Goal: Task Accomplishment & Management: Complete application form

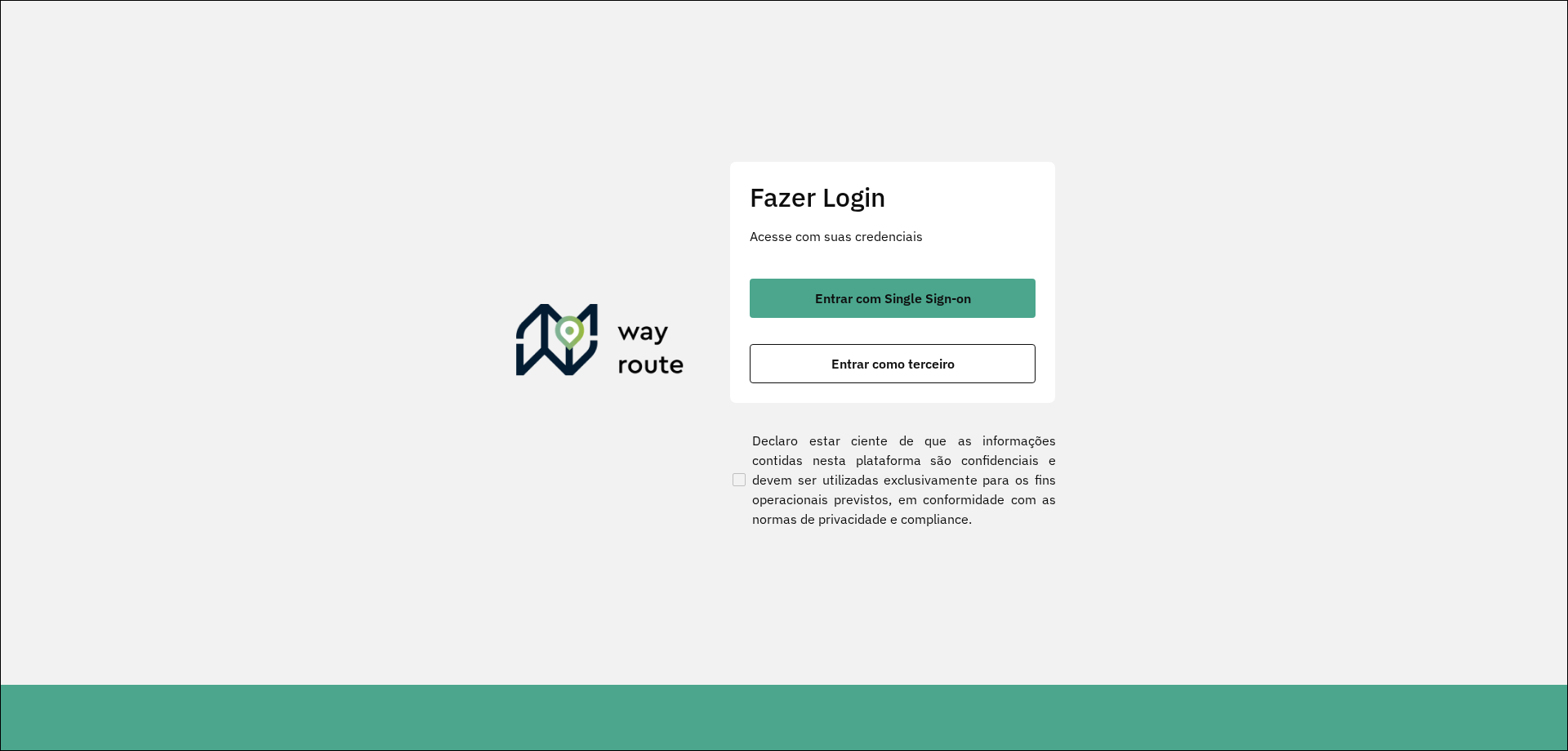
click at [883, 257] on div "Fazer Login Acesse com suas credenciais Entrar com Single Sign-on Entrar como t…" at bounding box center [892, 282] width 327 height 242
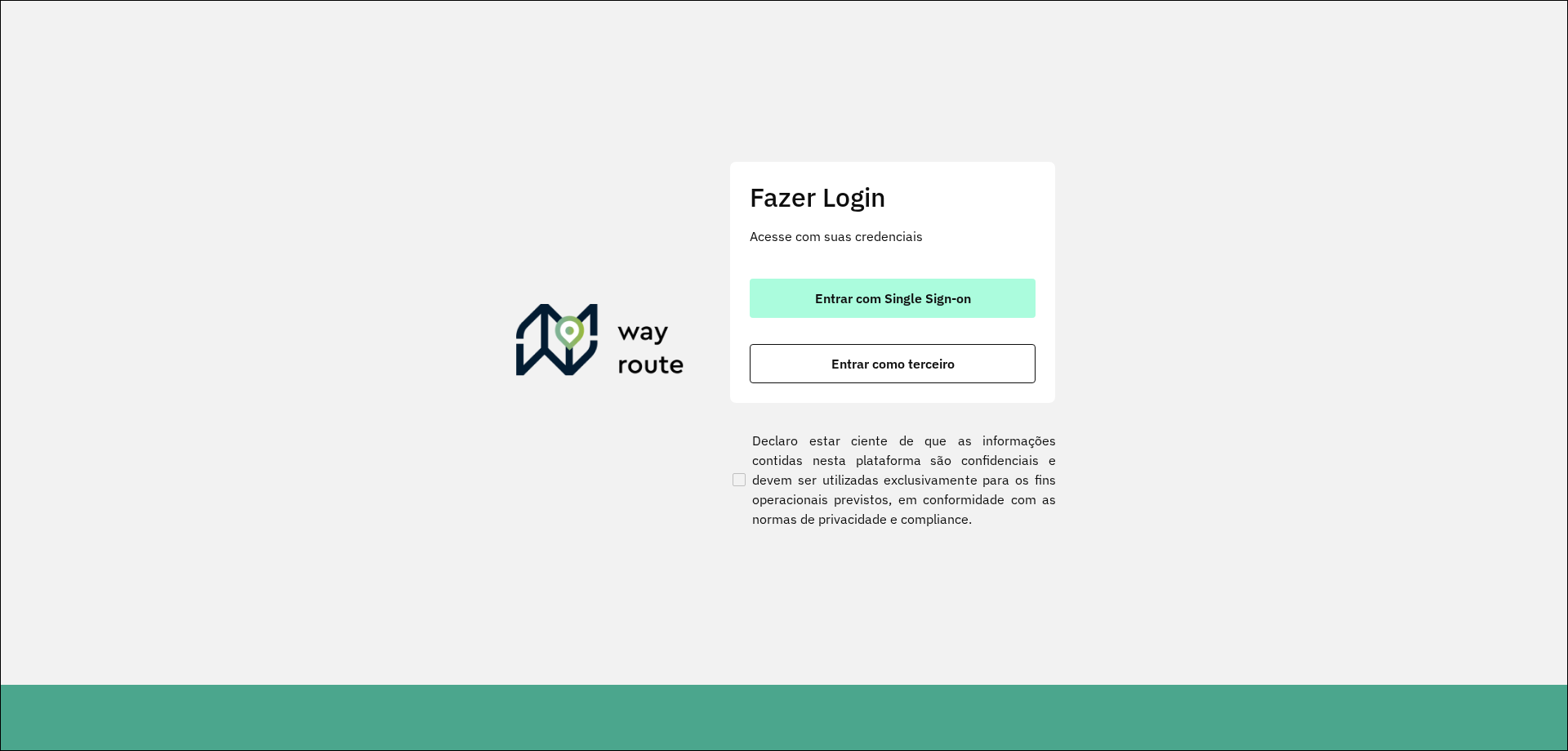
click at [899, 287] on button "Entrar com Single Sign-on" at bounding box center [892, 298] width 286 height 39
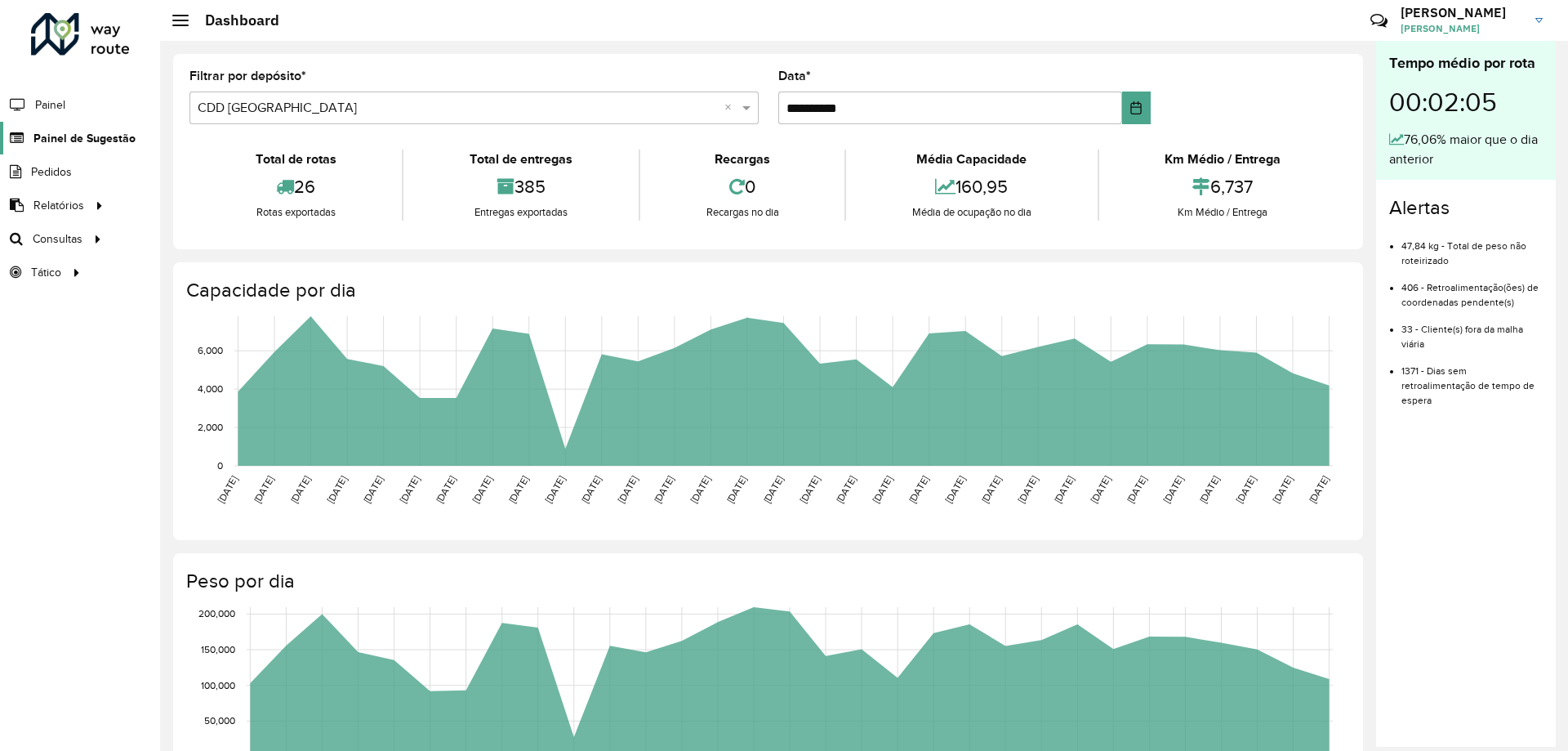
click at [104, 136] on span "Painel de Sugestão" at bounding box center [84, 138] width 102 height 18
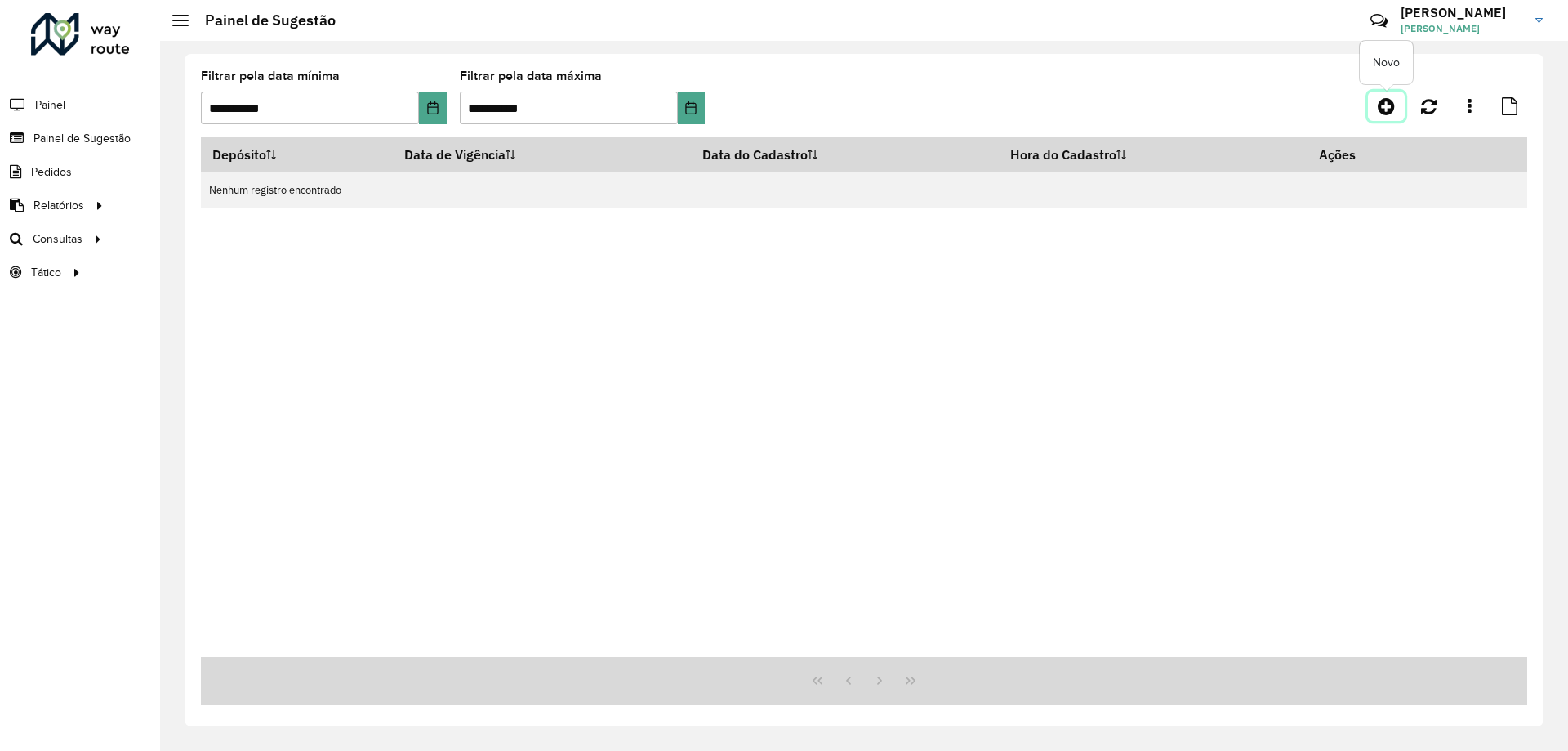
drag, startPoint x: 1384, startPoint y: 100, endPoint x: 1377, endPoint y: 117, distance: 18.4
click at [1385, 100] on icon at bounding box center [1387, 106] width 18 height 20
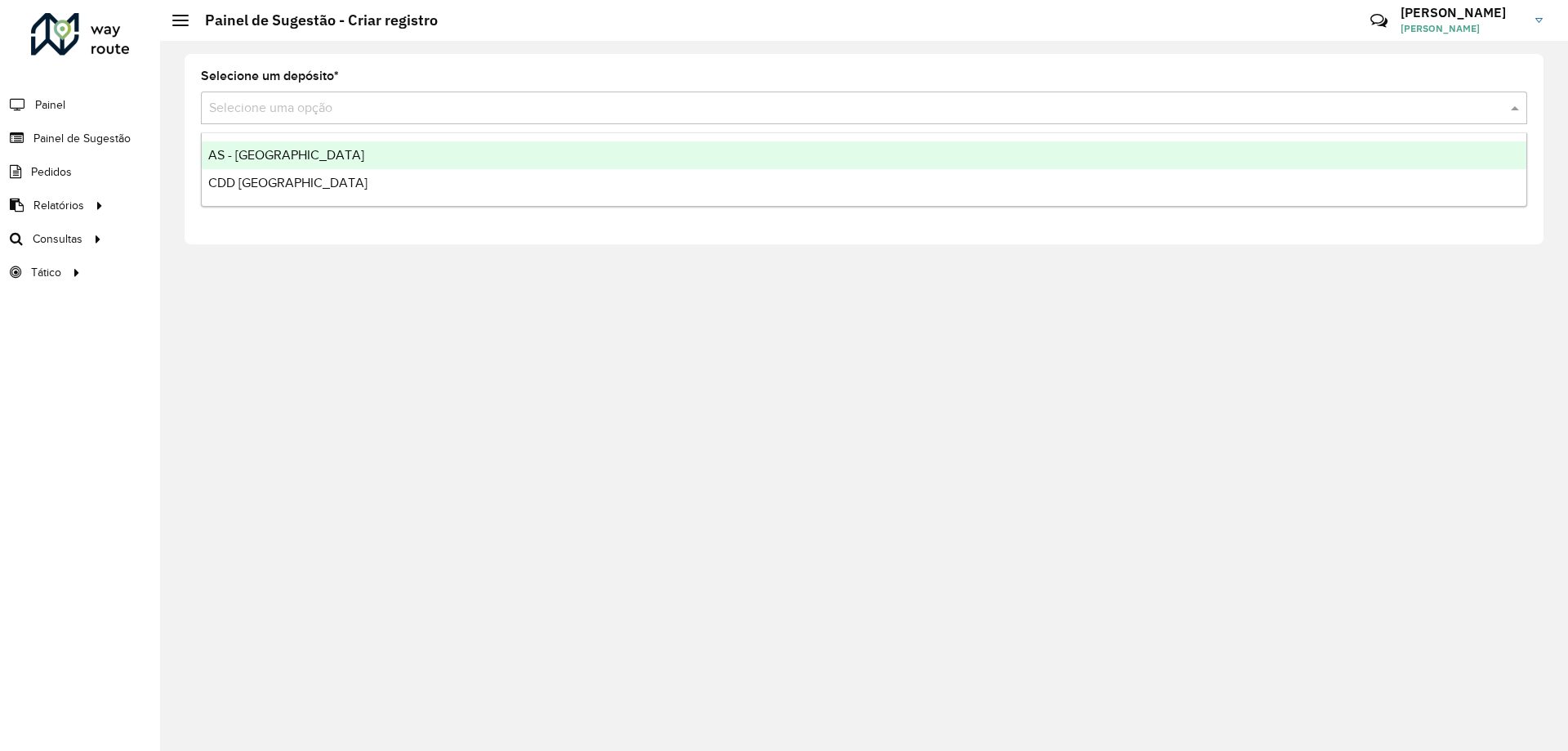
click at [516, 110] on input "text" at bounding box center [847, 108] width 1277 height 20
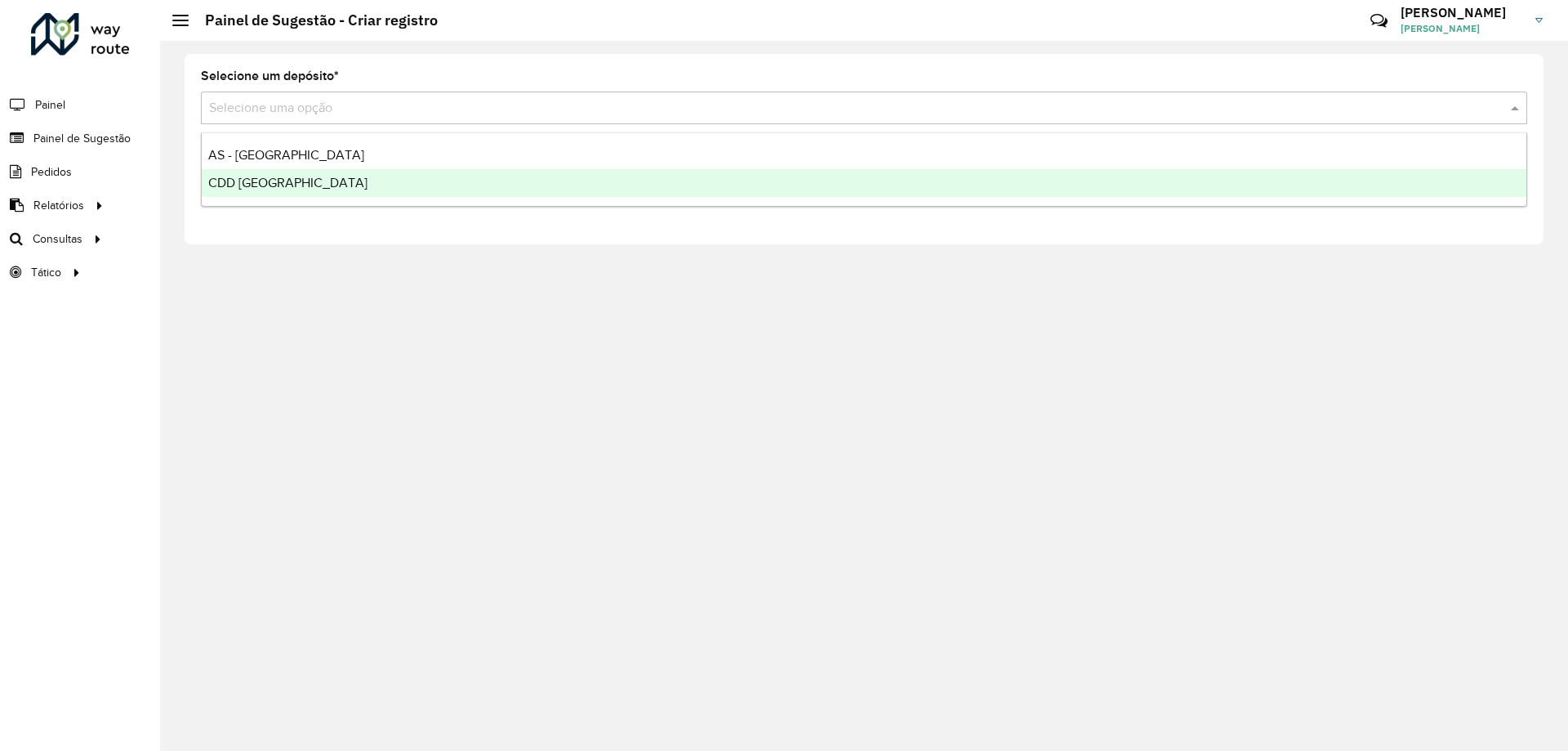
click at [529, 178] on div "CDD [GEOGRAPHIC_DATA]" at bounding box center [864, 182] width 1325 height 27
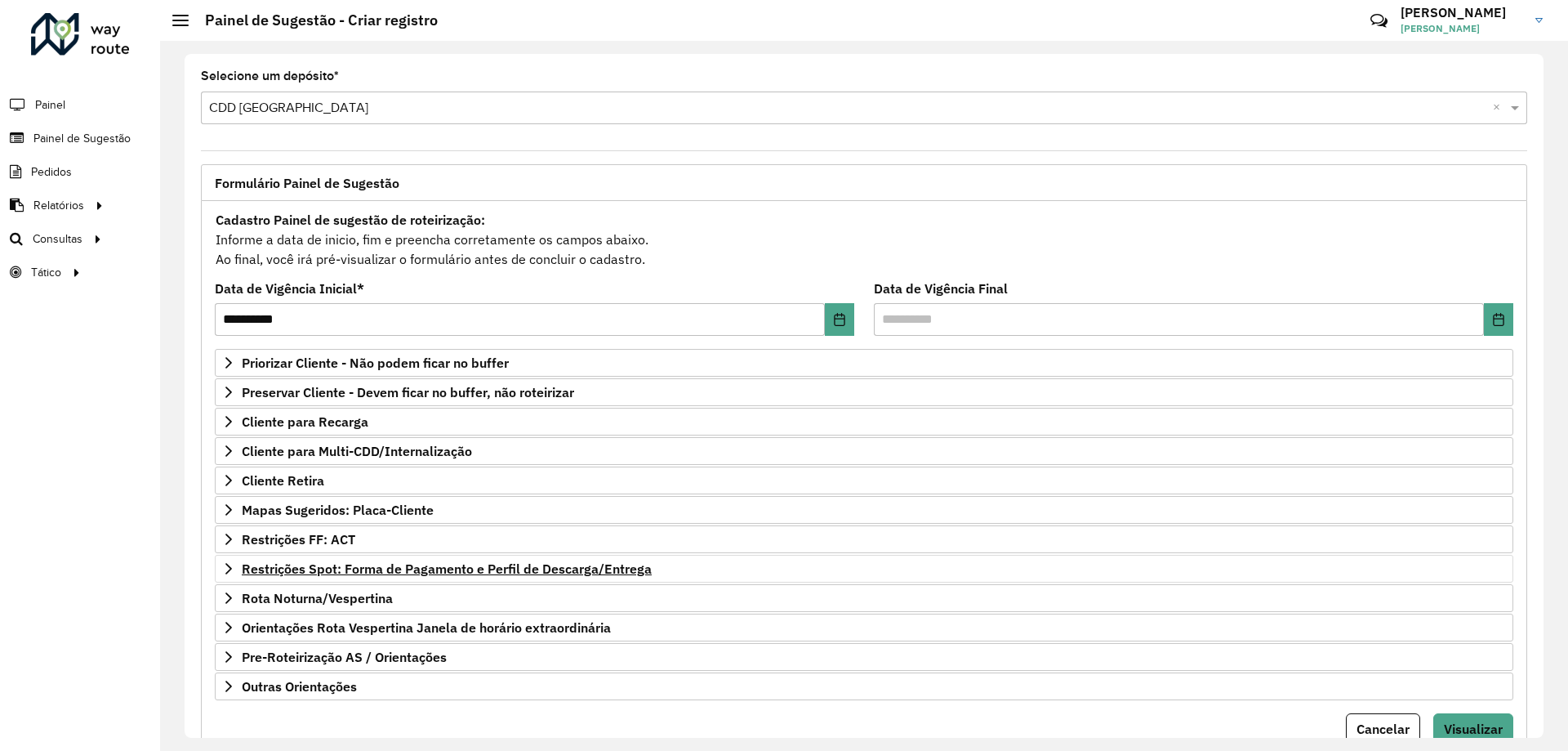
scroll to position [63, 0]
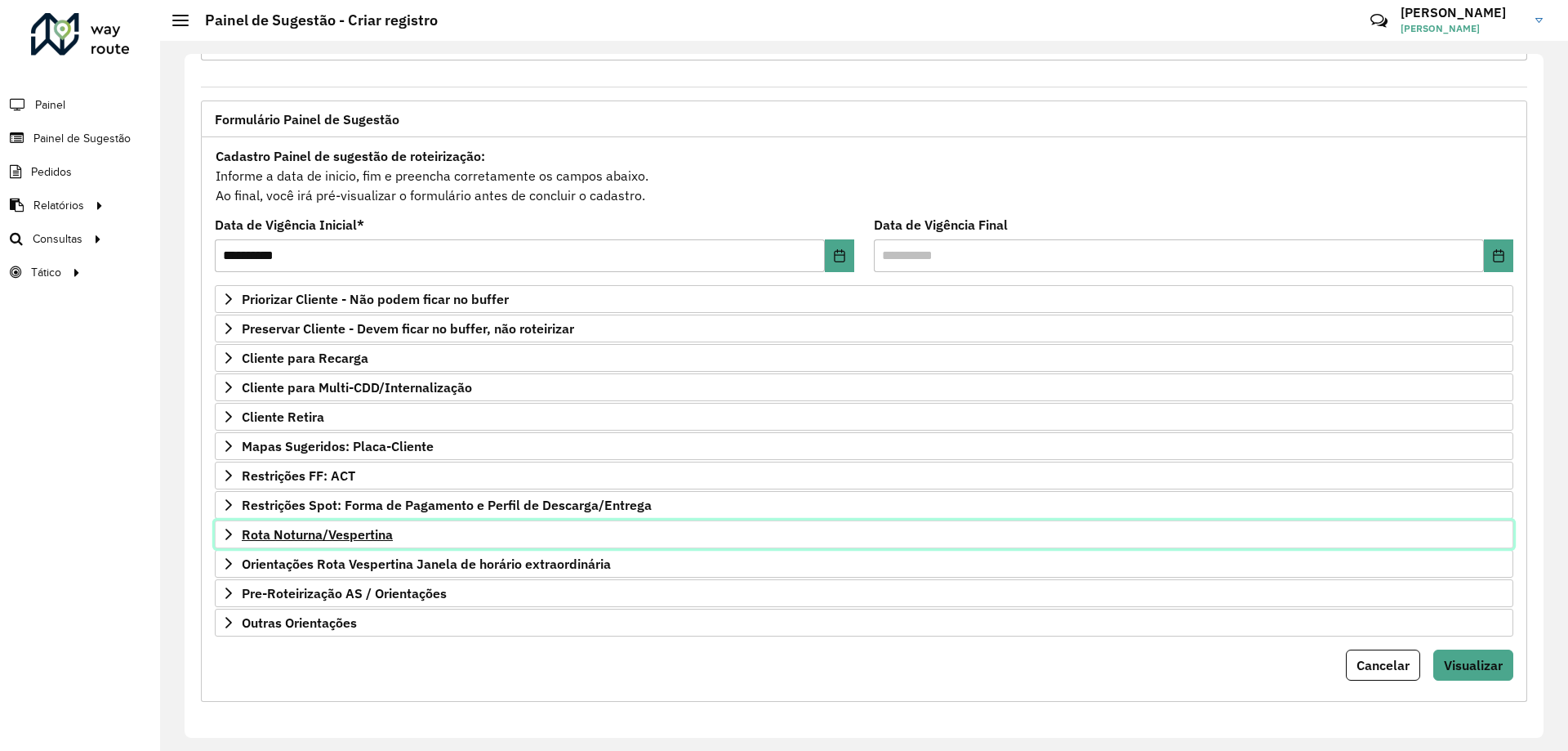
click at [349, 530] on span "Rota Noturna/Vespertina" at bounding box center [317, 534] width 151 height 13
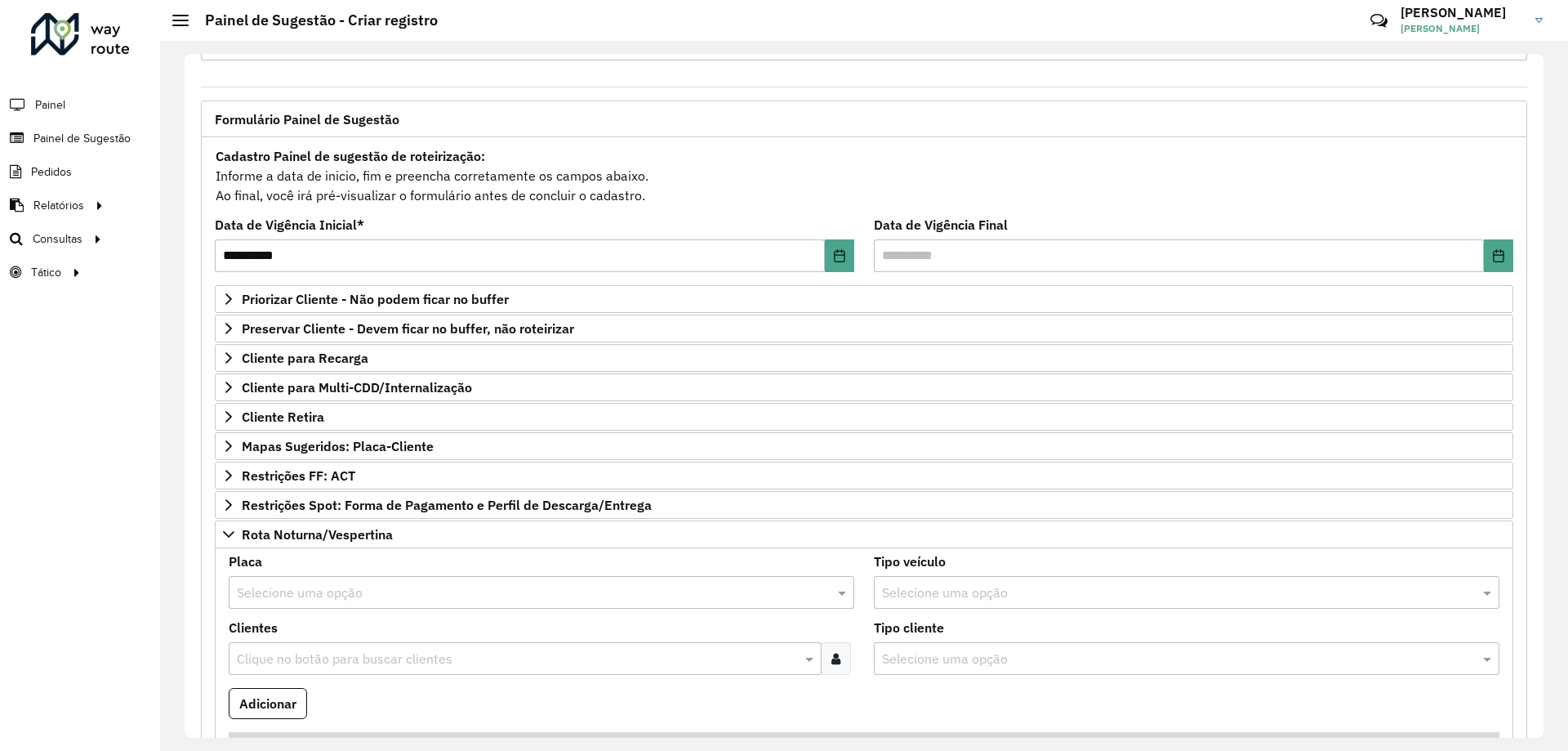
click at [380, 586] on input "text" at bounding box center [525, 593] width 576 height 20
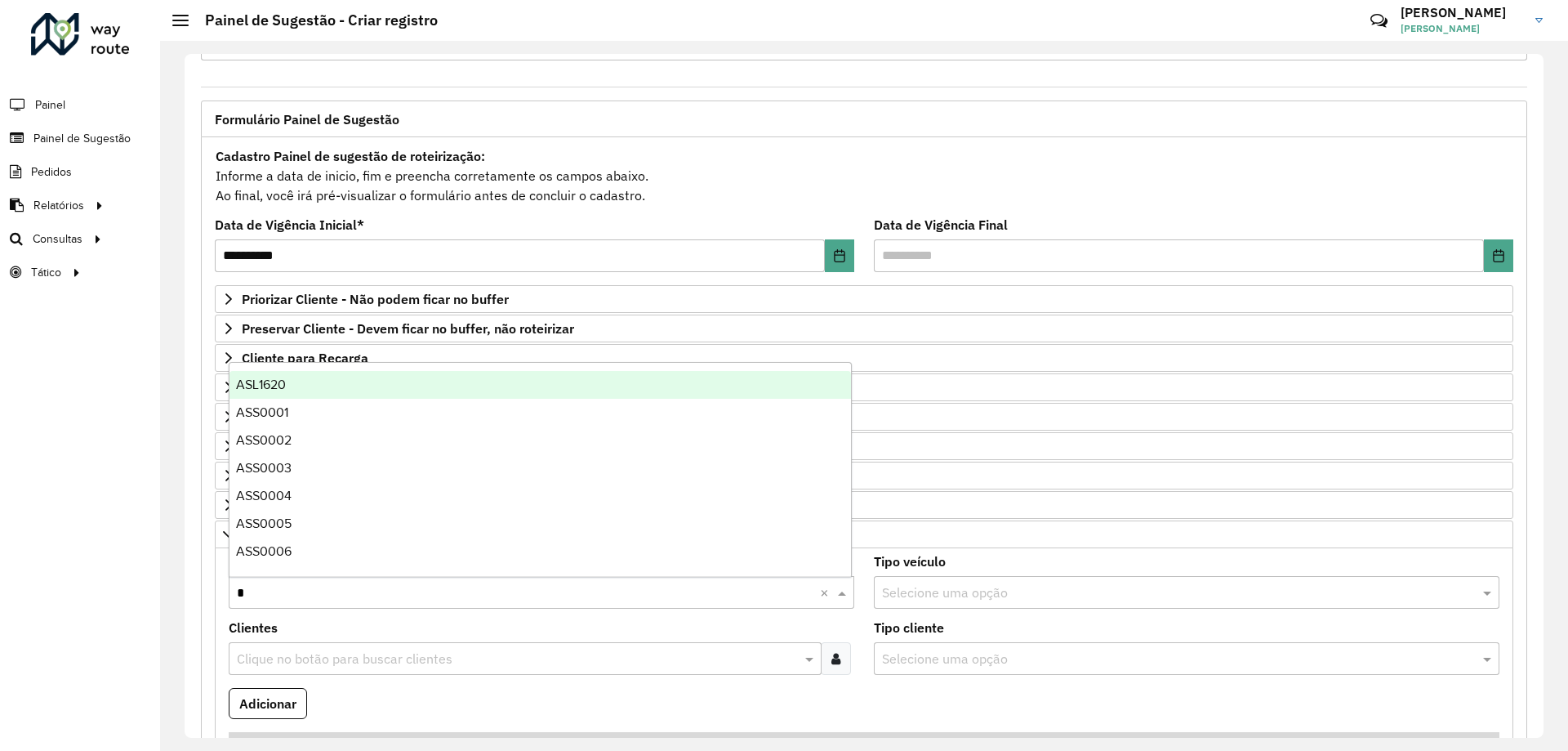
type input "**"
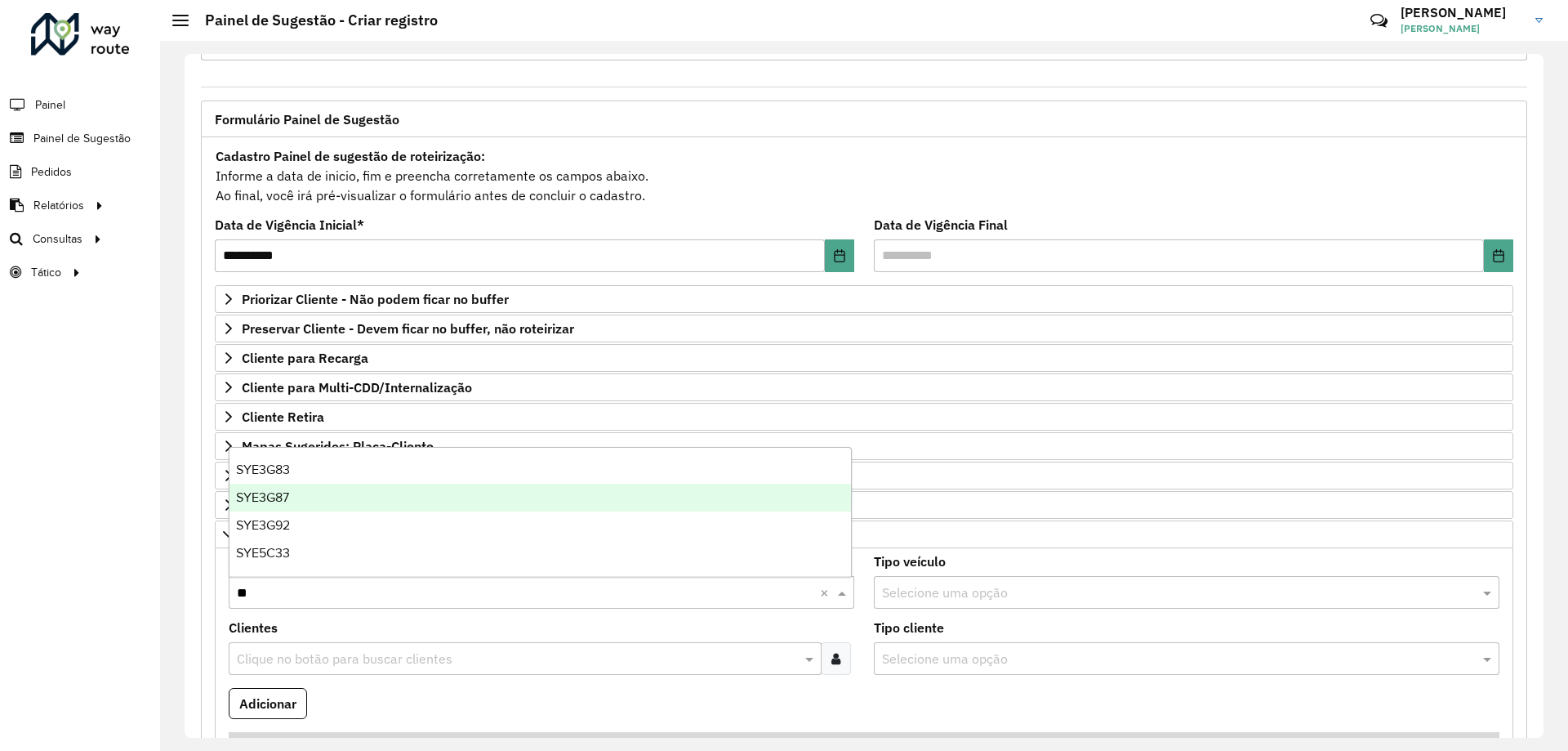
click at [327, 501] on div "SYE3G87" at bounding box center [539, 497] width 621 height 27
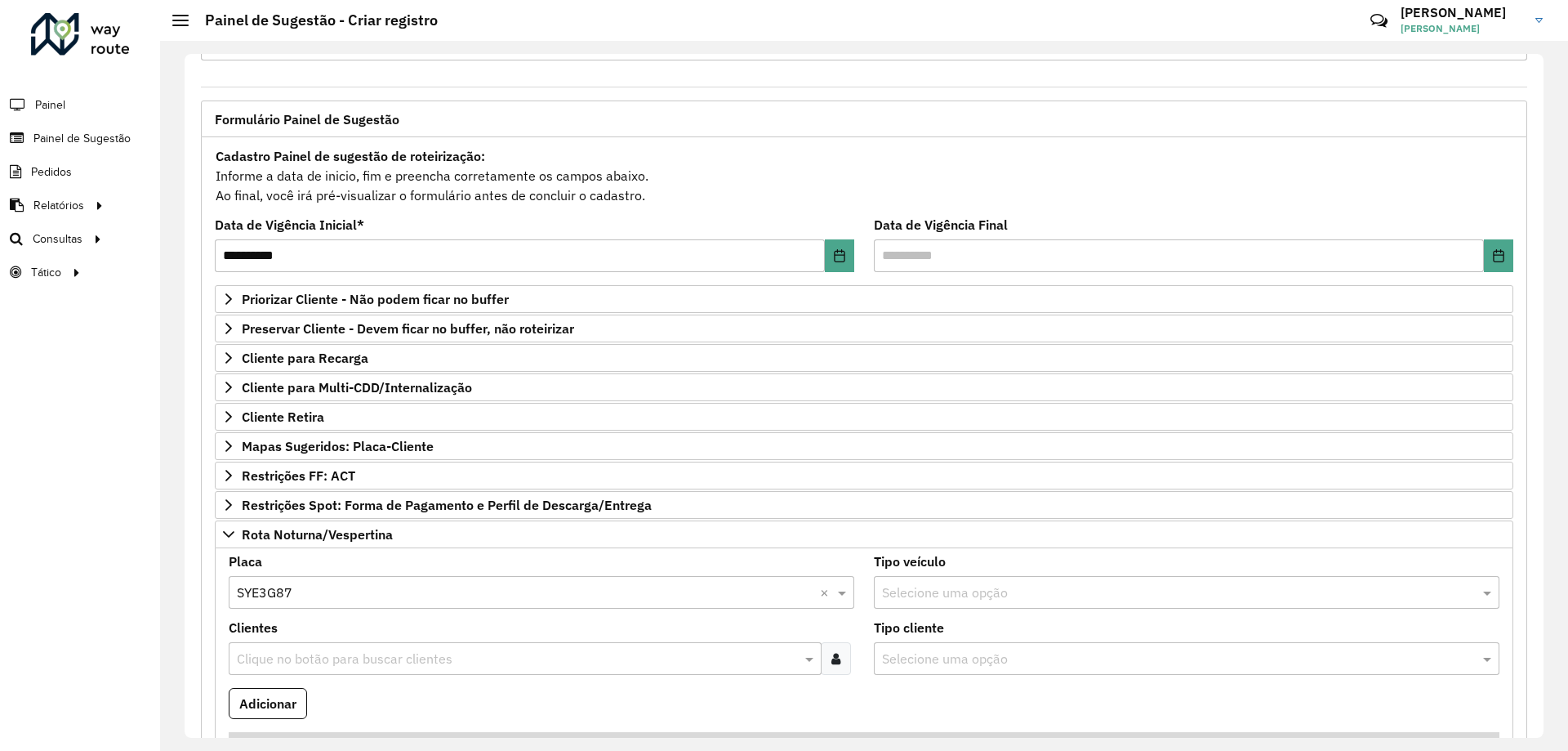
click at [832, 661] on icon at bounding box center [836, 657] width 9 height 13
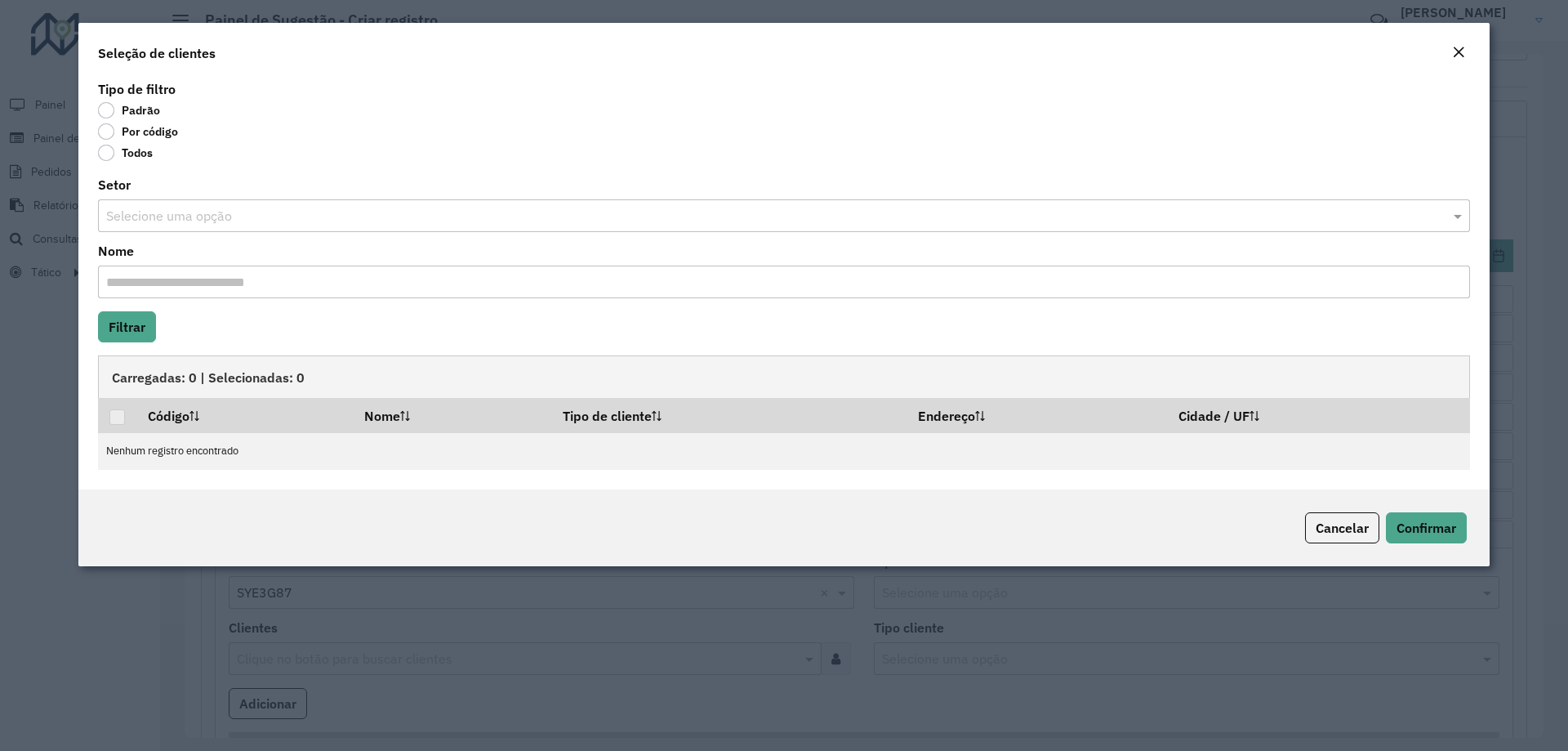
drag, startPoint x: 137, startPoint y: 128, endPoint x: 160, endPoint y: 146, distance: 29.2
click at [138, 128] on label "Por código" at bounding box center [138, 131] width 80 height 17
click at [143, 134] on label "Por código" at bounding box center [138, 131] width 80 height 17
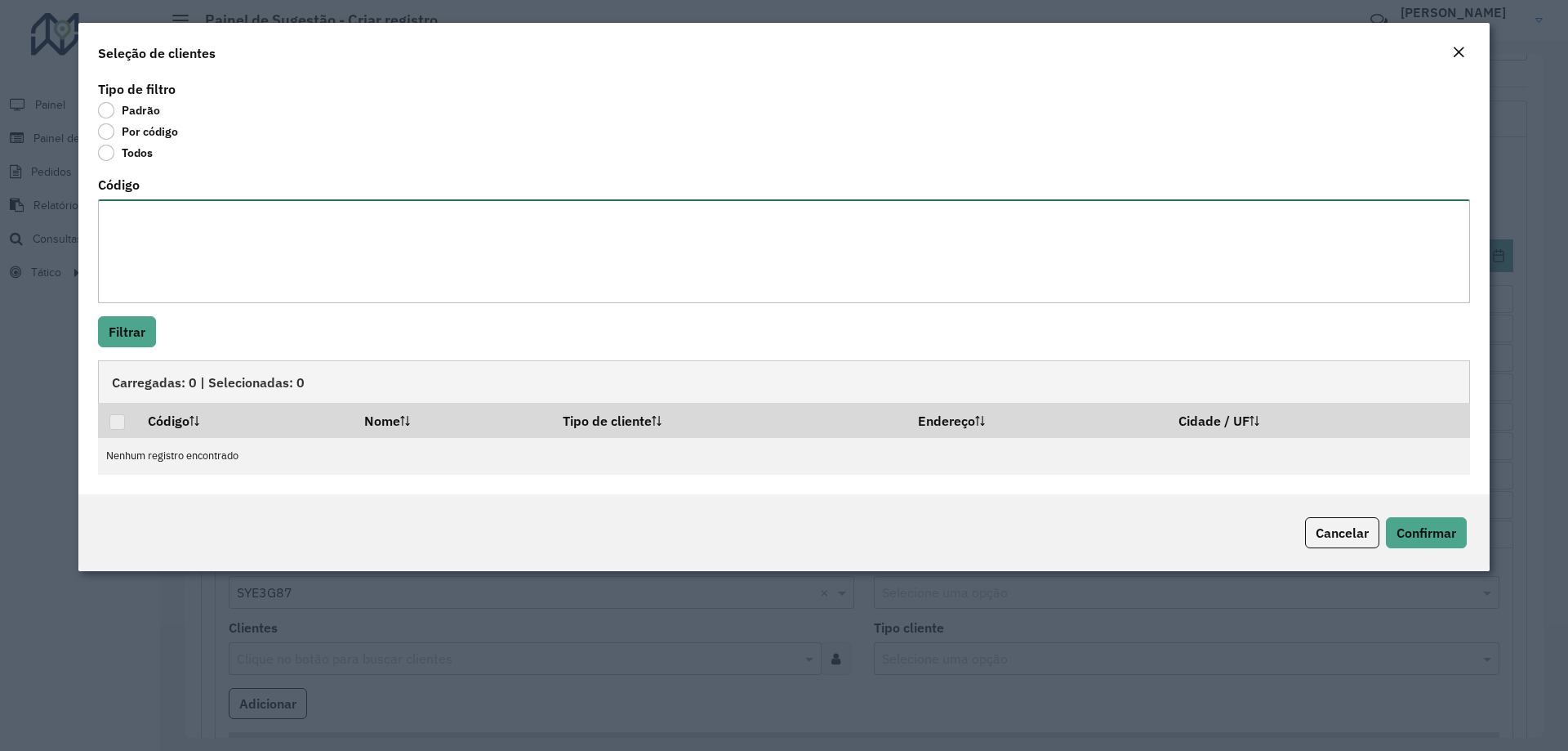
click at [164, 213] on textarea "Código" at bounding box center [784, 251] width 1372 height 103
paste textarea "***** ***** ***** ***** ***** ***** ***** ***** ***** ***** ***** ***** ***** *…"
type textarea "***** ***** ***** ***** ***** ***** ***** ***** ***** ***** ***** ***** ***** *…"
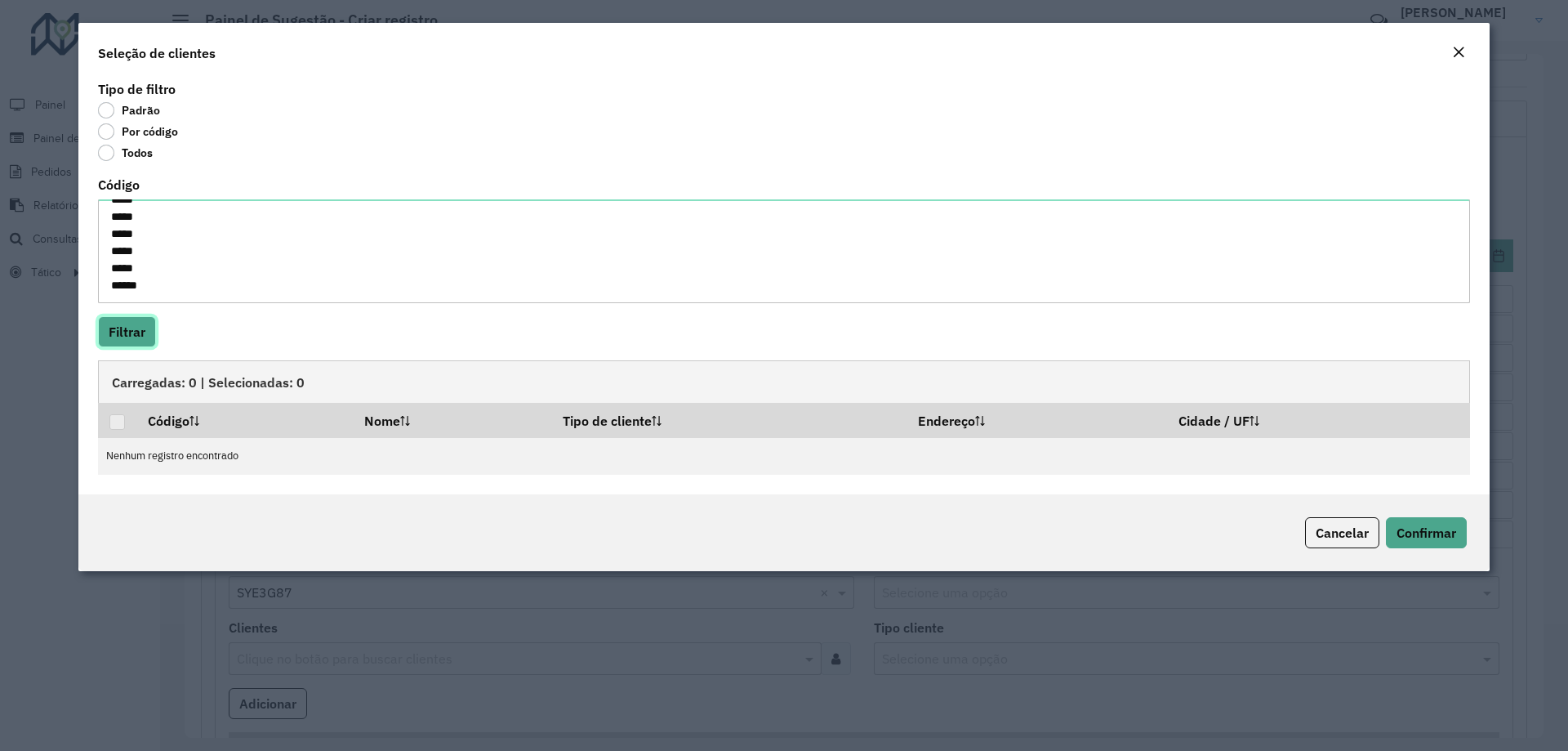
click at [142, 335] on button "Filtrar" at bounding box center [127, 332] width 58 height 31
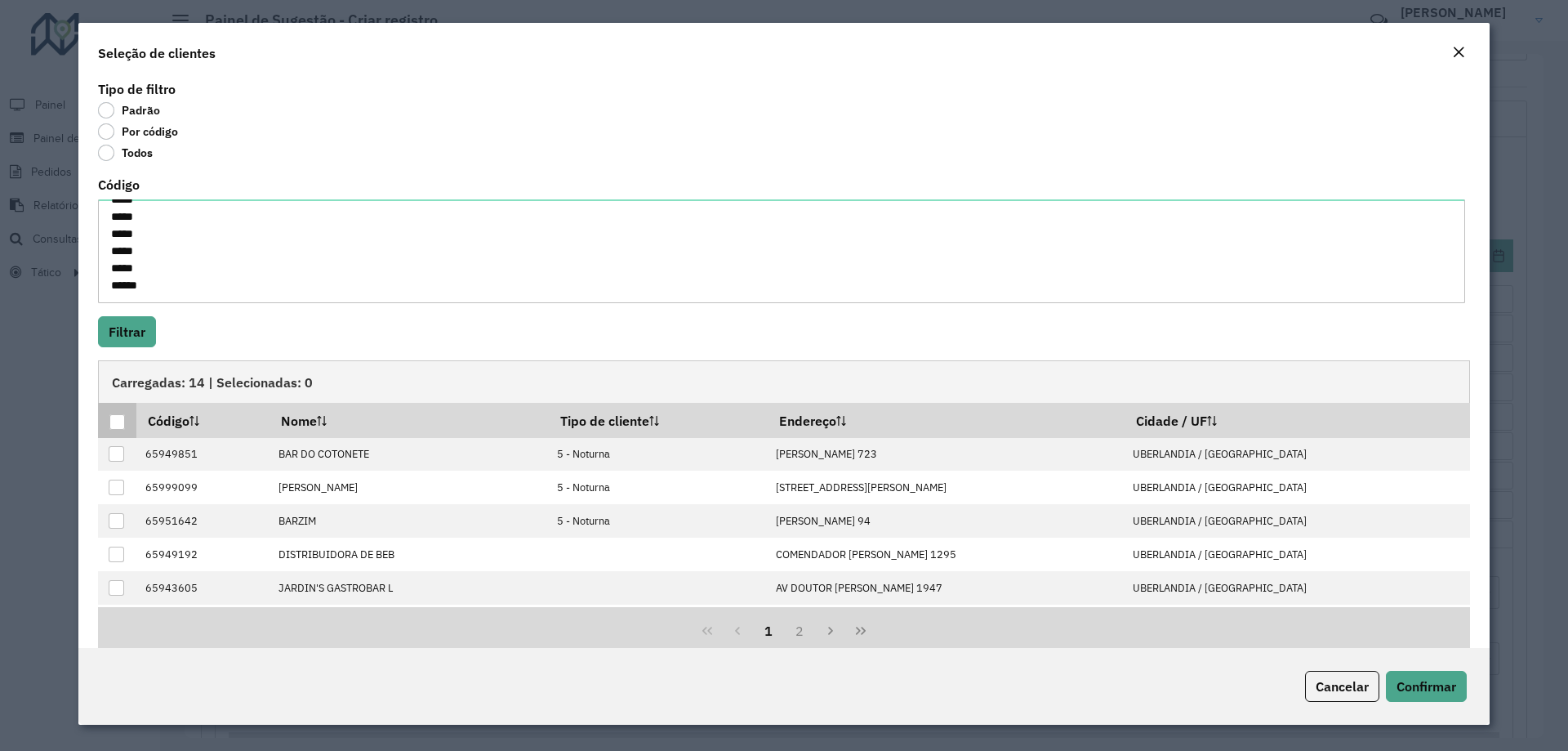
click at [113, 425] on div at bounding box center [117, 422] width 16 height 16
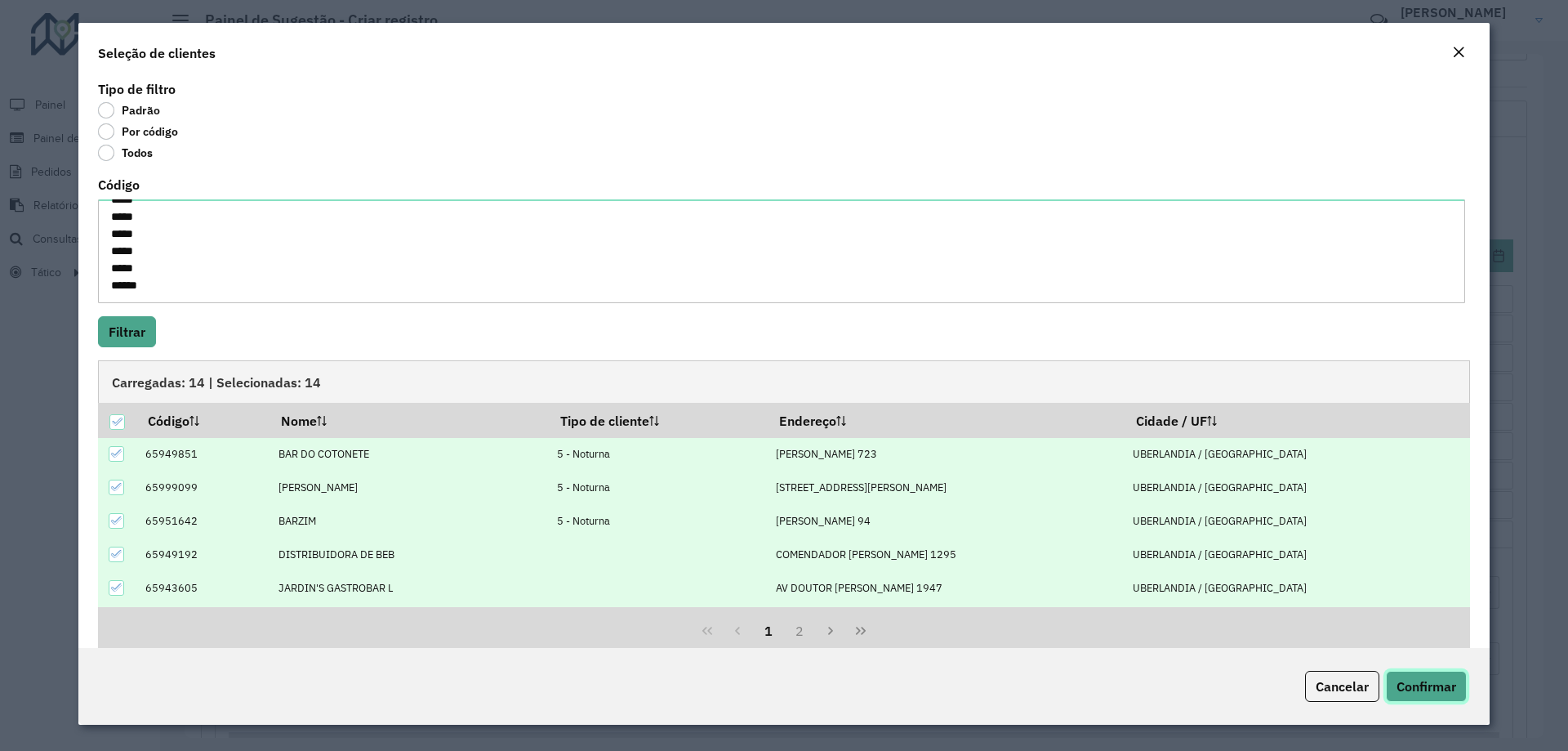
click at [1420, 687] on span "Confirmar" at bounding box center [1426, 686] width 59 height 17
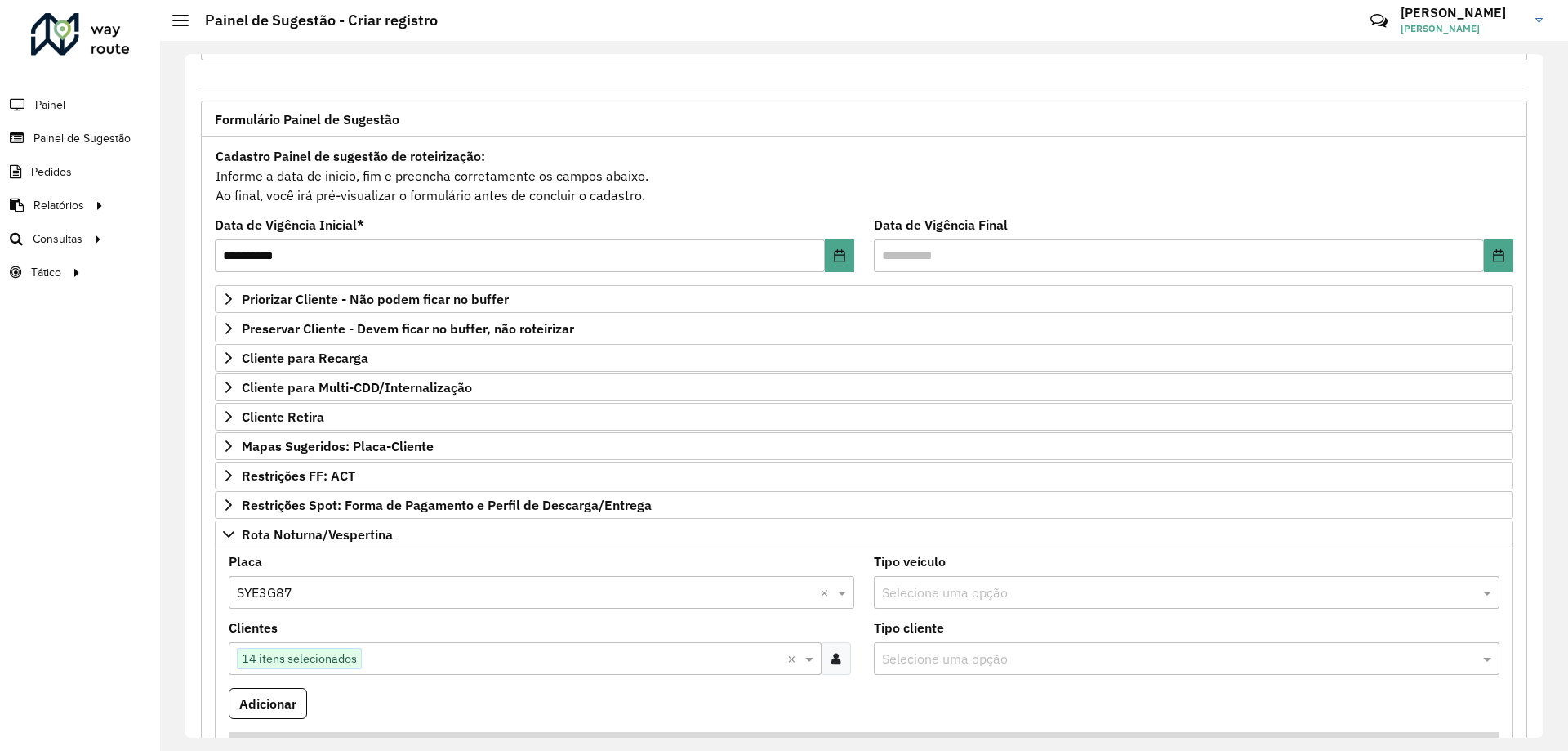
scroll to position [227, 0]
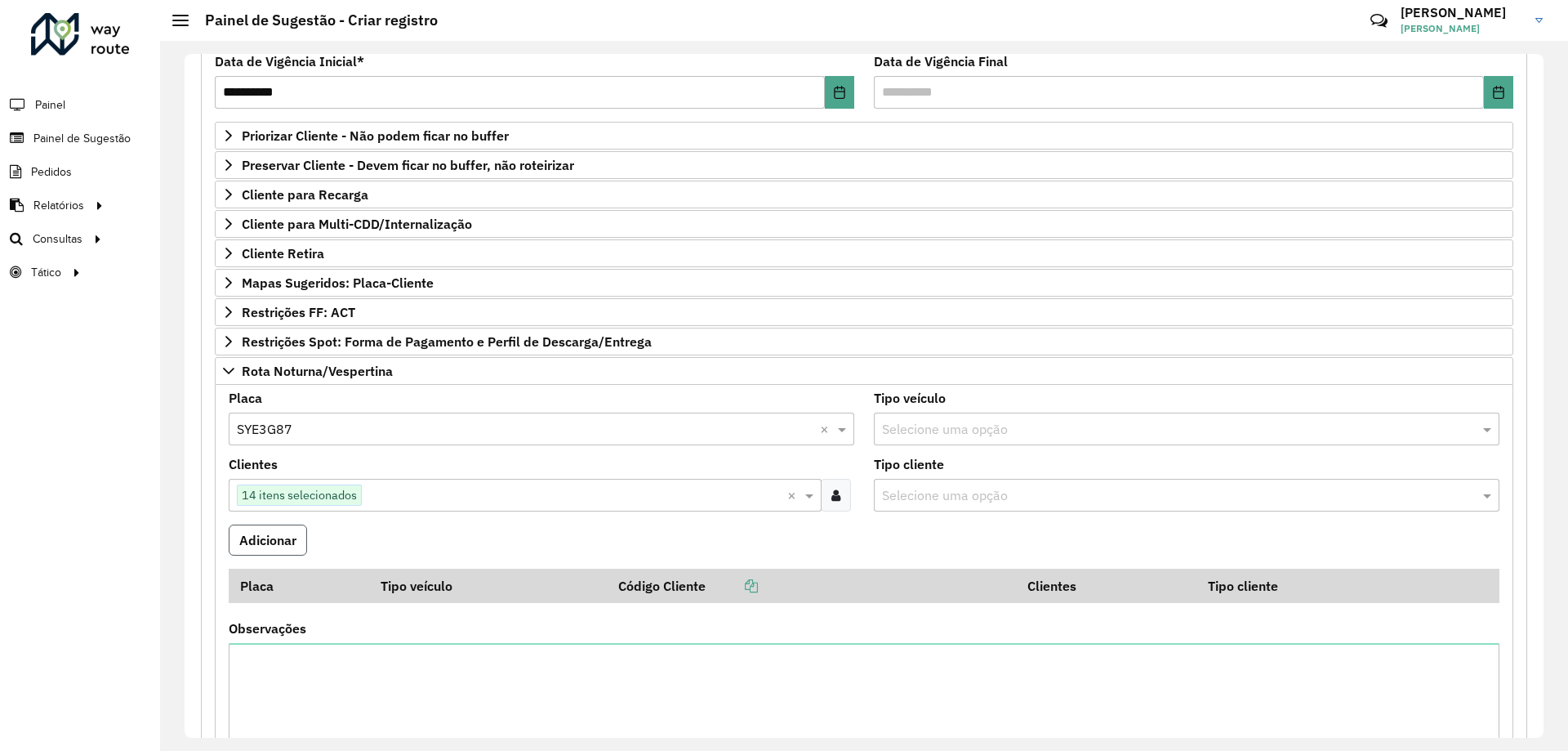
click at [285, 552] on button "Adicionar" at bounding box center [268, 540] width 78 height 31
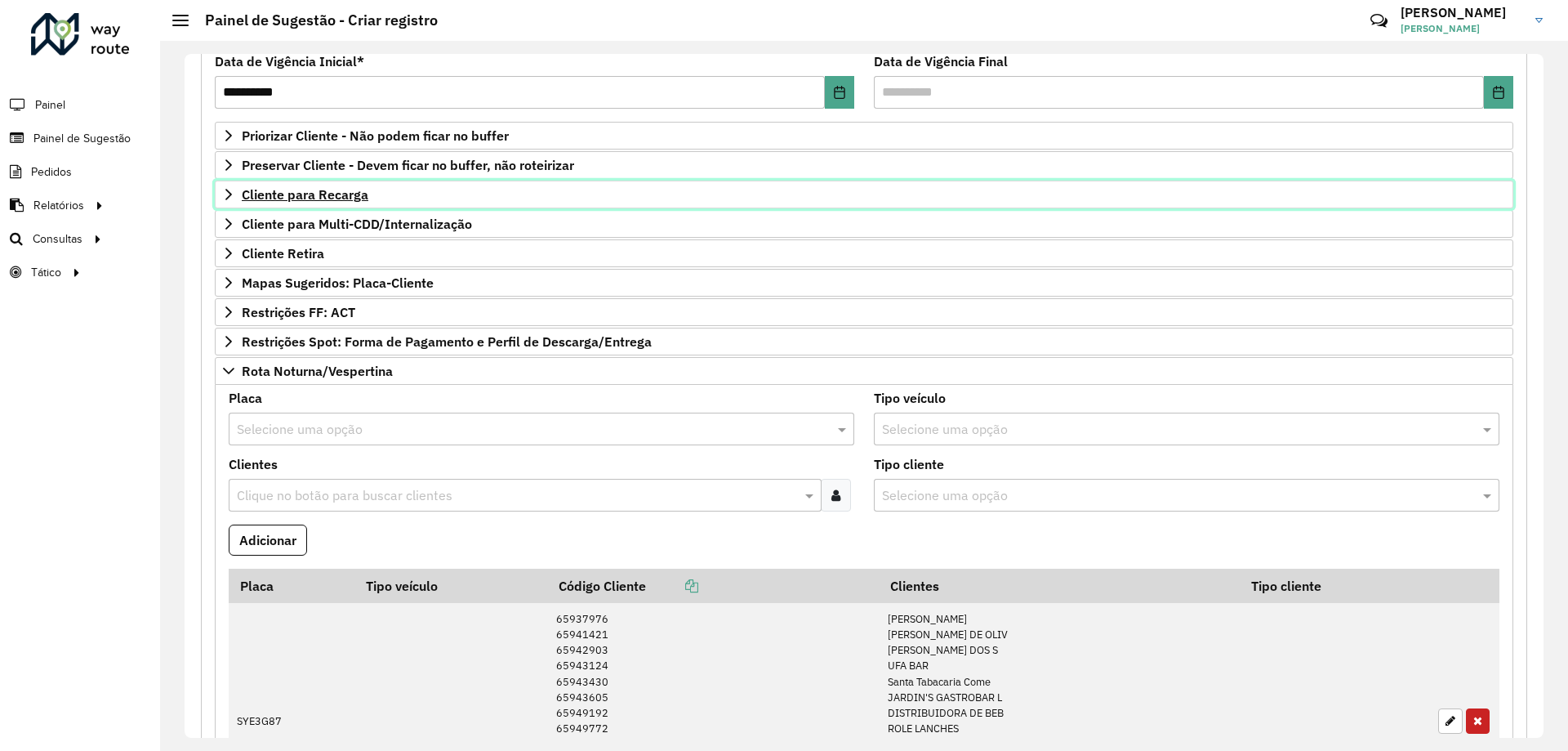
click at [246, 199] on span "Cliente para Recarga" at bounding box center [305, 194] width 127 height 13
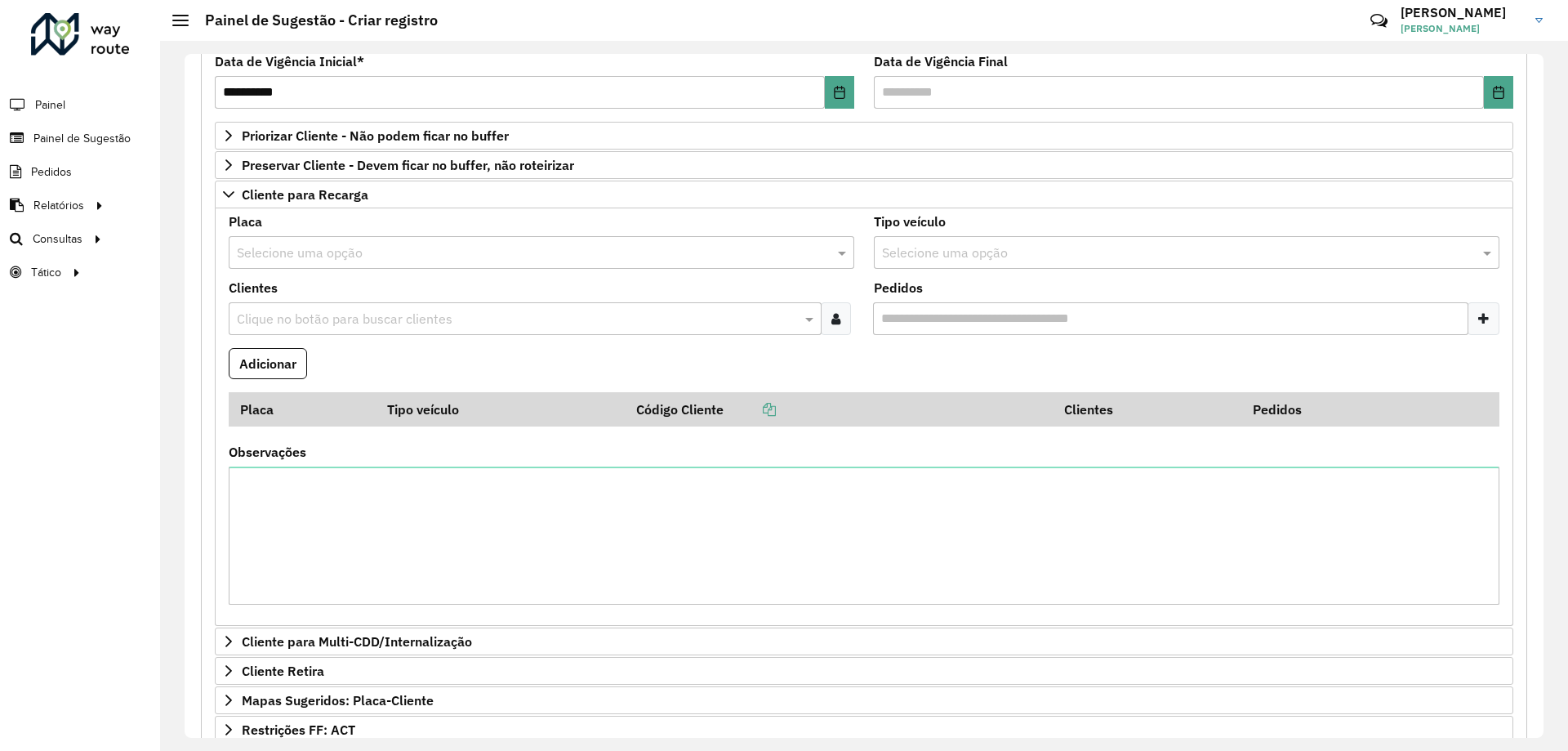
click at [334, 234] on div "Placa Selecione uma opção" at bounding box center [542, 242] width 626 height 53
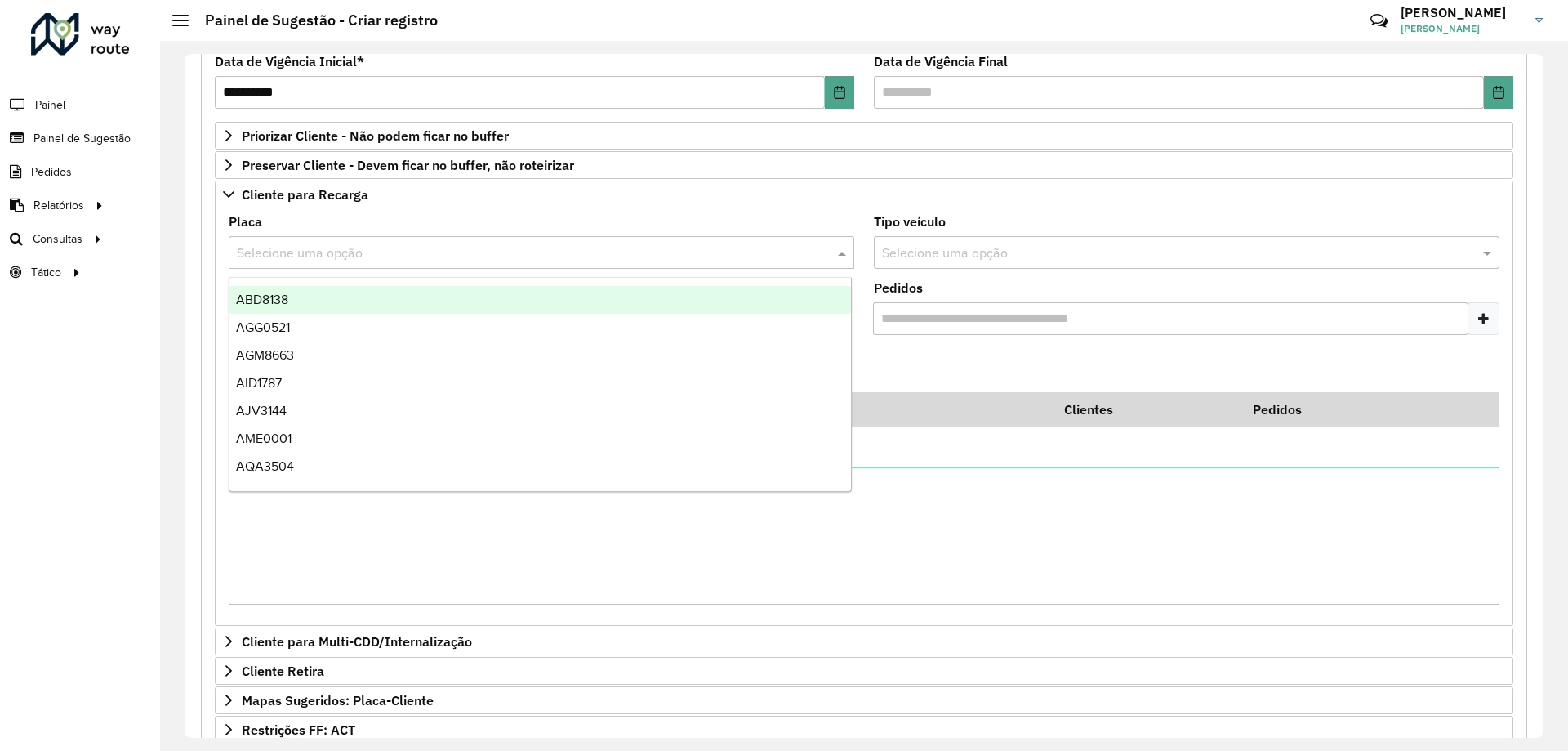
click at [339, 247] on input "text" at bounding box center [525, 254] width 576 height 20
type input "***"
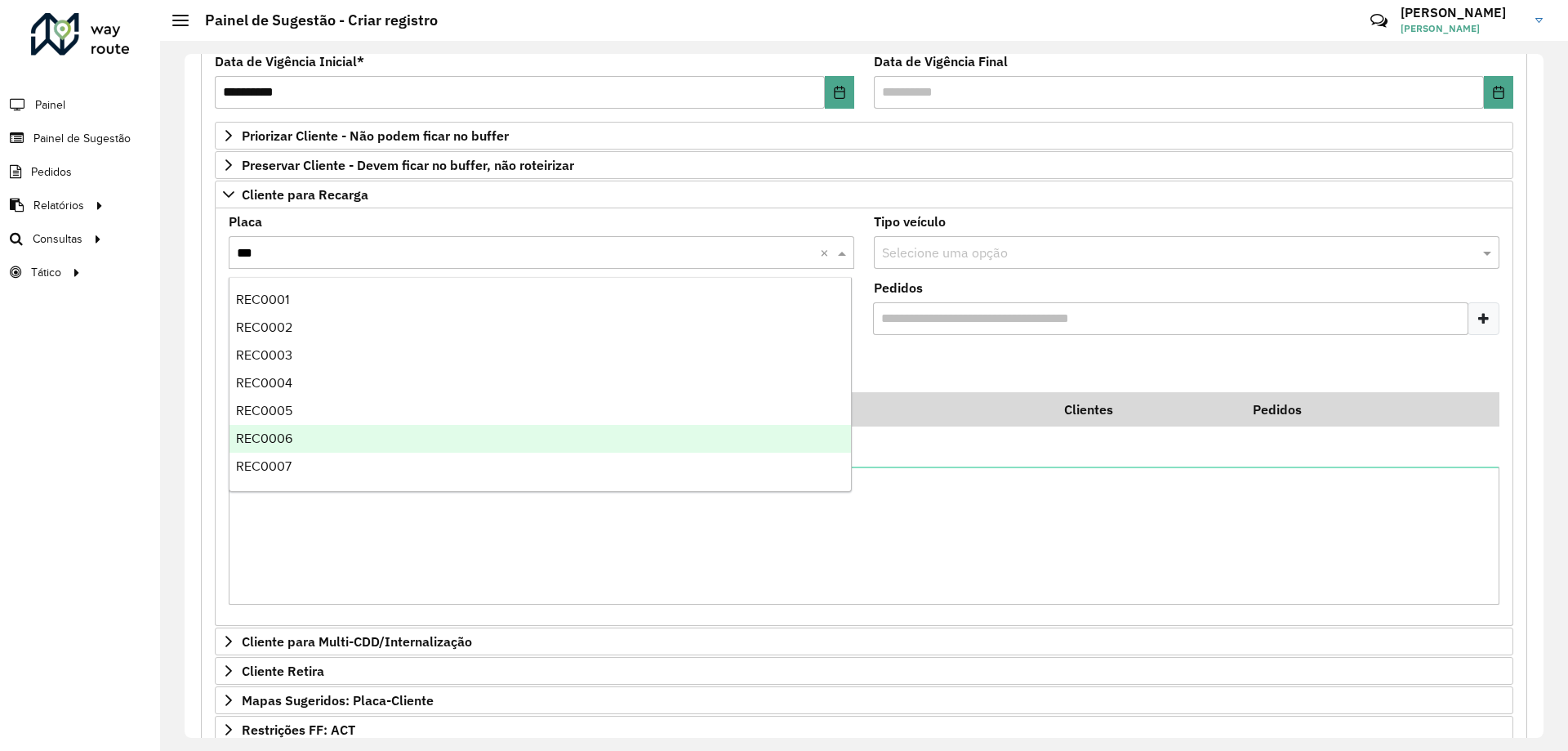
scroll to position [82, 0]
click at [382, 433] on div "REC0009" at bounding box center [539, 440] width 621 height 27
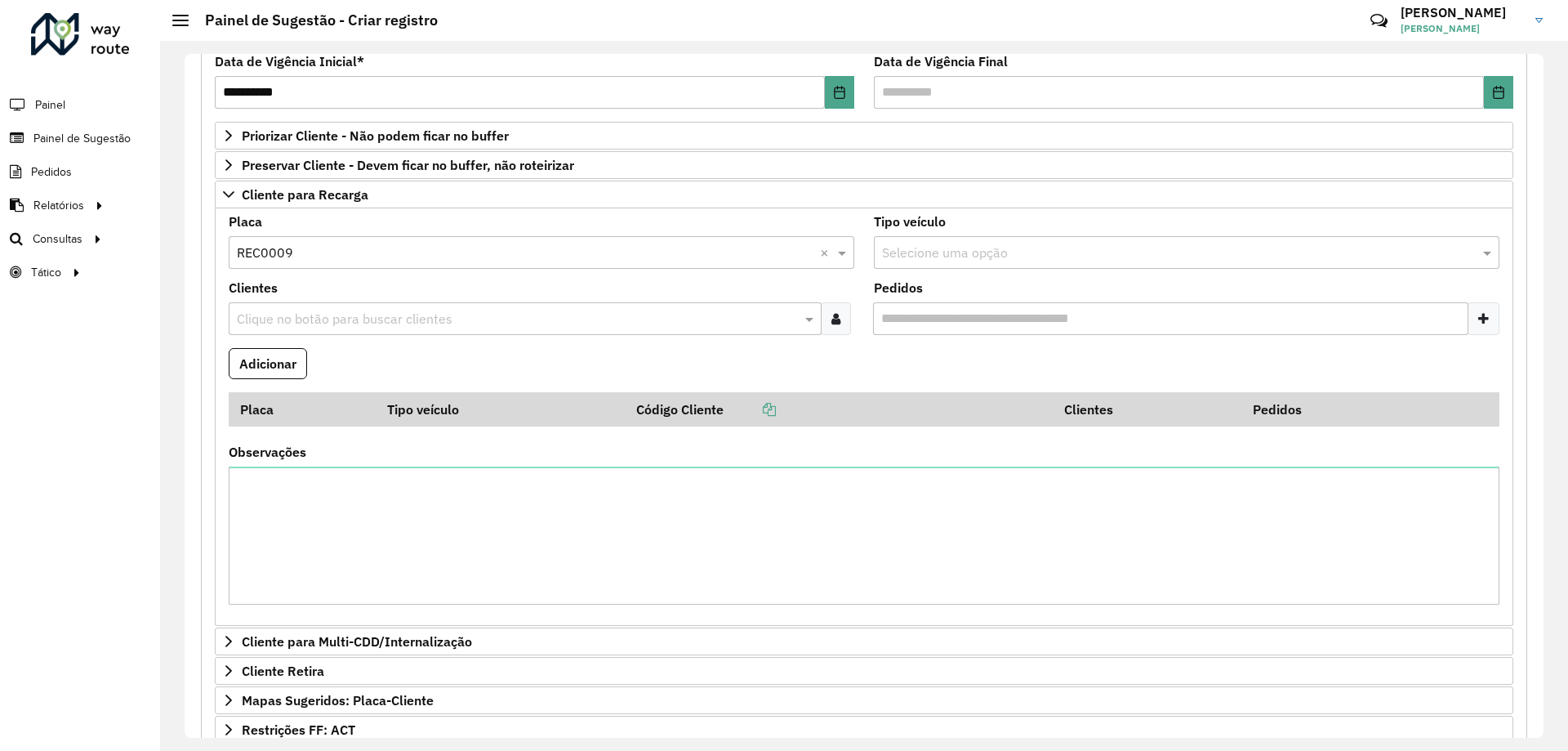
click at [350, 310] on input "text" at bounding box center [517, 319] width 568 height 20
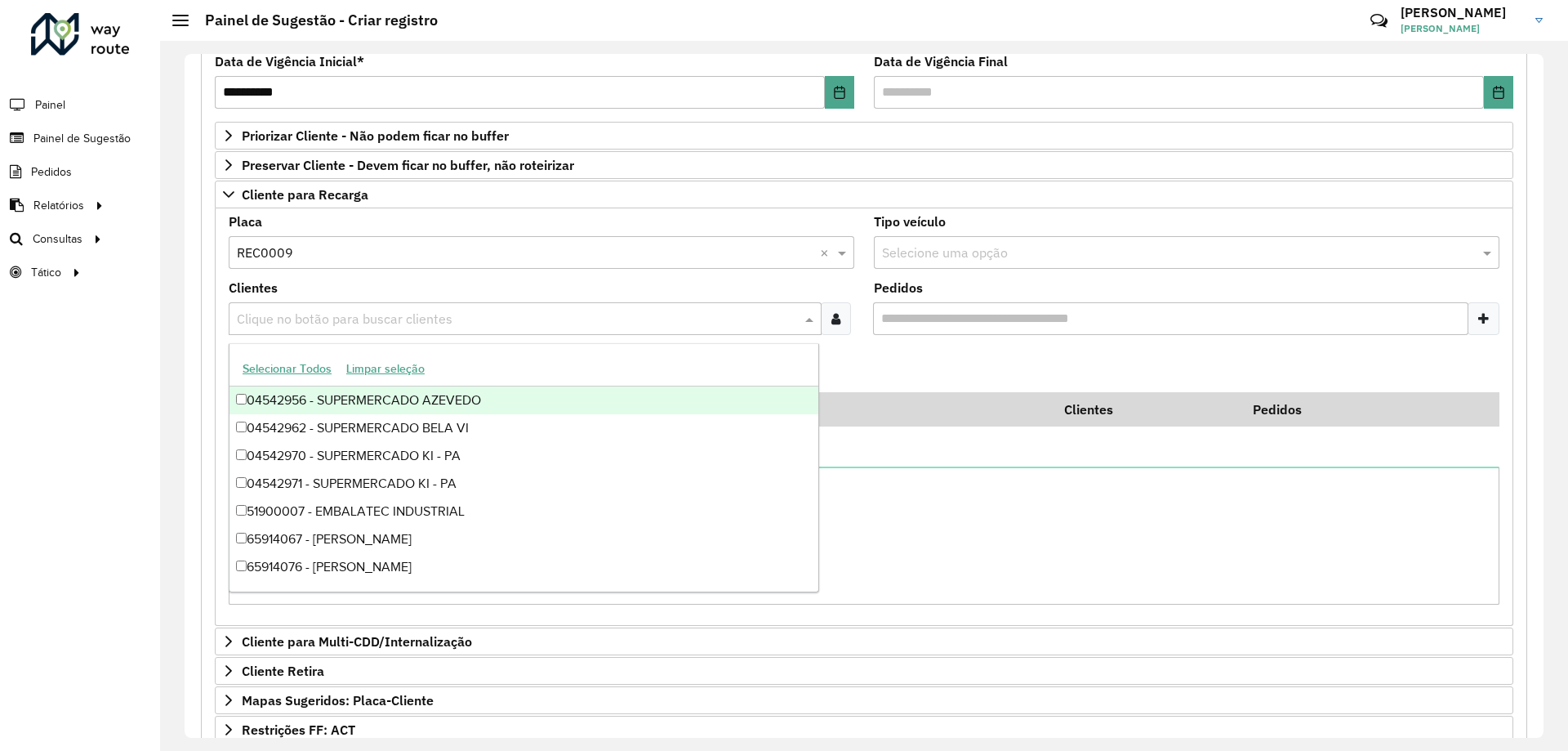
paste input "*****"
type input "*****"
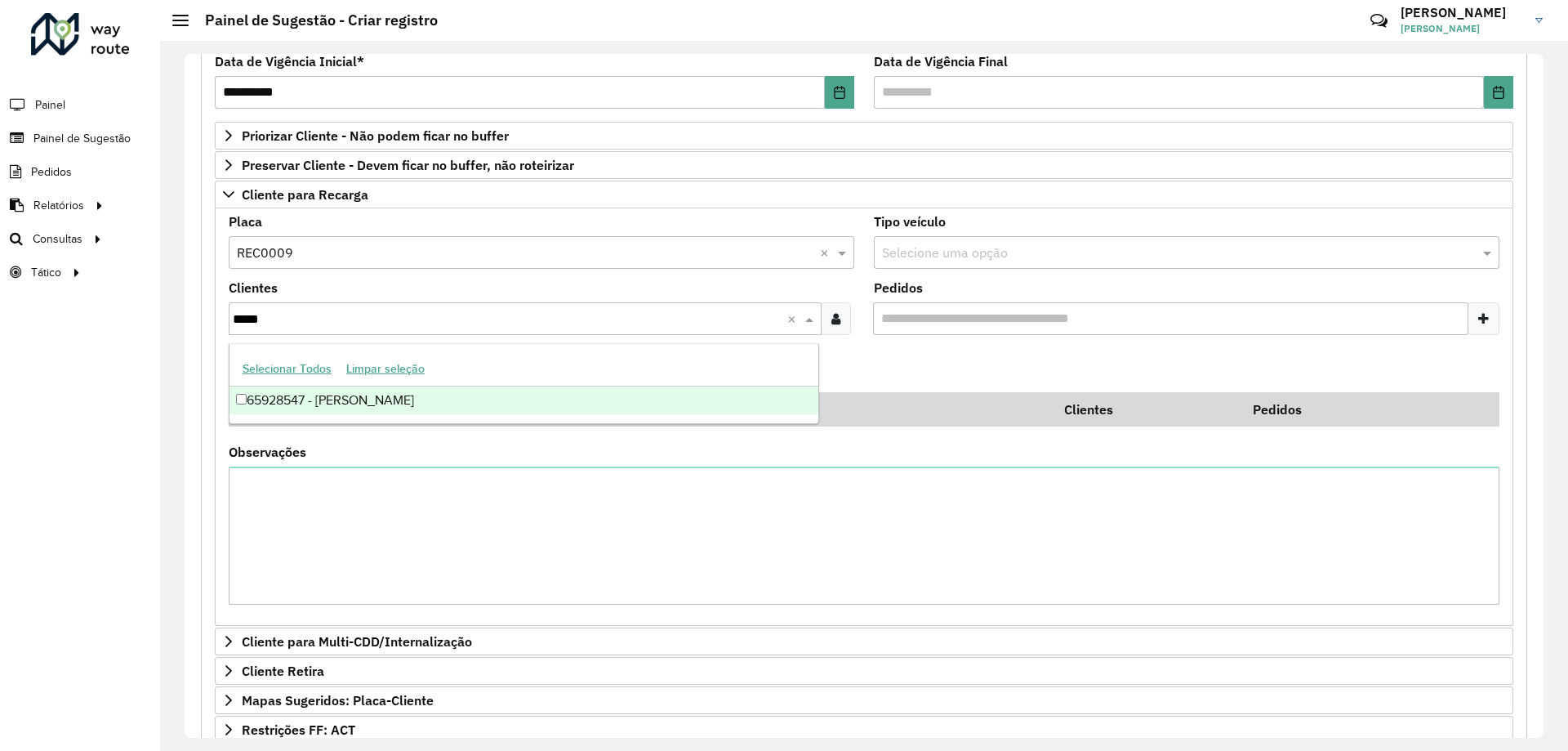
click at [406, 403] on div "65928547 - [PERSON_NAME]" at bounding box center [524, 400] width 589 height 27
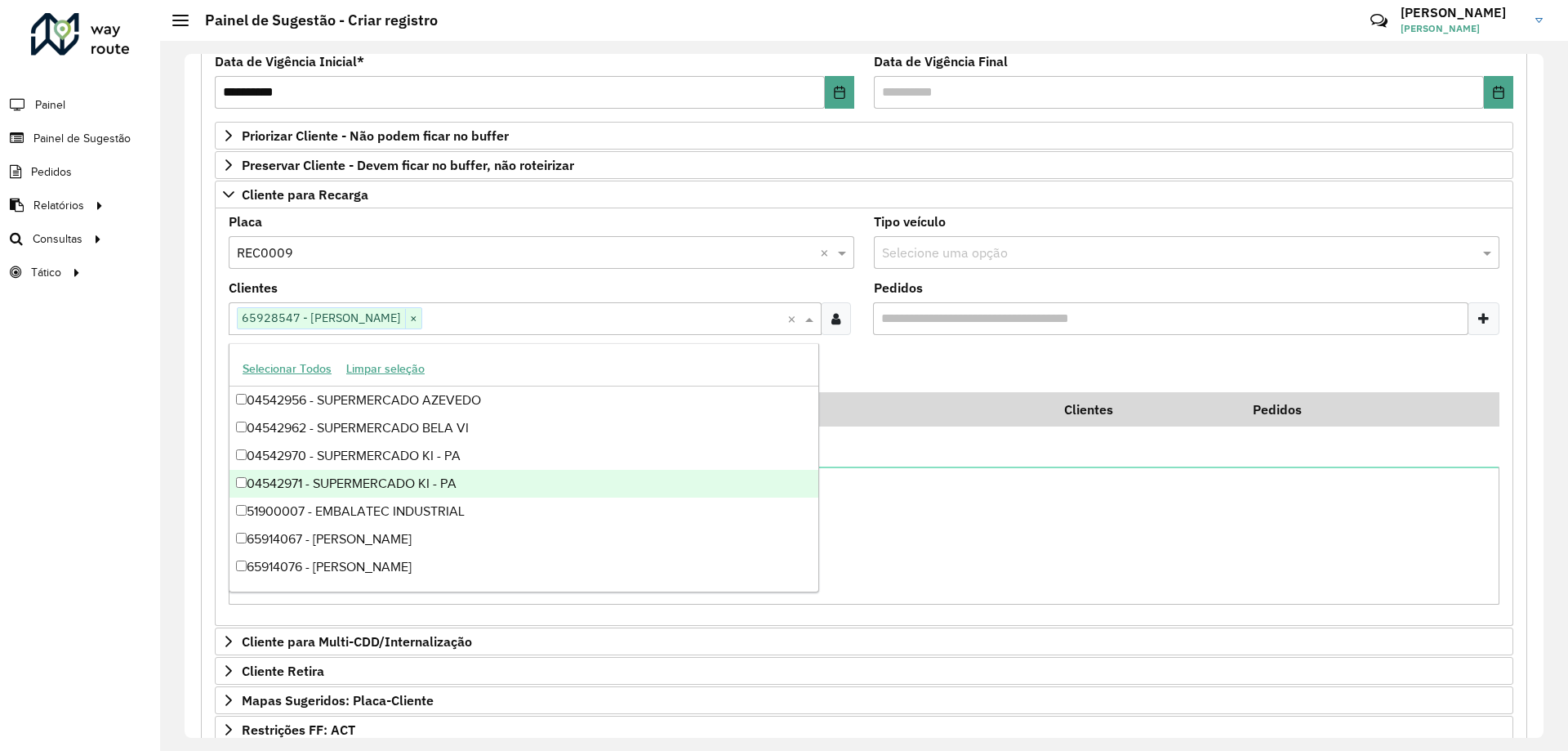
click at [758, 545] on div "65914067 - [PERSON_NAME]" at bounding box center [524, 539] width 589 height 27
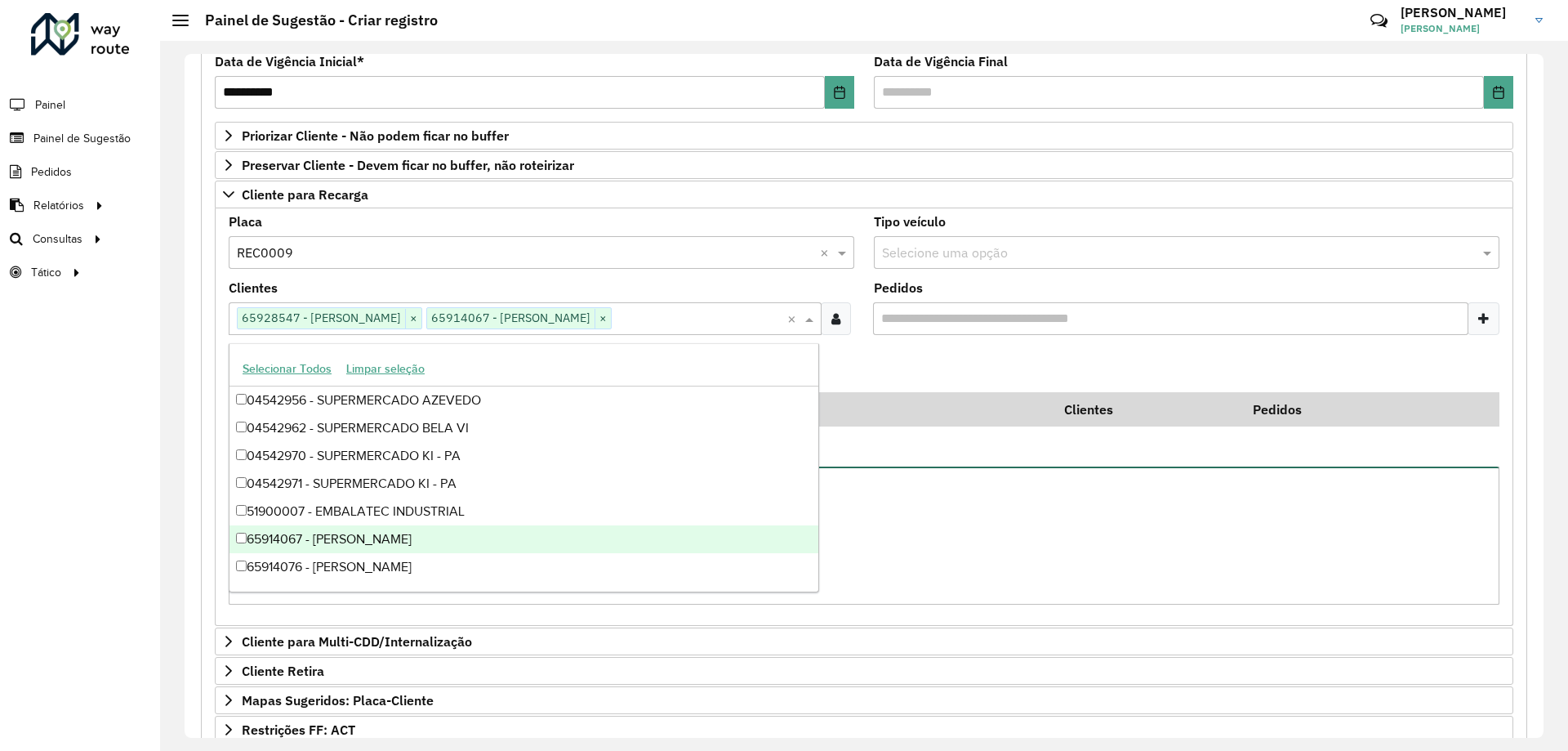
click at [928, 560] on textarea "Observações" at bounding box center [864, 535] width 1271 height 138
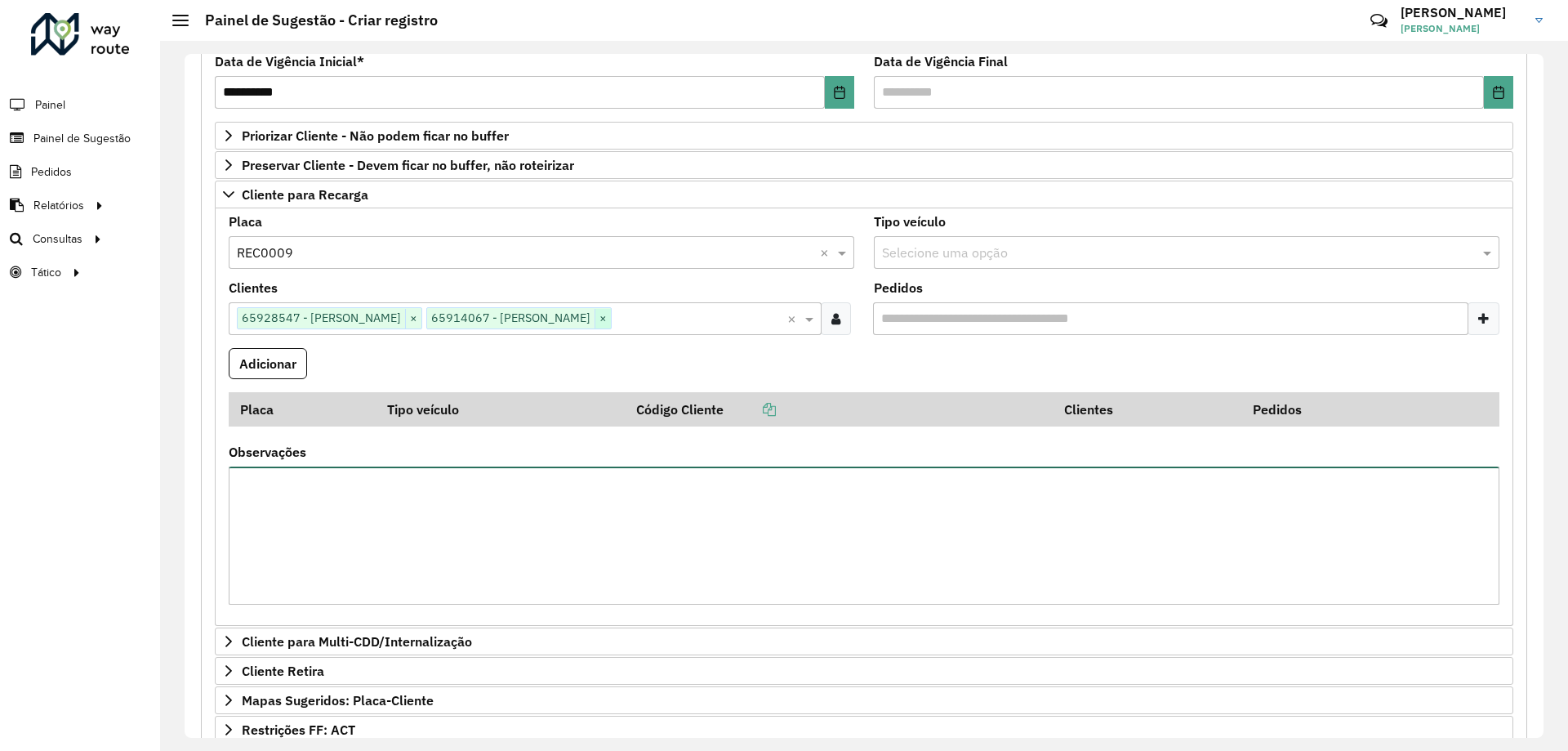
click at [611, 318] on span "×" at bounding box center [603, 319] width 17 height 20
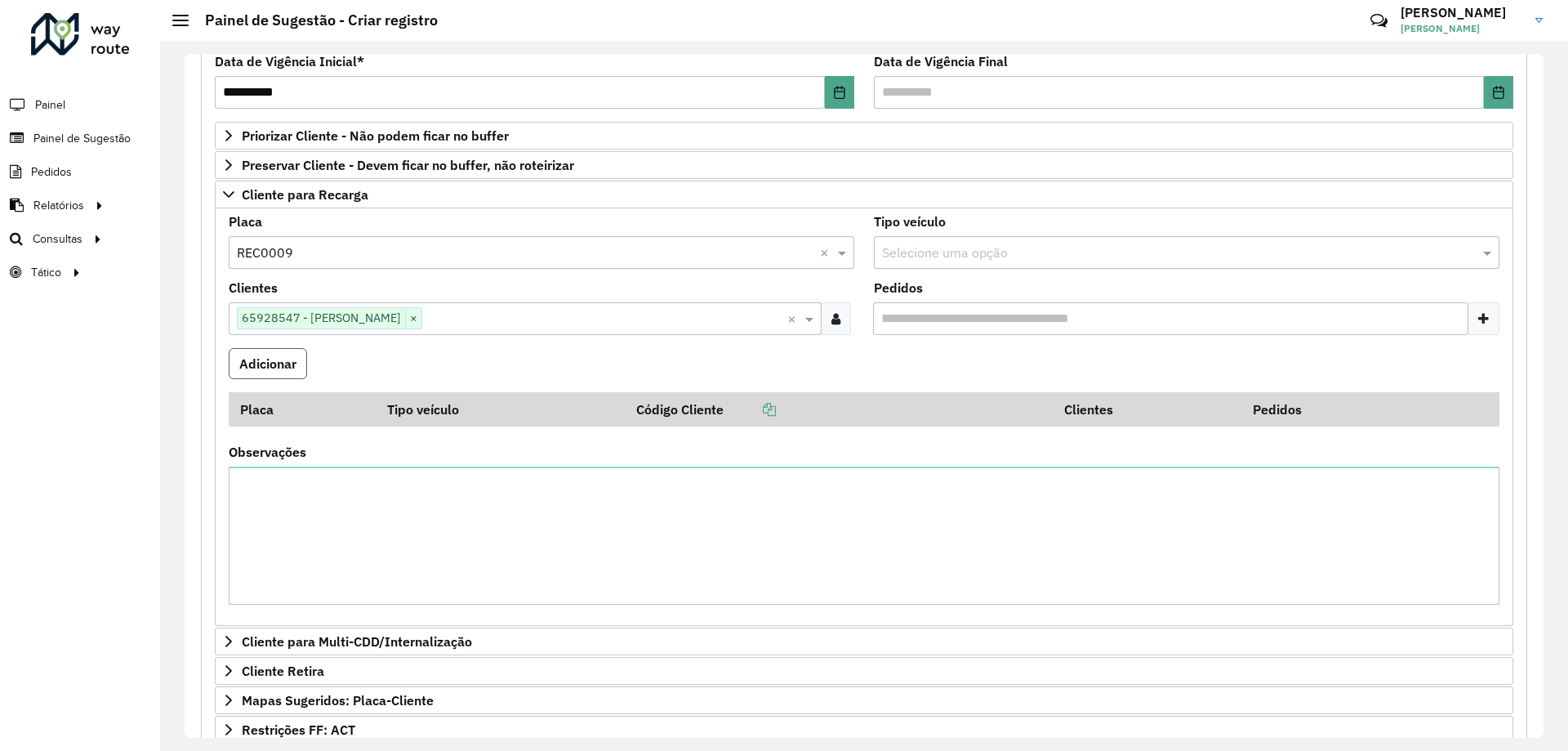
click at [234, 371] on button "Adicionar" at bounding box center [268, 364] width 78 height 31
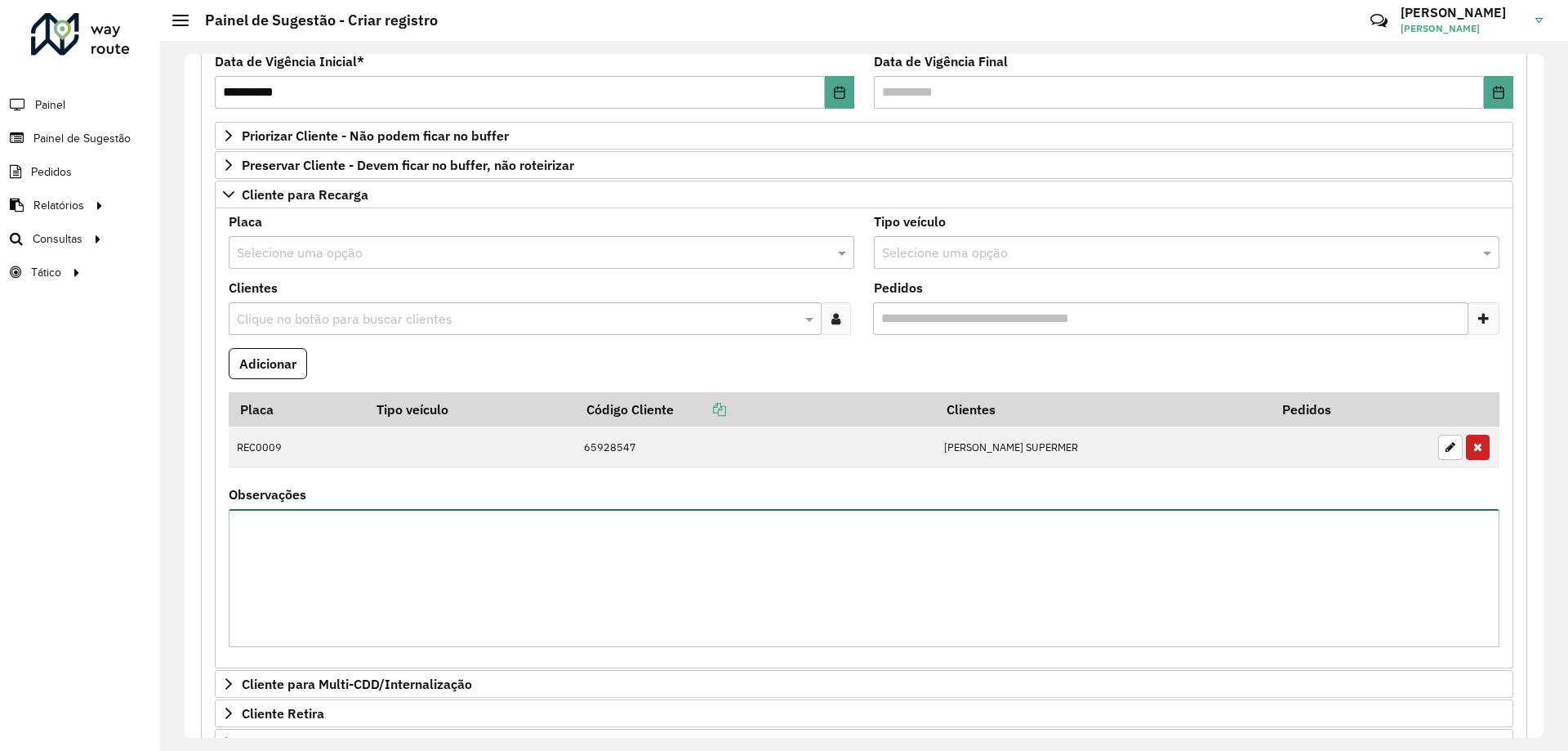
click at [427, 561] on textarea "Observações" at bounding box center [864, 578] width 1271 height 138
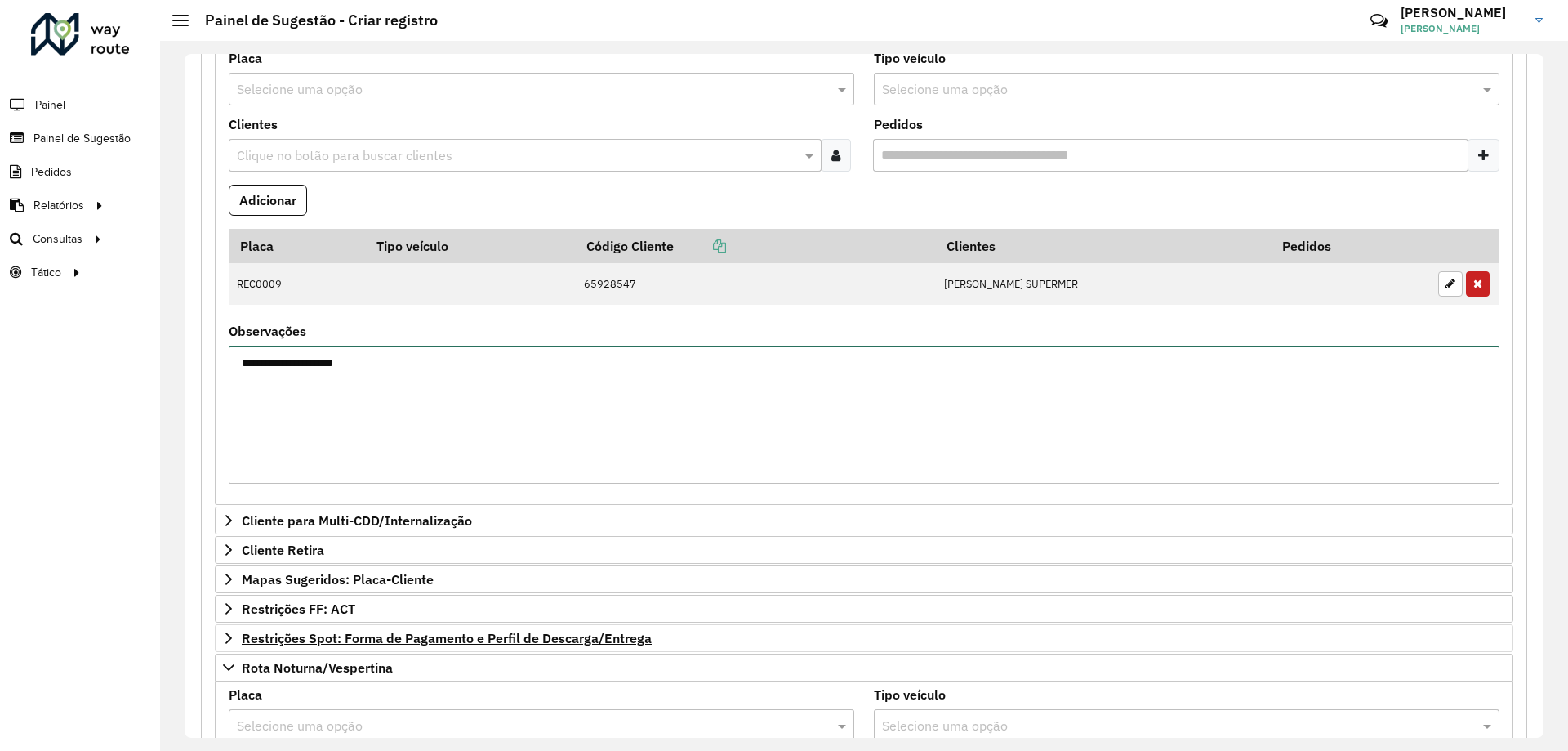
scroll to position [472, 0]
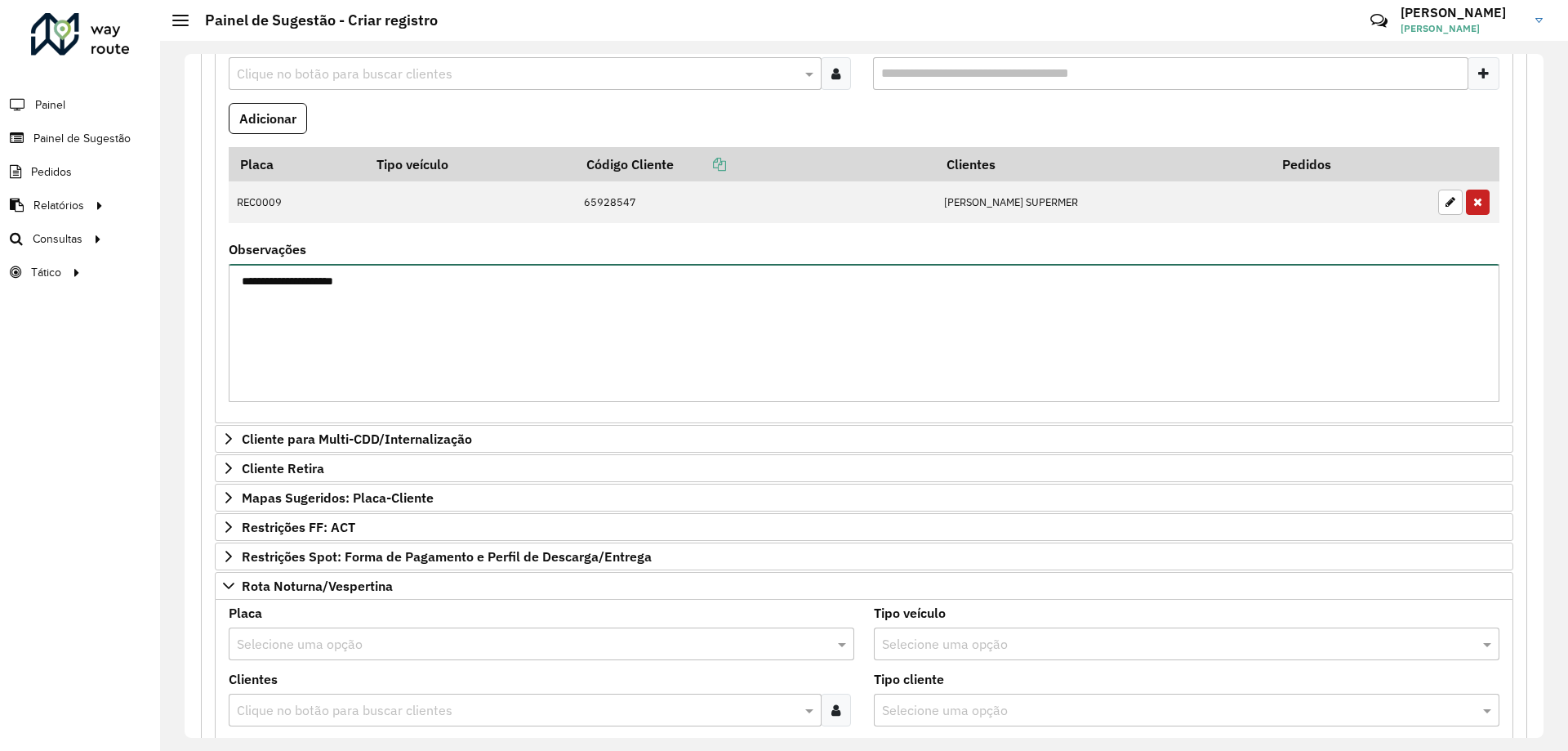
type textarea "**********"
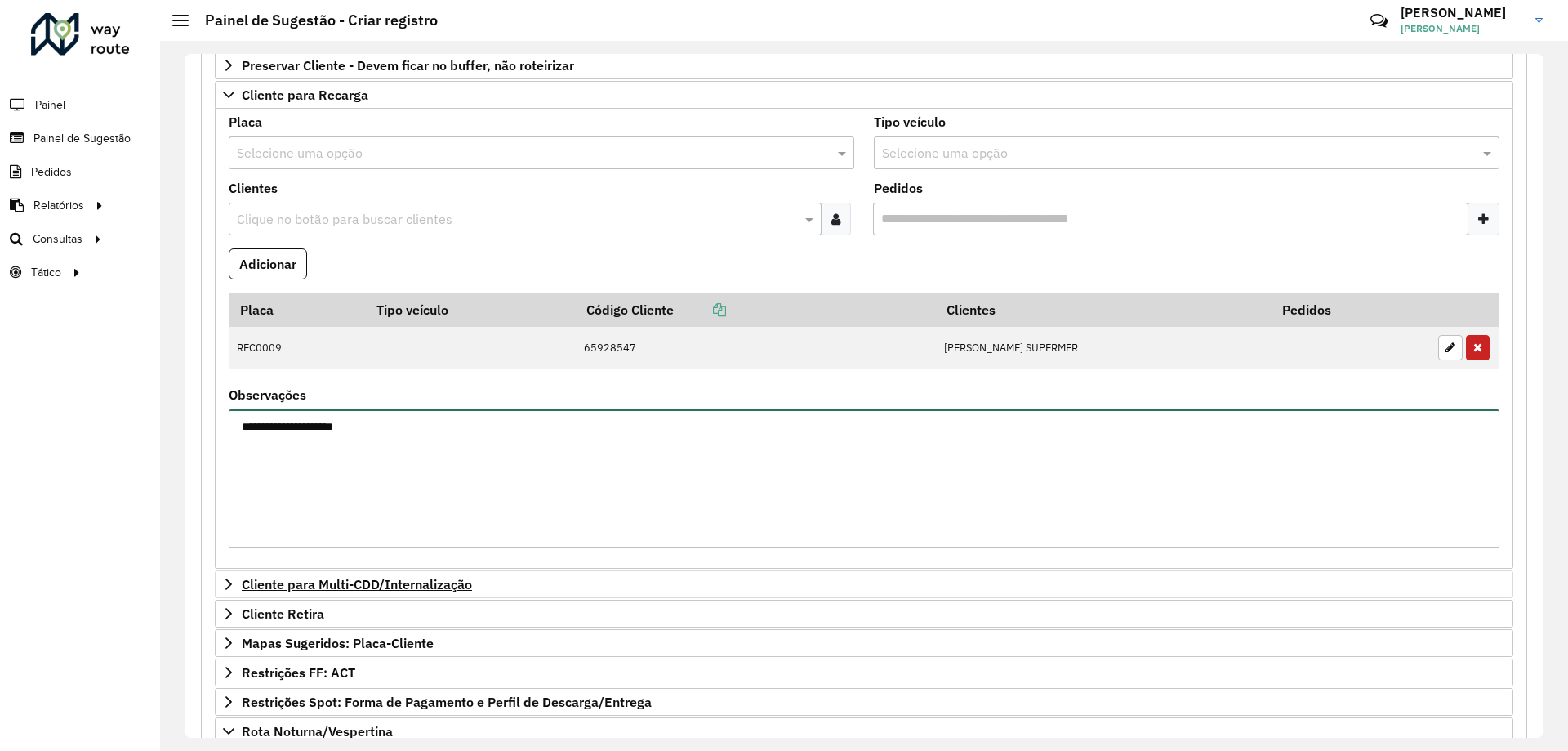
scroll to position [491, 0]
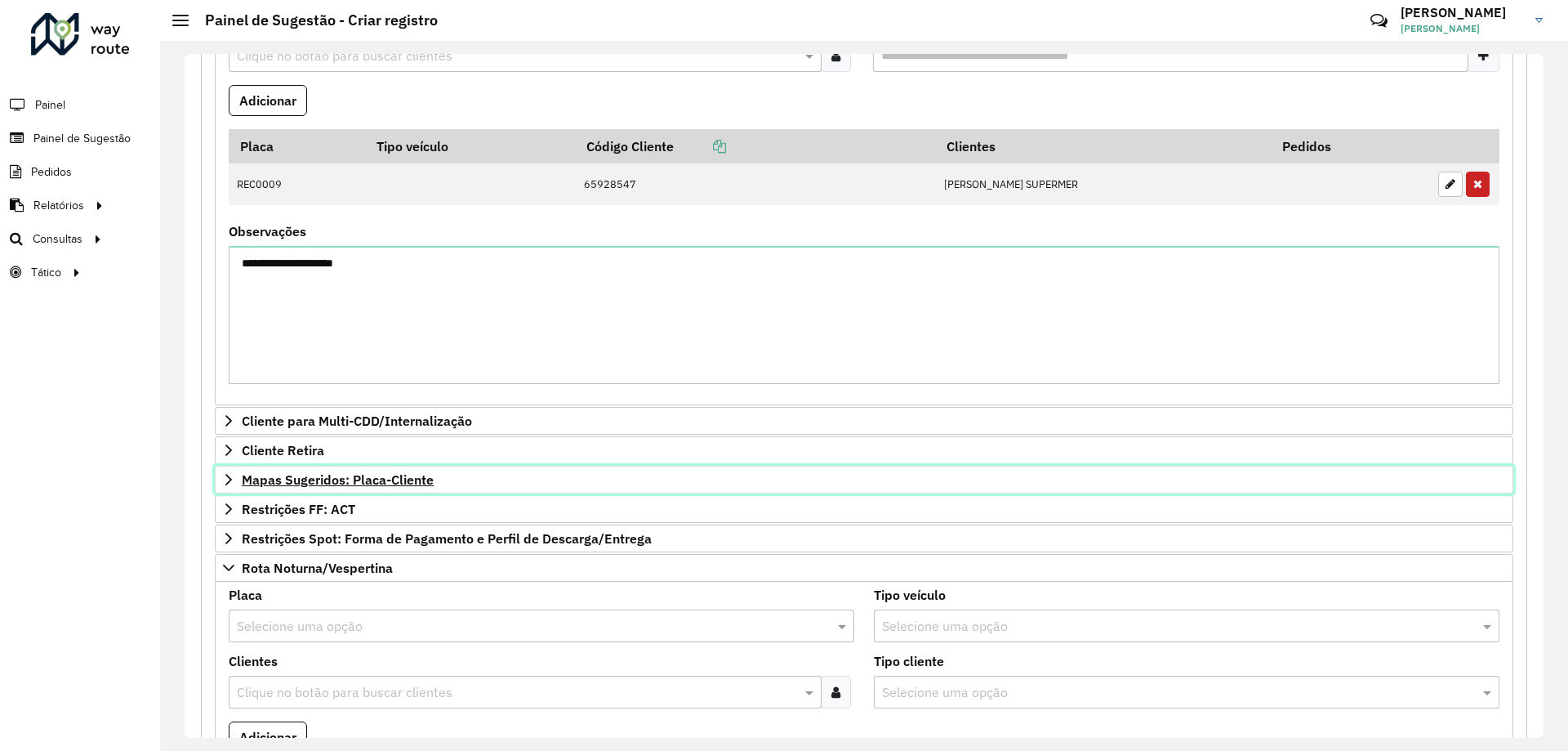
click at [356, 486] on span "Mapas Sugeridos: Placa-Cliente" at bounding box center [337, 479] width 192 height 13
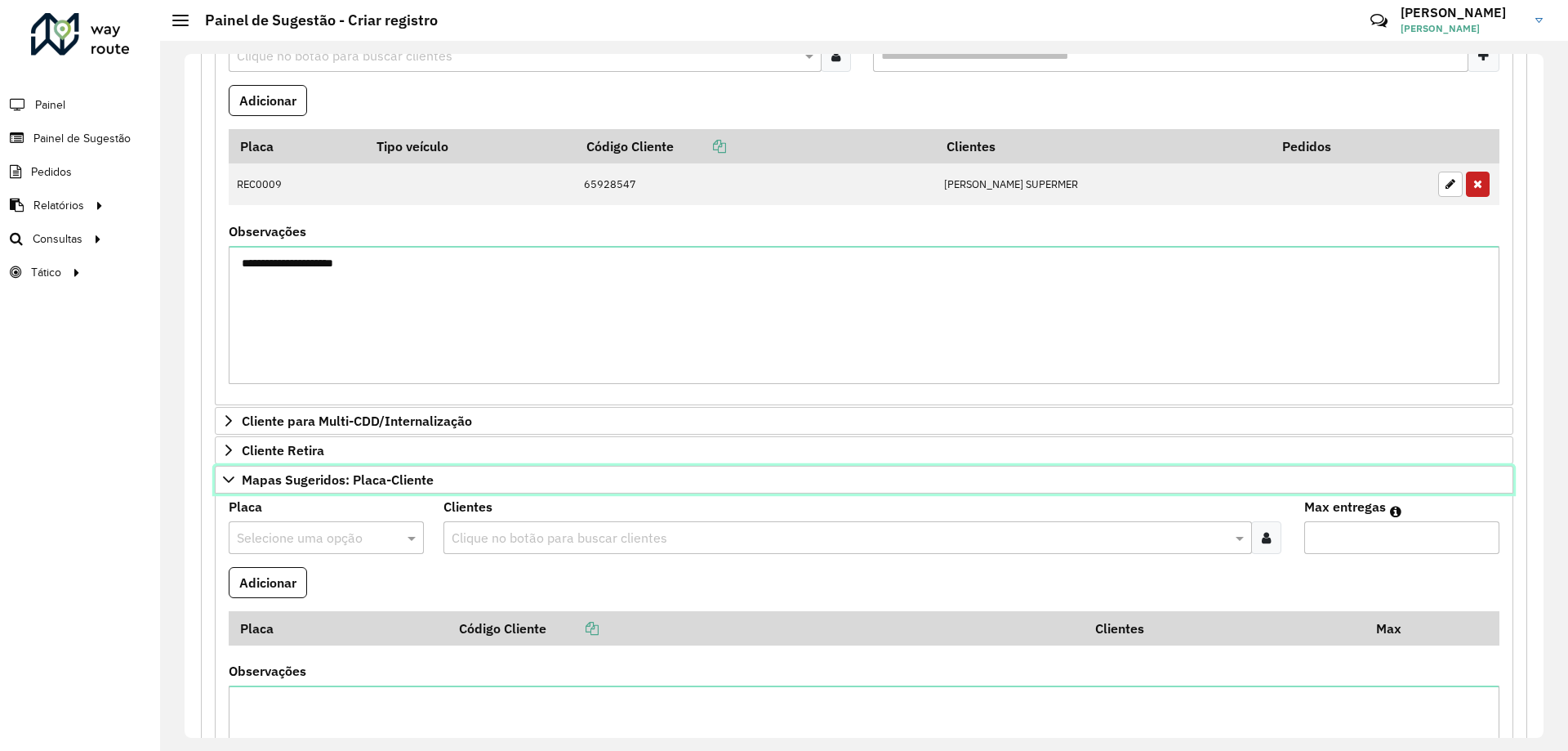
scroll to position [572, 0]
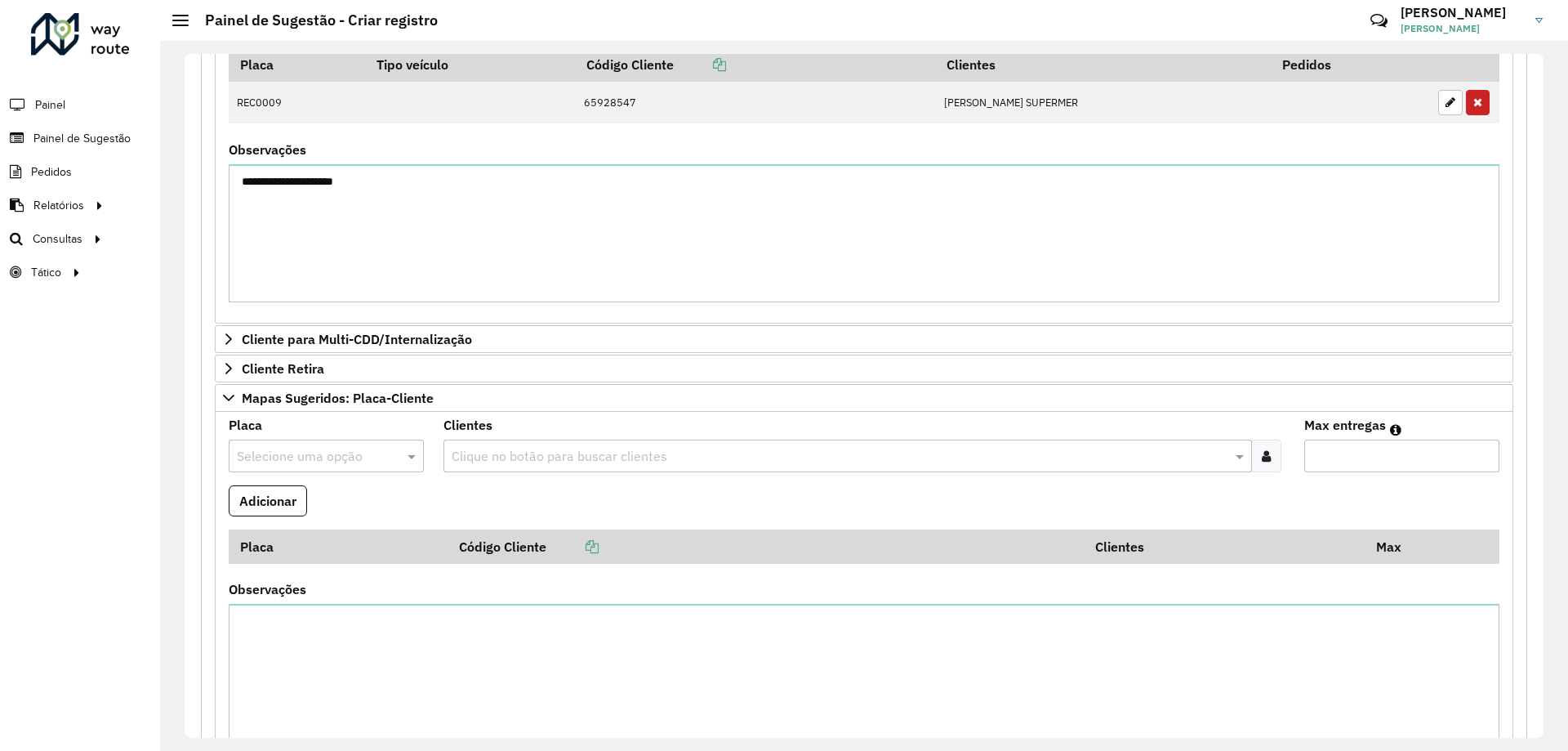
click at [344, 453] on input "text" at bounding box center [310, 456] width 146 height 20
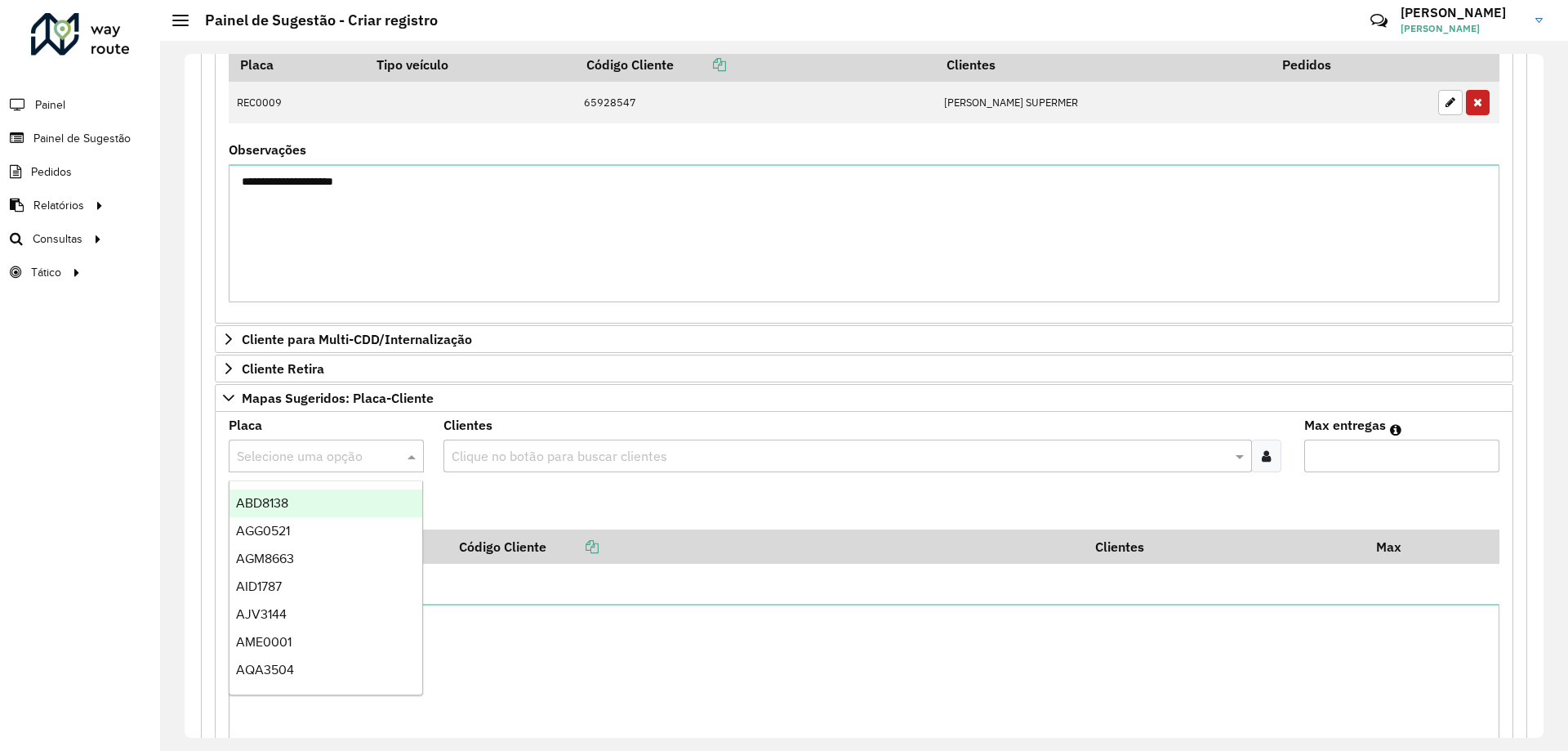
type input "*"
type input "****"
click at [340, 497] on div "RVI9D50" at bounding box center [326, 503] width 193 height 27
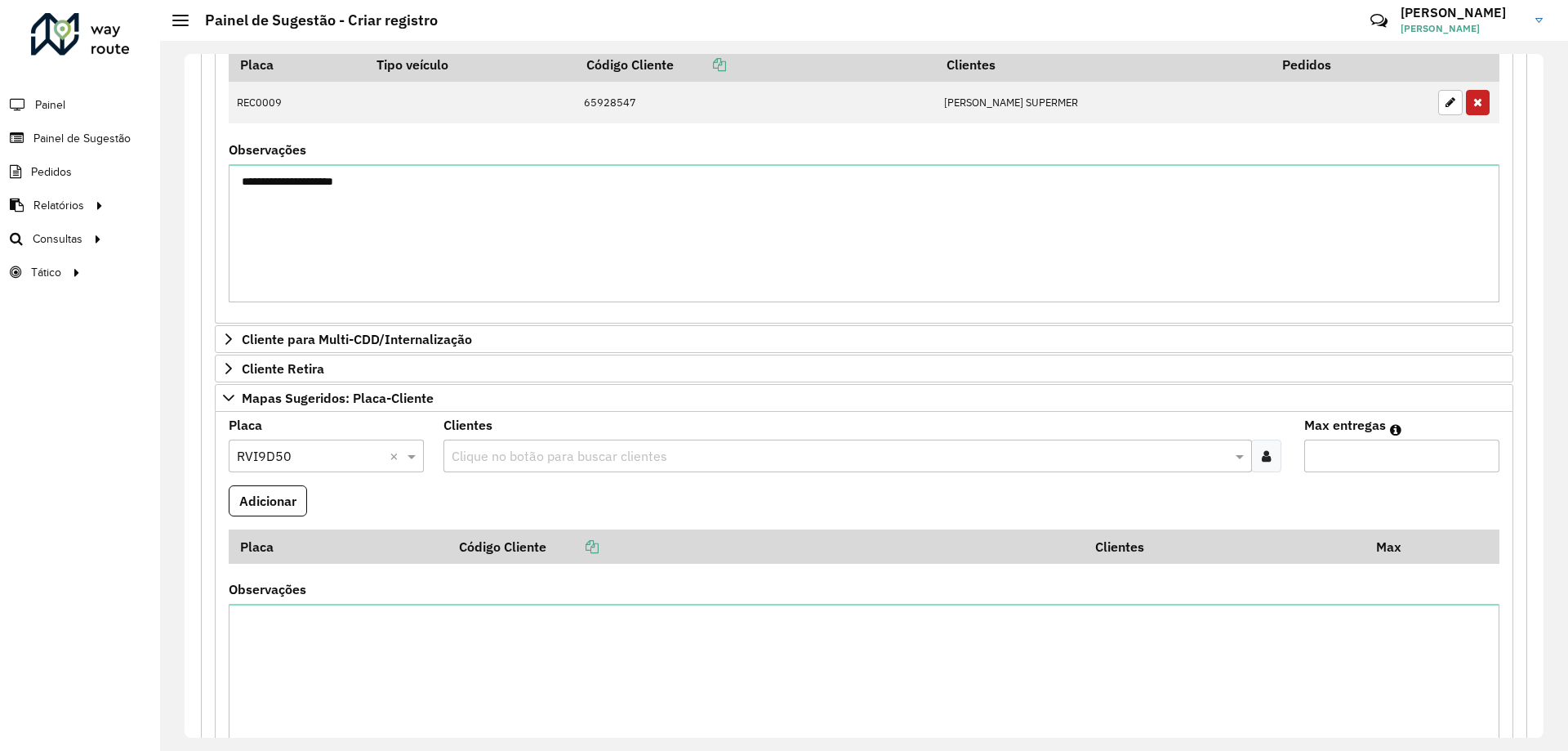
drag, startPoint x: 1257, startPoint y: 455, endPoint x: 1247, endPoint y: 455, distance: 10.0
click at [1262, 455] on icon at bounding box center [1266, 455] width 9 height 13
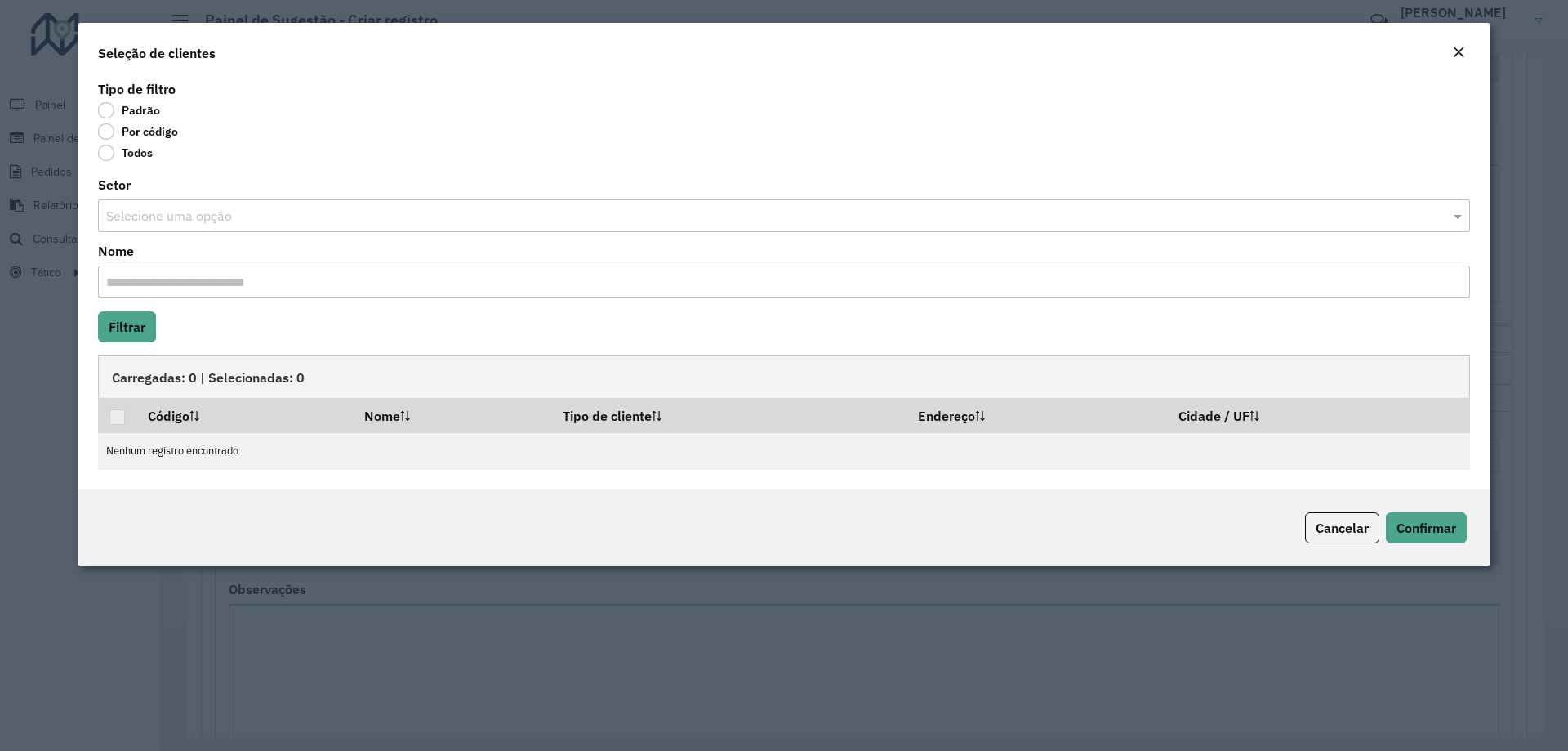
click at [113, 133] on label "Por código" at bounding box center [138, 131] width 80 height 17
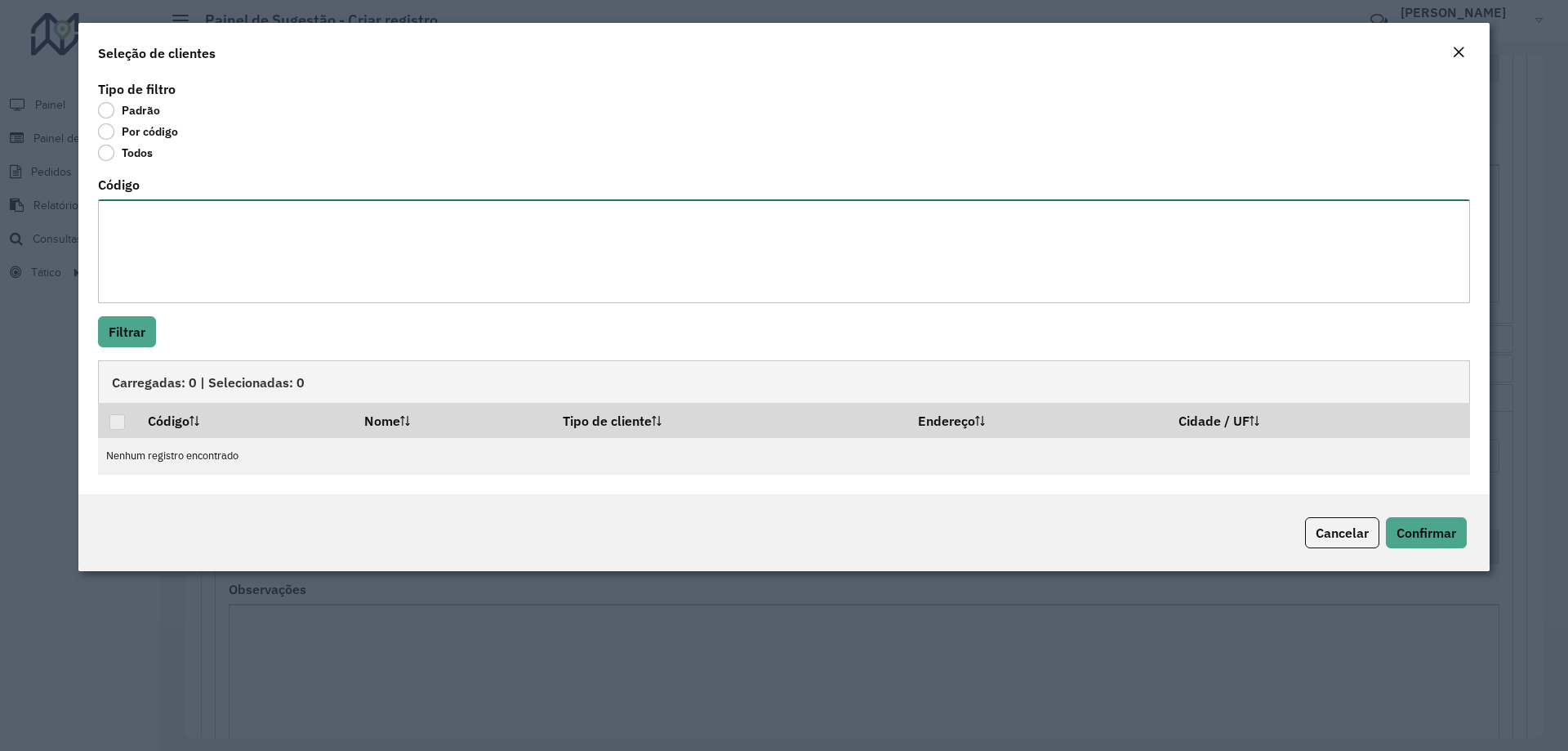
click at [176, 224] on textarea "Código" at bounding box center [784, 251] width 1372 height 103
paste textarea "***** ***** ***** ***** ***** ***** ***** ***** ***** ***** *****"
type textarea "***** ***** ***** ***** ***** ***** ***** ***** ***** ***** *****"
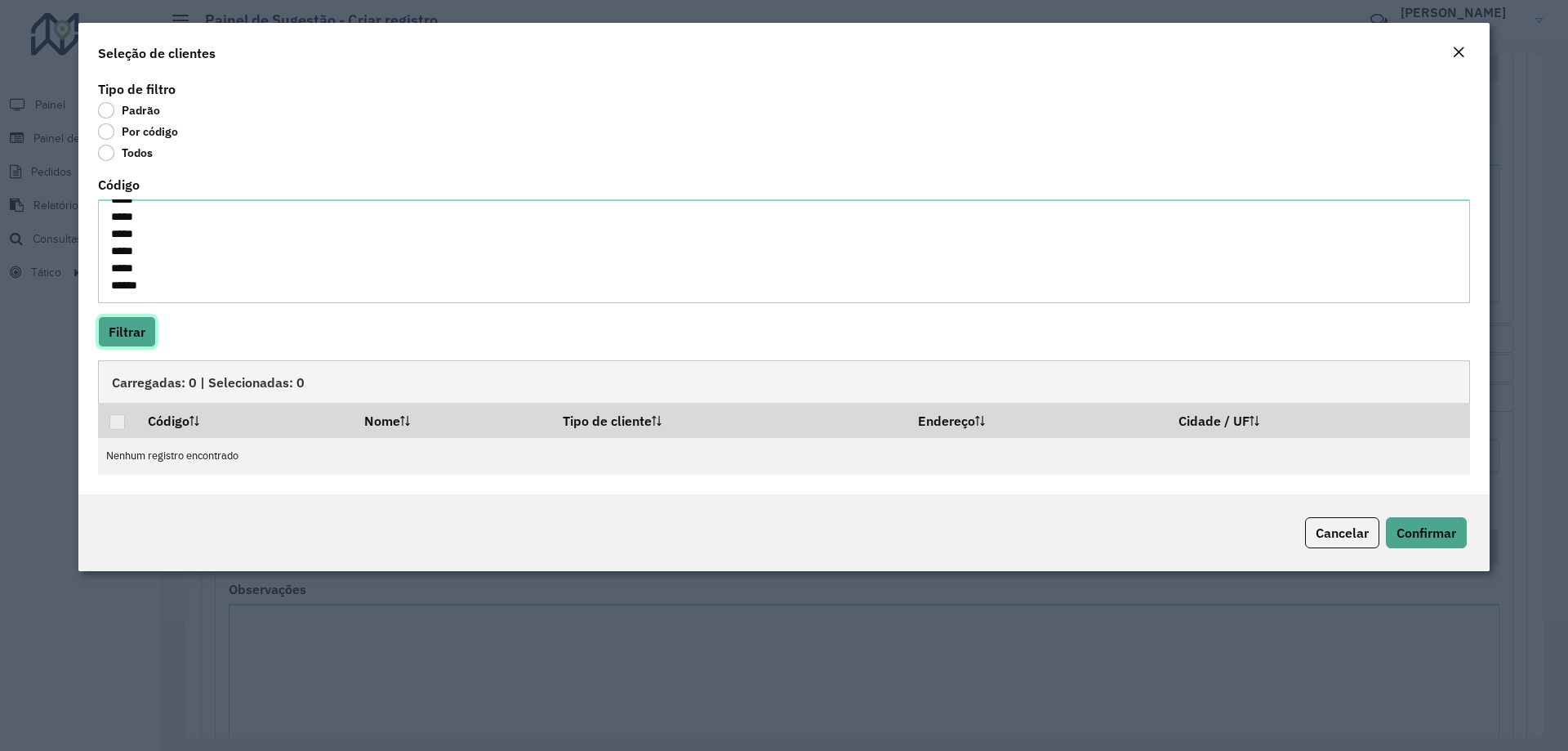
click at [125, 320] on button "Filtrar" at bounding box center [127, 332] width 58 height 31
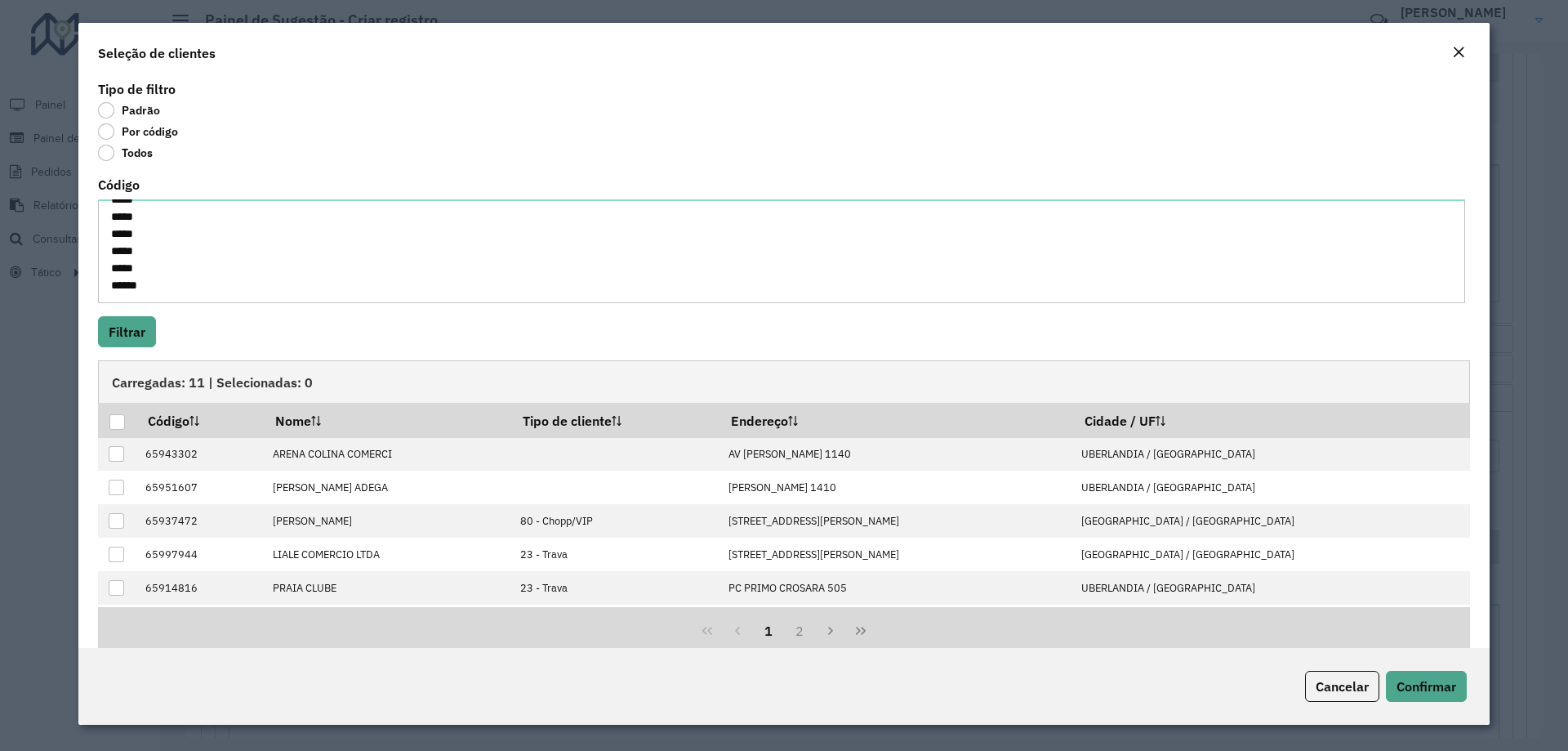
click at [119, 425] on div at bounding box center [117, 422] width 16 height 16
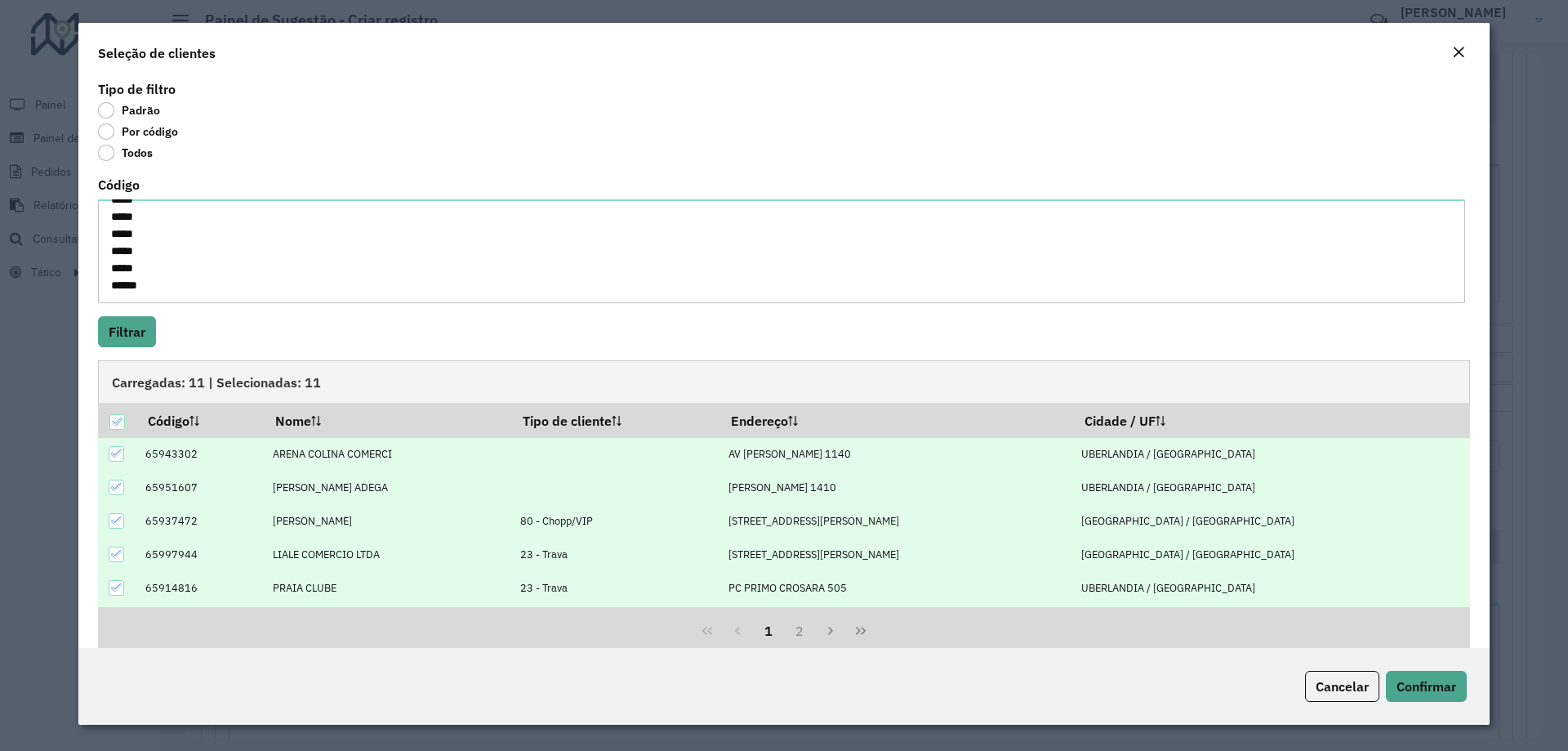
scroll to position [164, 0]
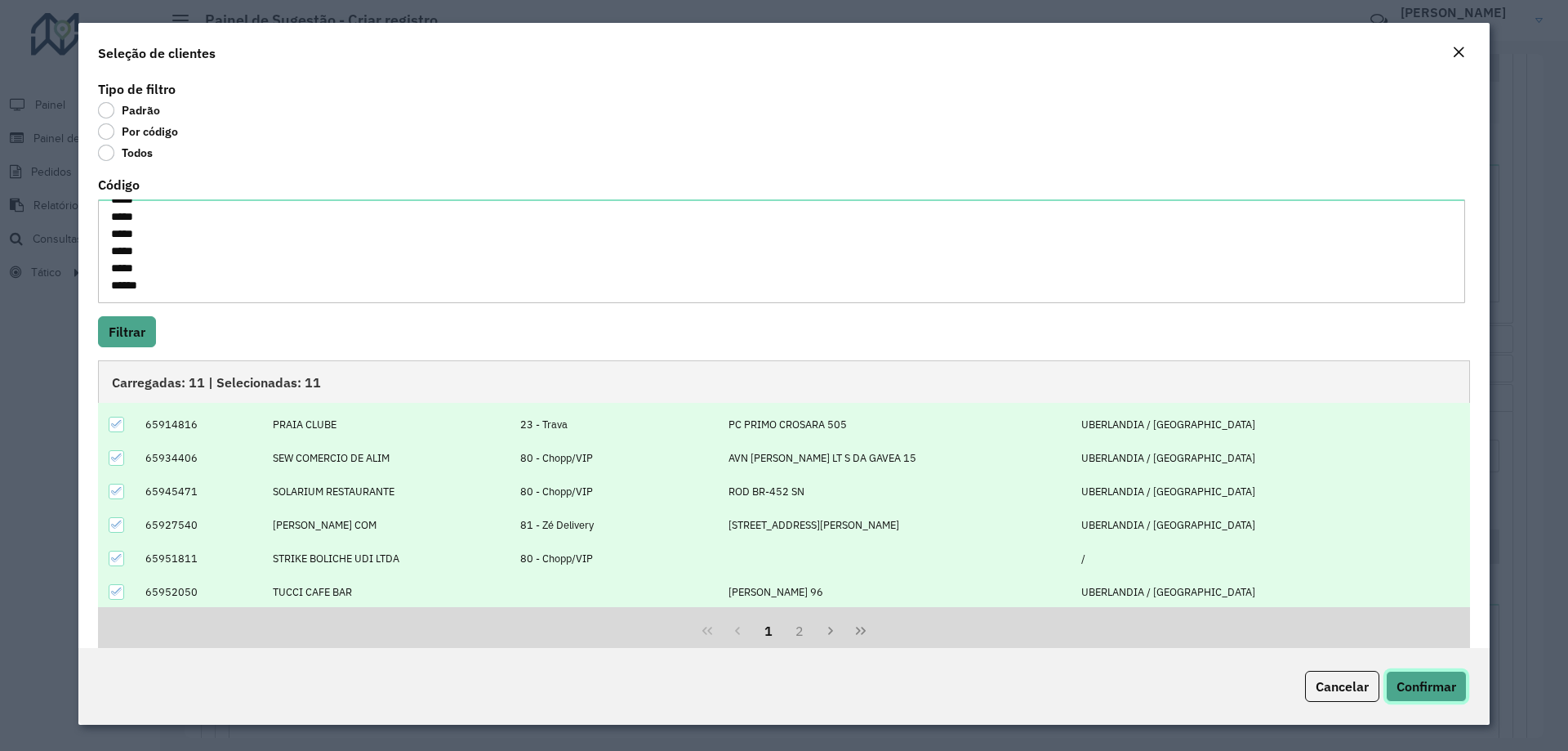
click at [1456, 691] on span "Confirmar" at bounding box center [1426, 686] width 59 height 17
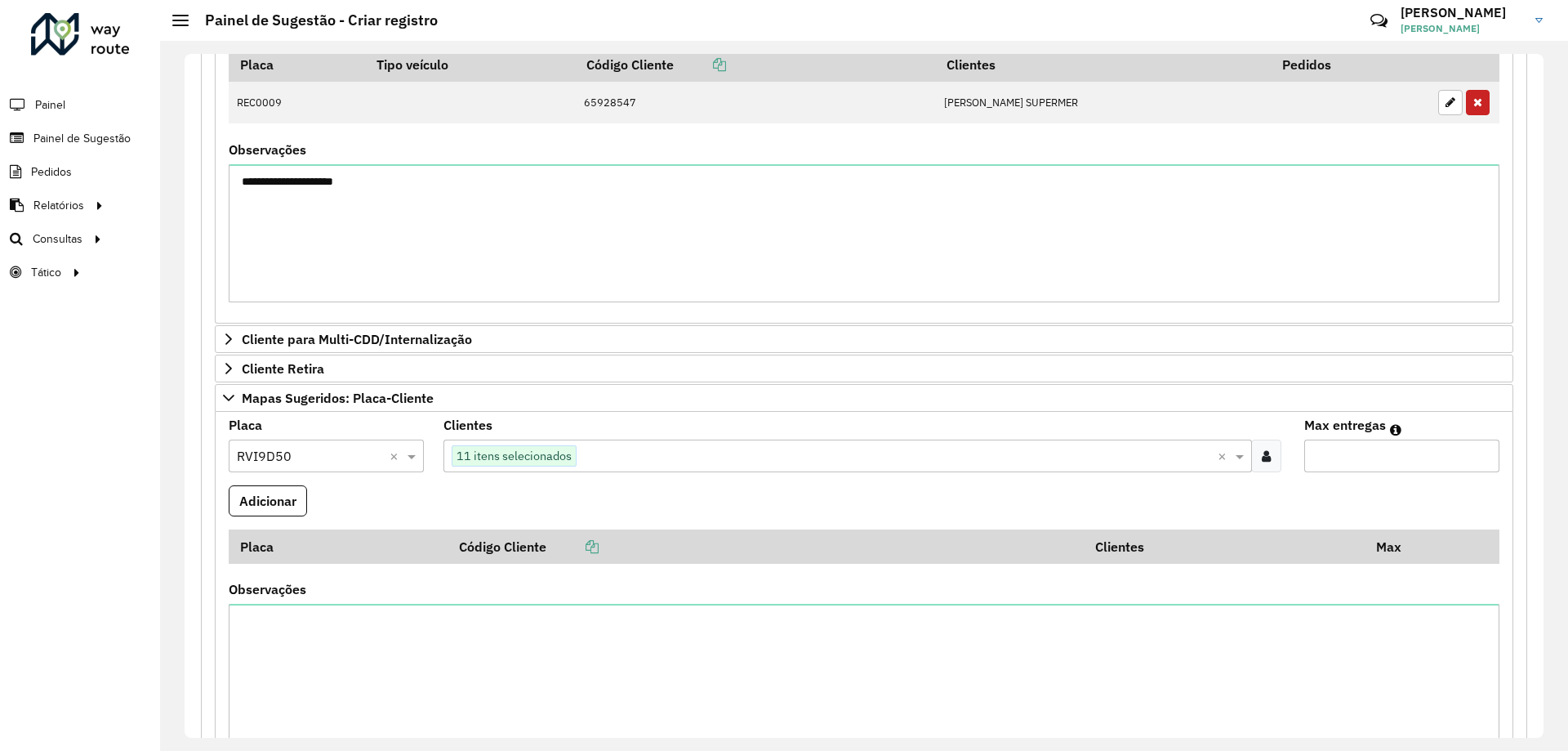
click at [1381, 456] on input "Max entregas" at bounding box center [1402, 456] width 195 height 33
type input "**"
click at [270, 491] on button "Adicionar" at bounding box center [268, 501] width 78 height 31
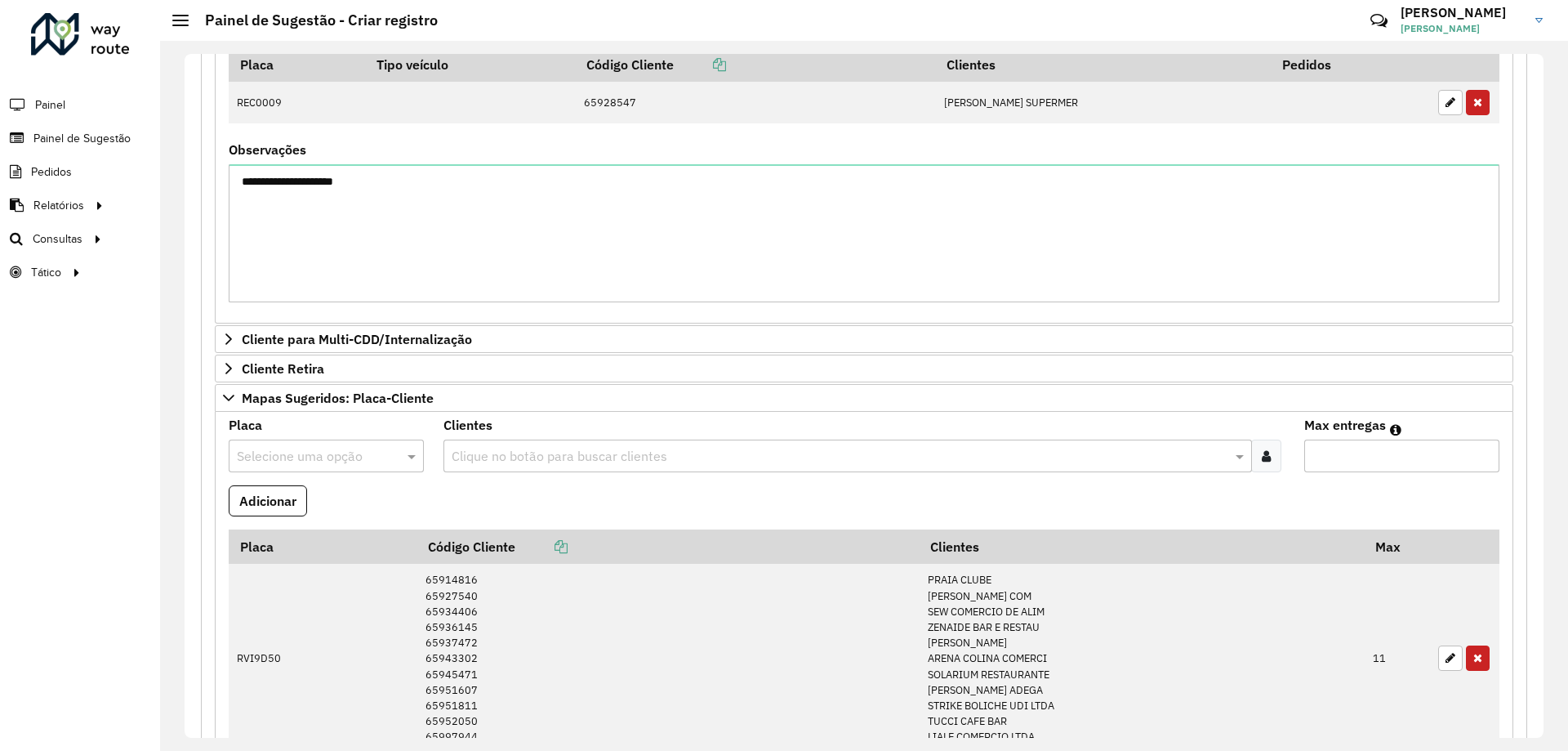
click at [345, 495] on formly-field "Adicionar" at bounding box center [865, 507] width 1291 height 44
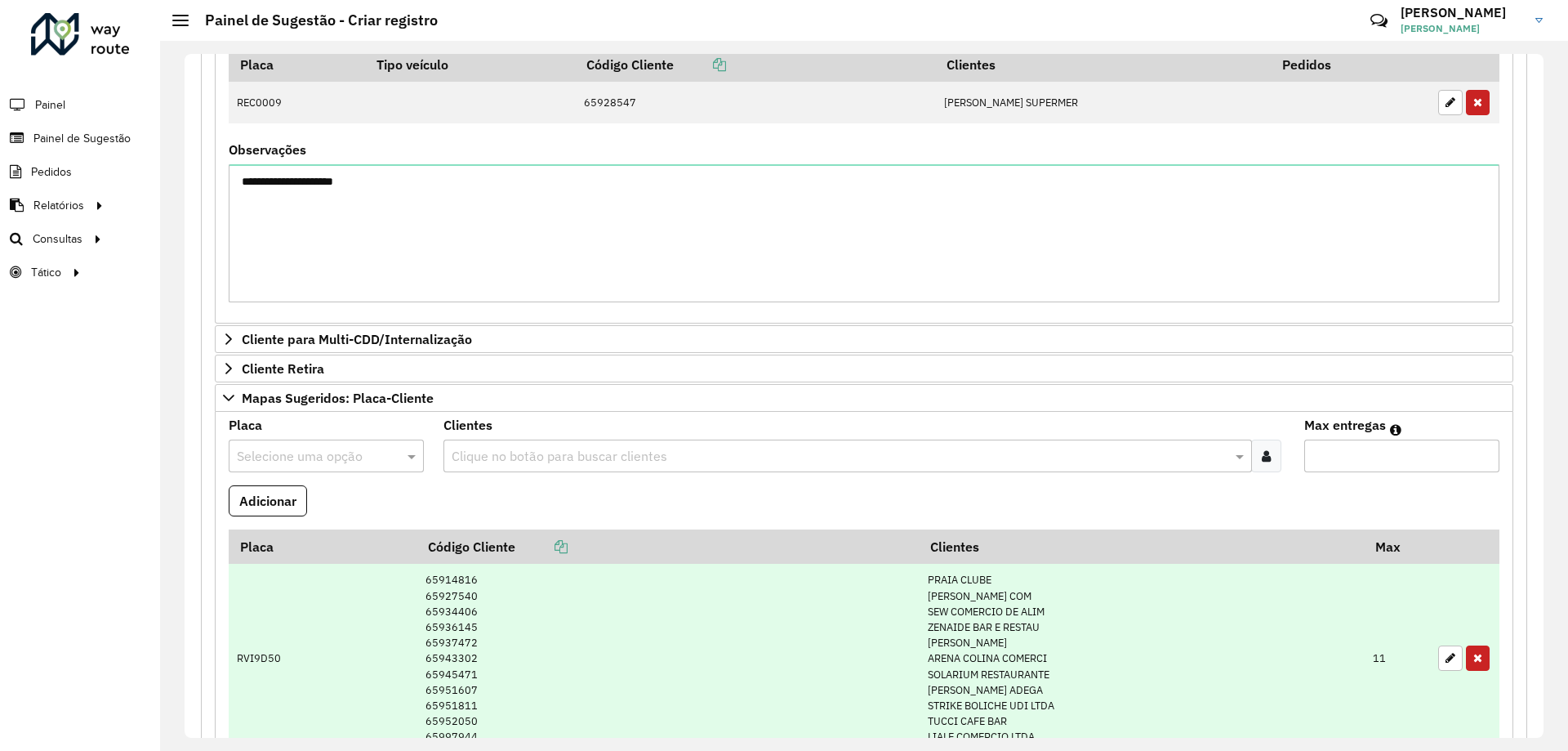
click at [253, 664] on td "RVI9D50" at bounding box center [324, 658] width 189 height 189
click at [253, 663] on td "RVI9D50" at bounding box center [324, 658] width 189 height 189
copy td "RVI9D50"
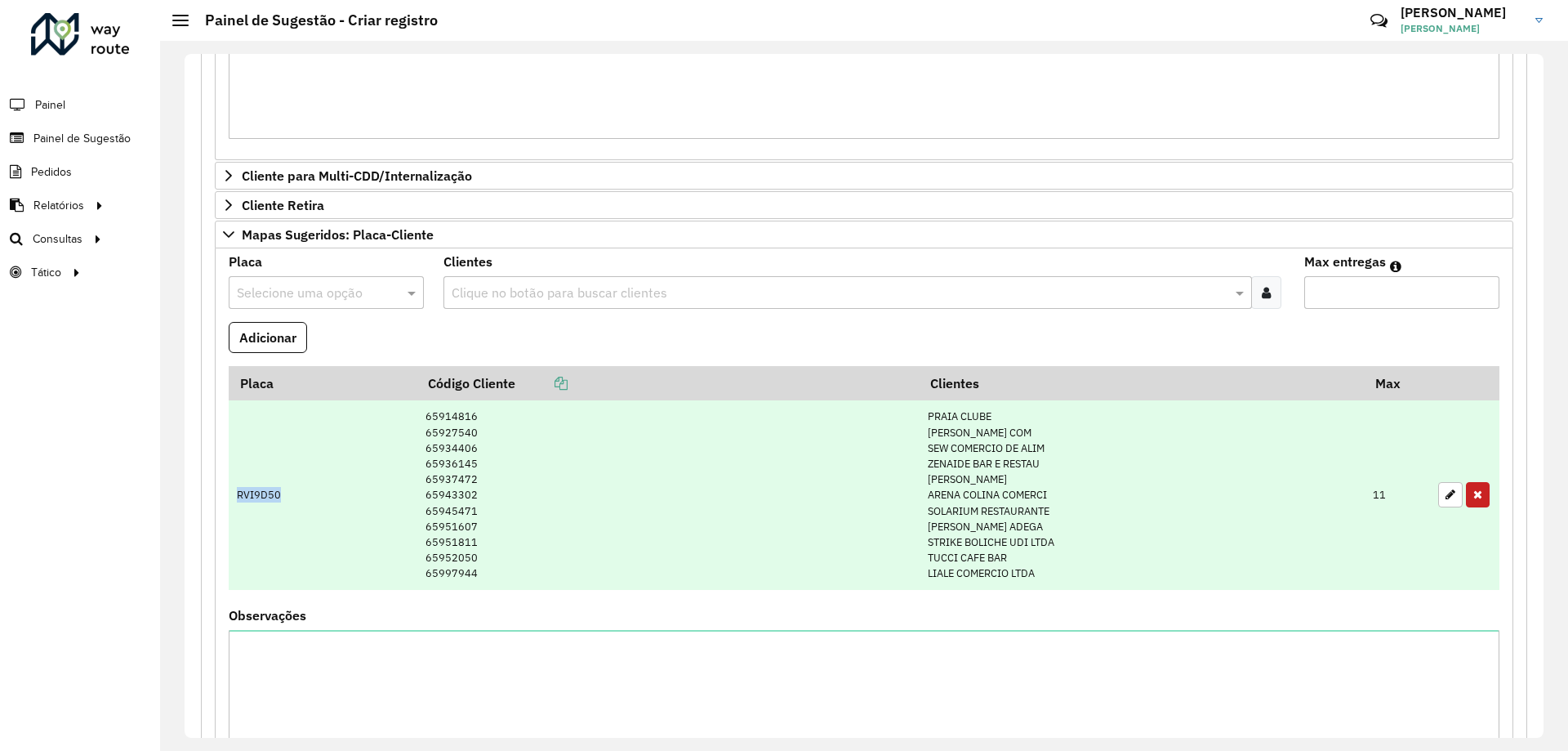
scroll to position [817, 0]
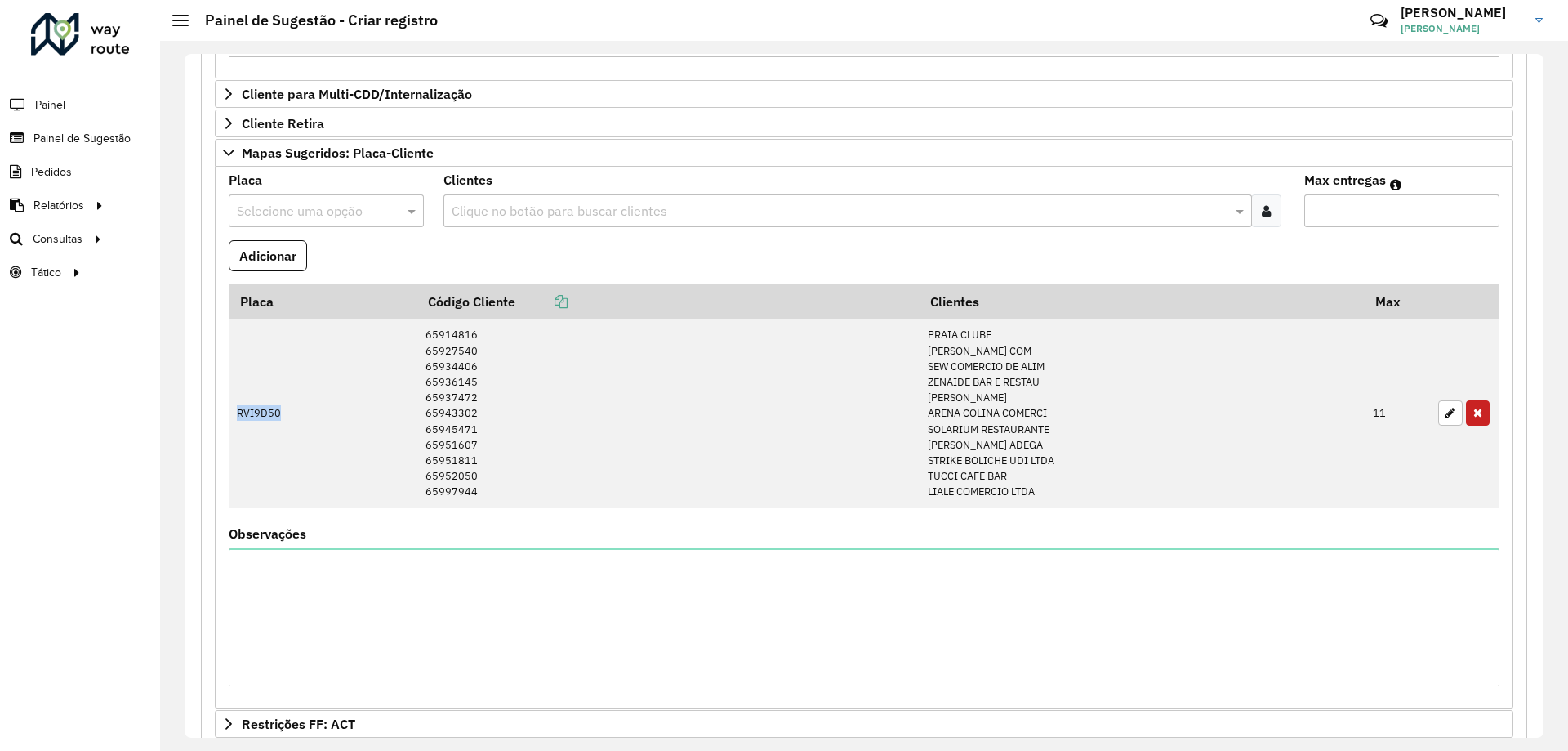
click at [325, 226] on div "Selecione uma opção" at bounding box center [327, 211] width 195 height 33
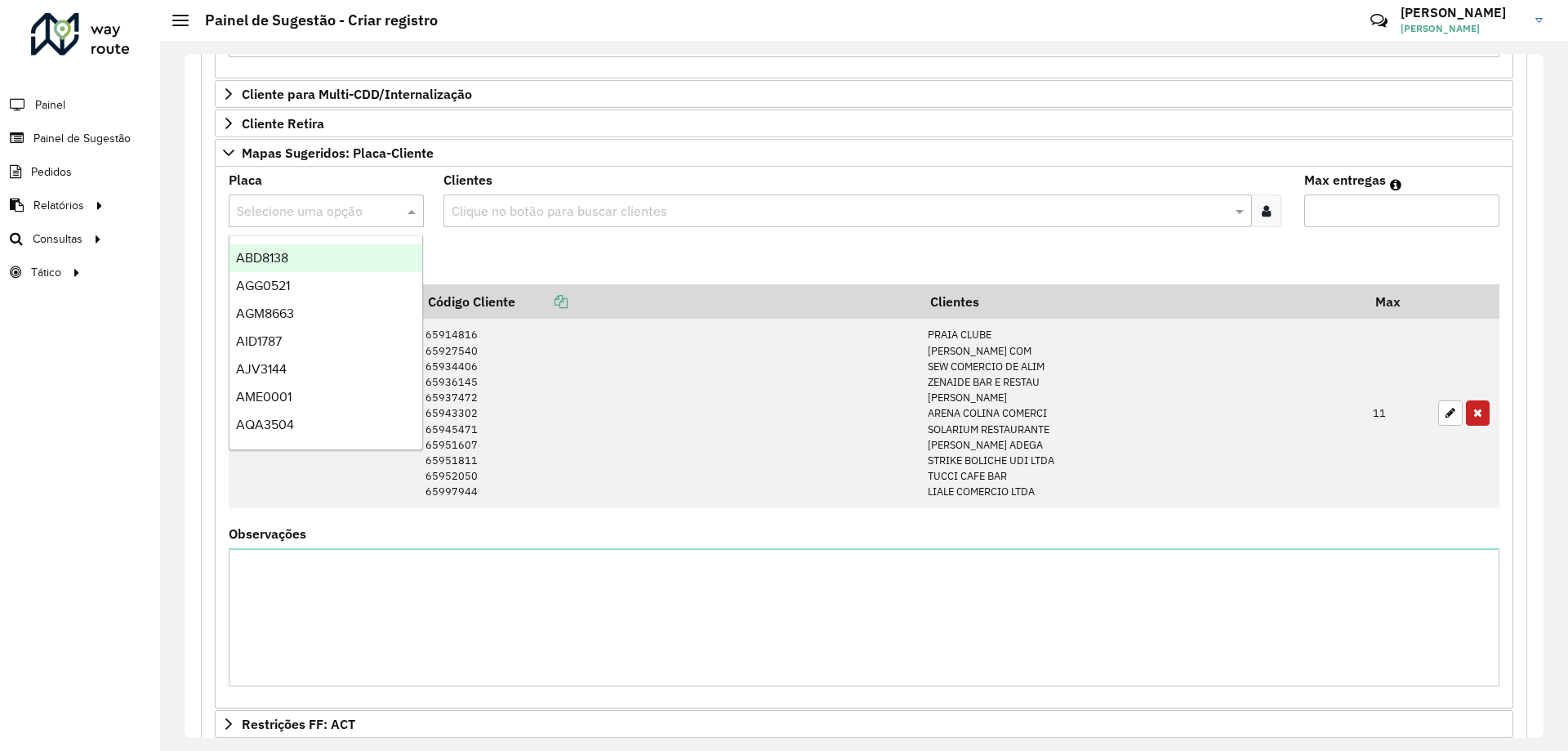
click at [331, 218] on input "text" at bounding box center [310, 212] width 146 height 20
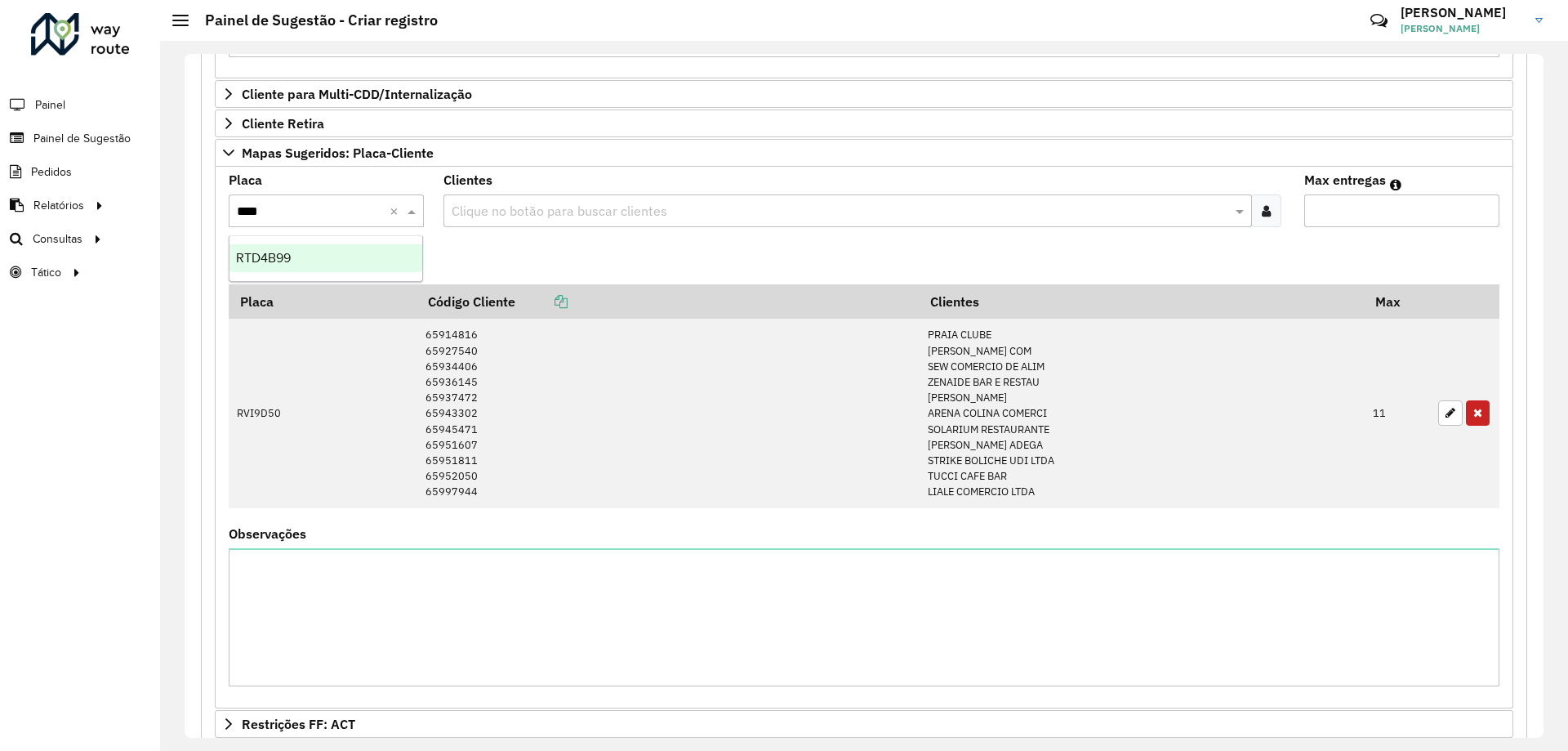
type input "****"
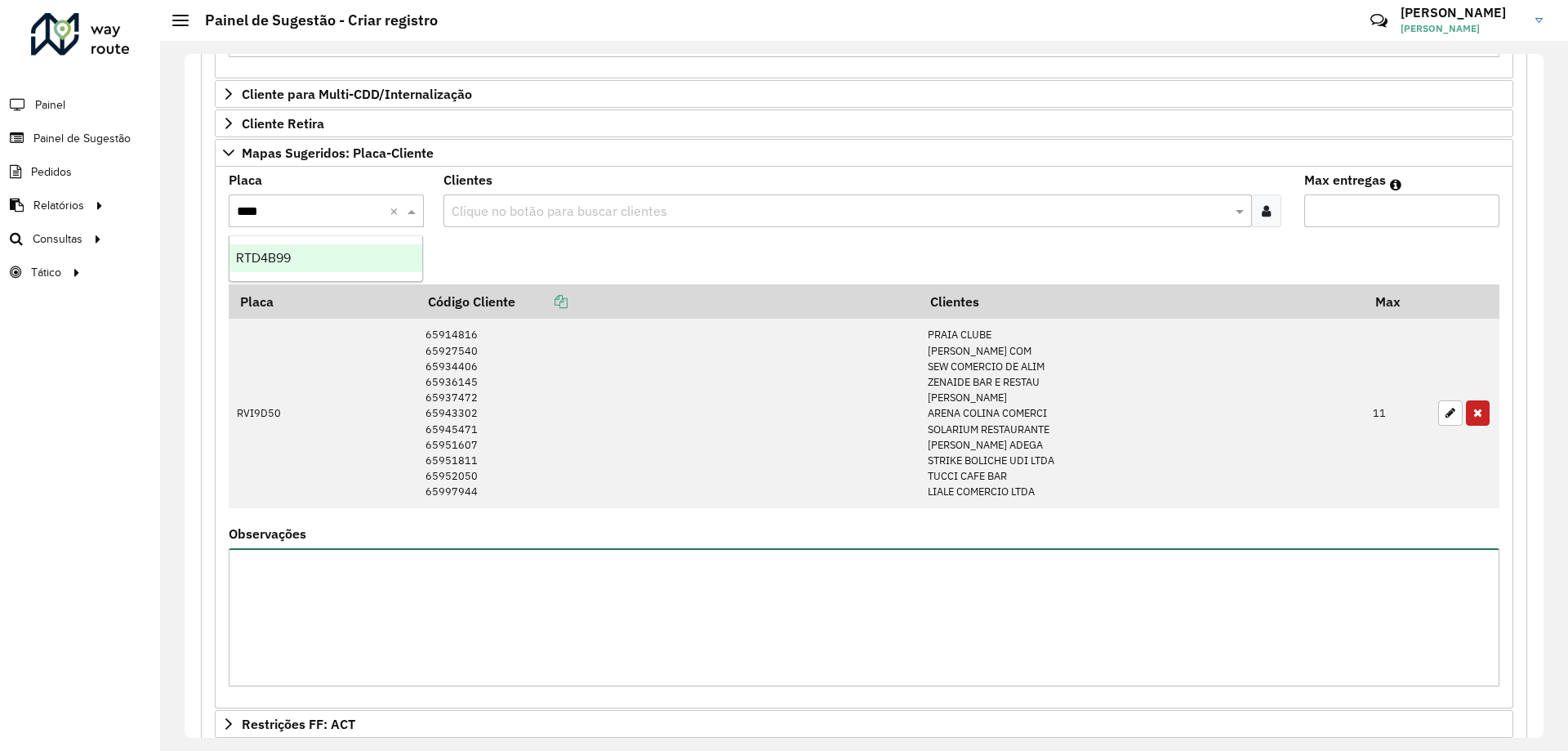
drag, startPoint x: 1038, startPoint y: 593, endPoint x: 1083, endPoint y: 579, distance: 47.1
click at [1039, 593] on textarea "Observações" at bounding box center [864, 617] width 1271 height 138
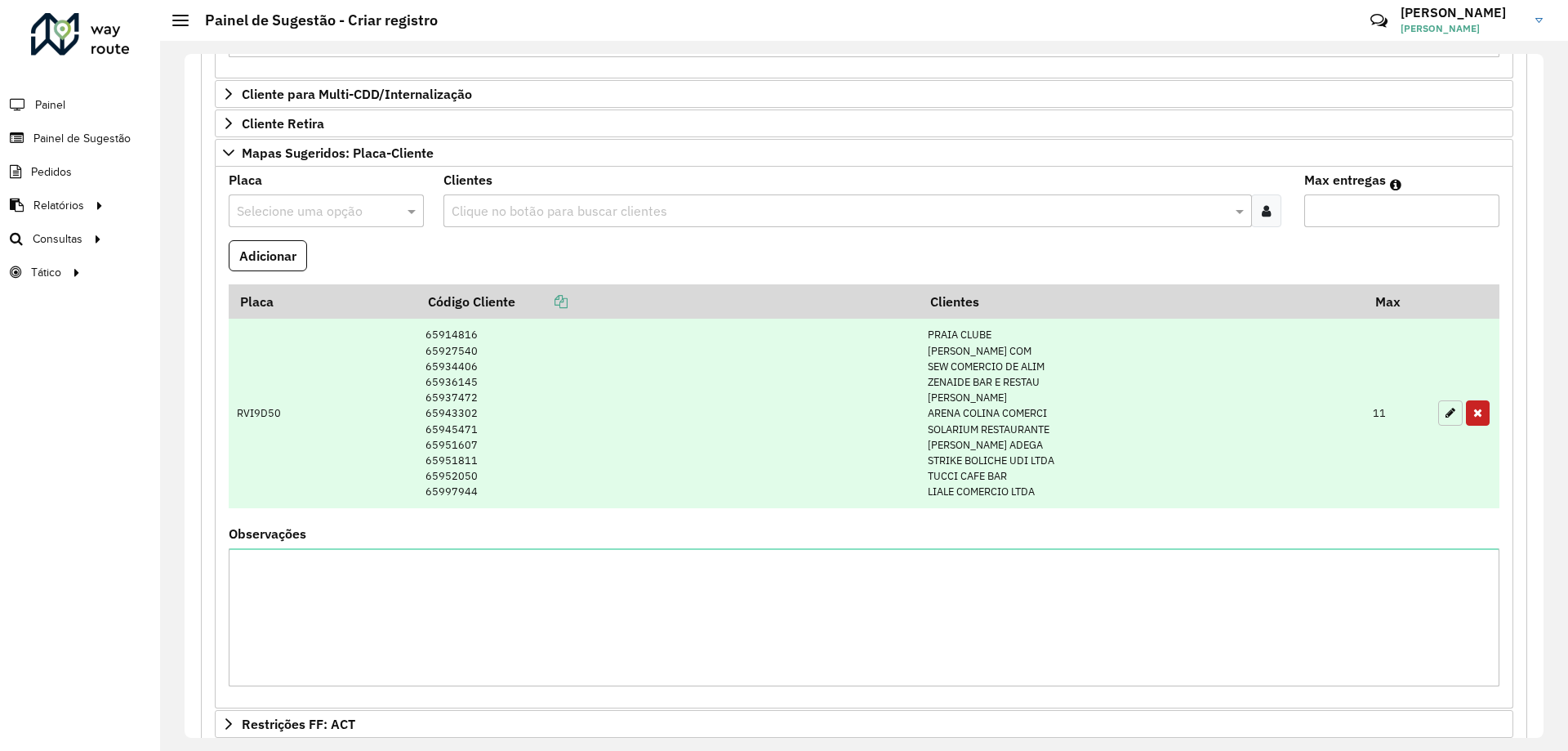
click at [1453, 411] on button "button" at bounding box center [1450, 413] width 24 height 25
type input "**"
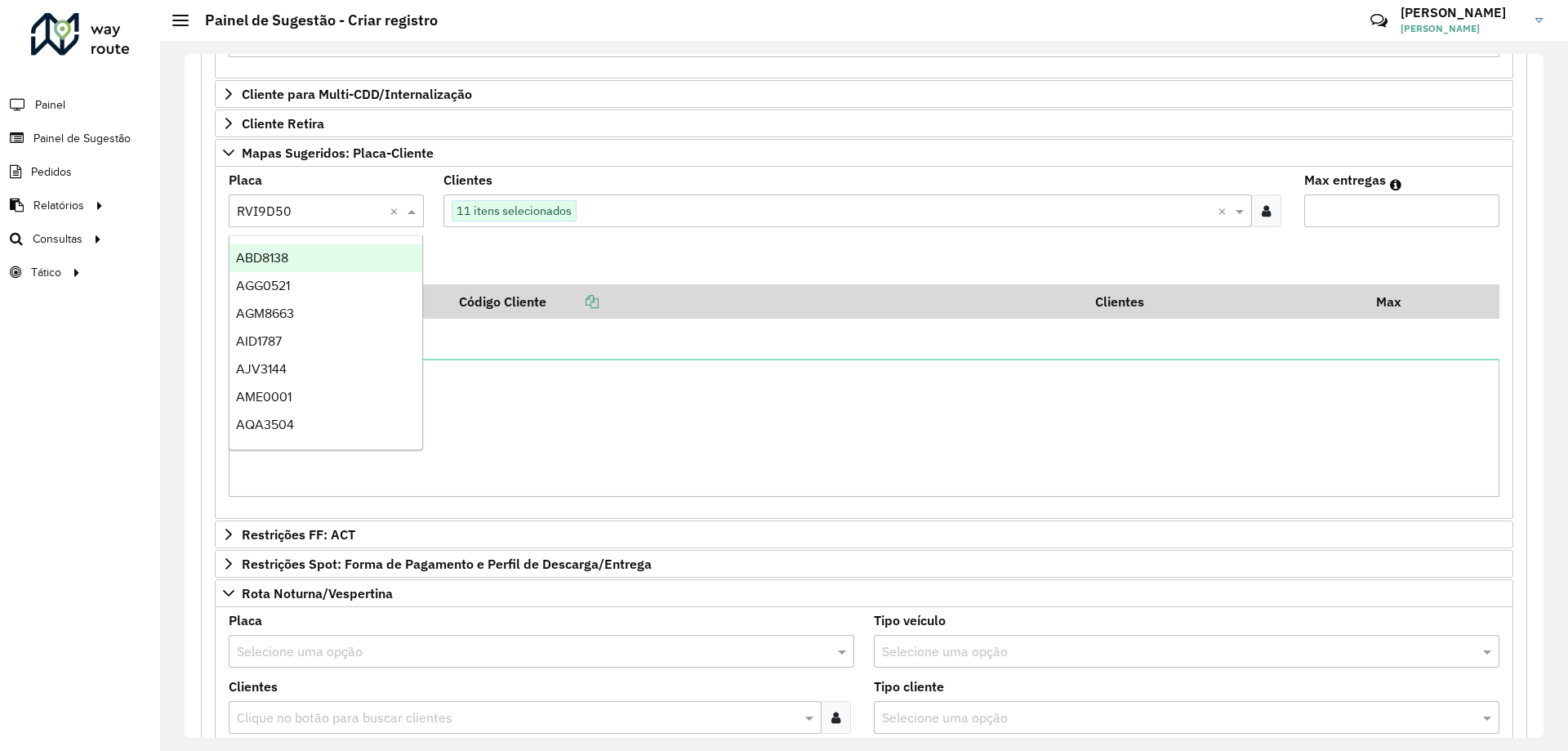
click at [320, 210] on input "text" at bounding box center [310, 212] width 146 height 20
type input "****"
click at [330, 257] on div "RTD4B99" at bounding box center [326, 257] width 193 height 27
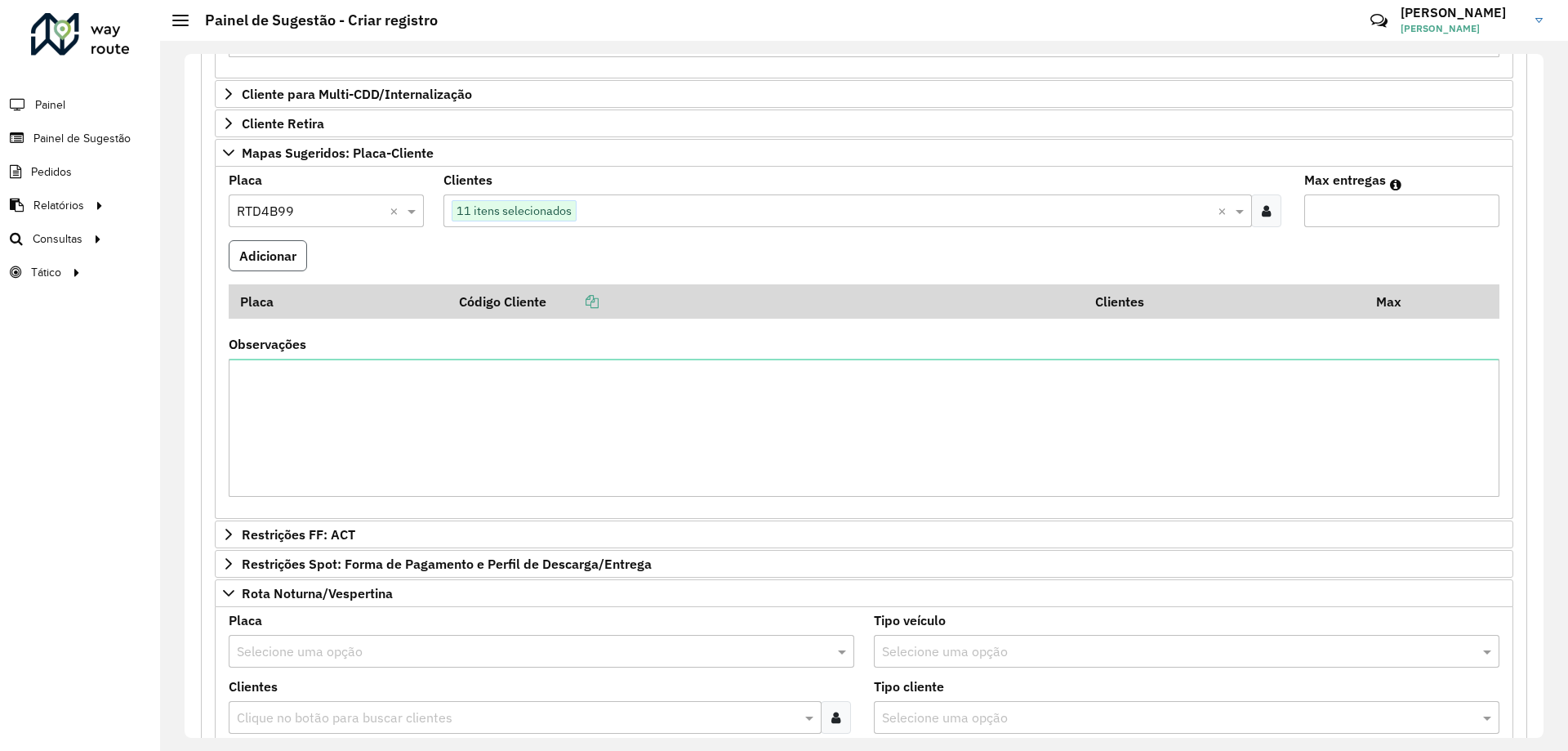
click at [268, 248] on button "Adicionar" at bounding box center [268, 256] width 78 height 31
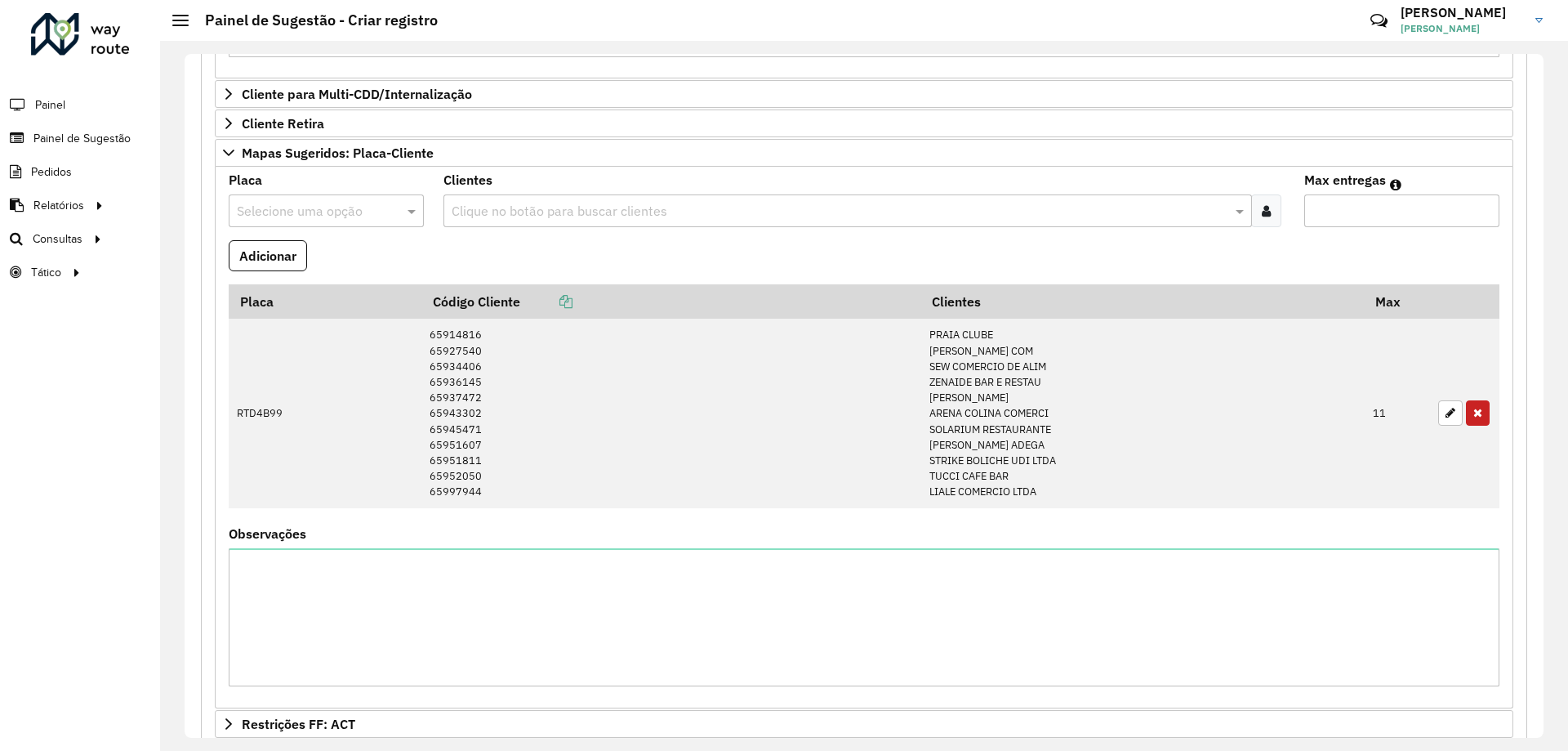
drag, startPoint x: 315, startPoint y: 188, endPoint x: 317, endPoint y: 201, distance: 13.2
click at [315, 188] on div "Placa Selecione uma opção" at bounding box center [327, 200] width 195 height 53
click at [316, 208] on input "text" at bounding box center [310, 212] width 146 height 20
type input "****"
click at [309, 258] on div "RVI9D50" at bounding box center [326, 257] width 193 height 27
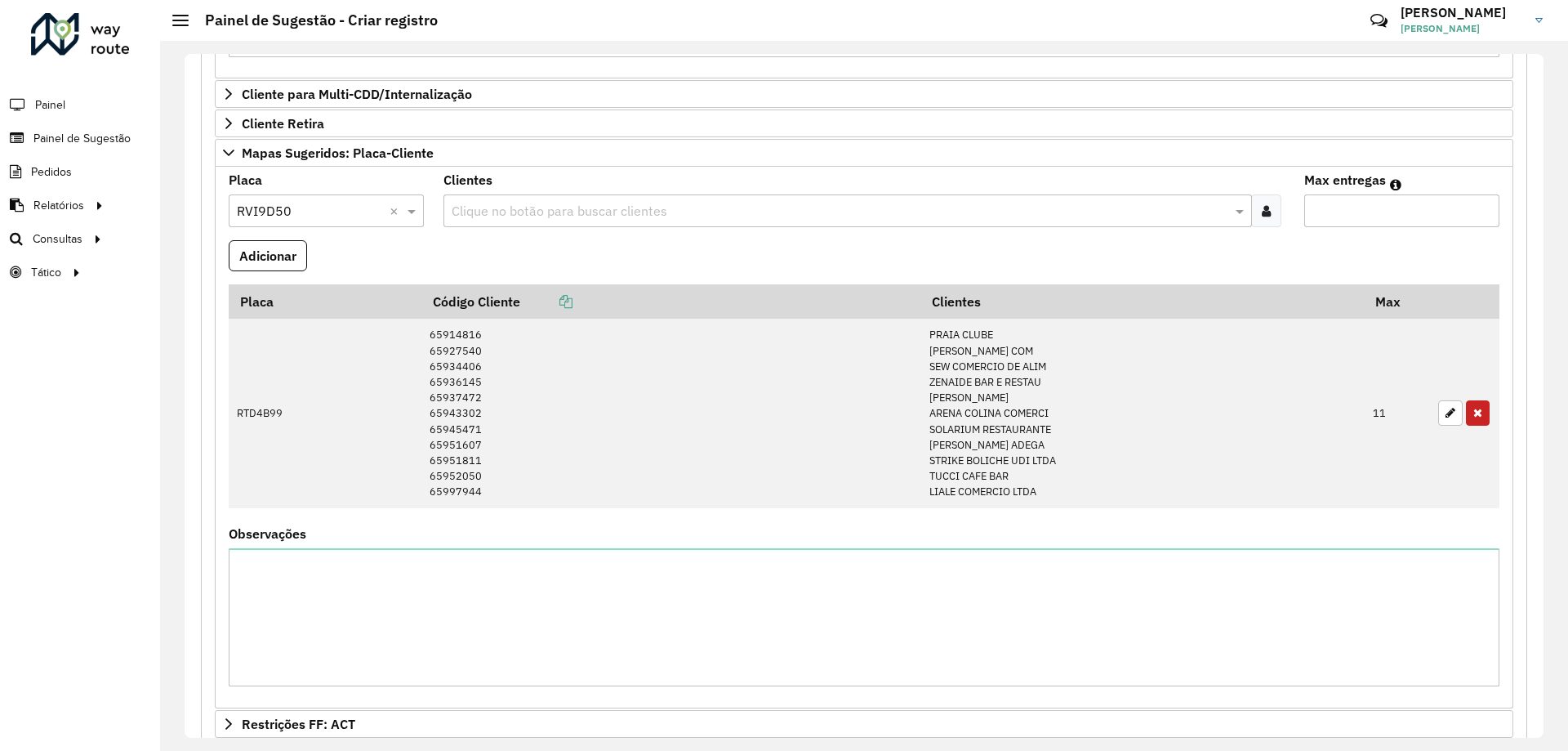
click at [564, 251] on formly-field "Adicionar" at bounding box center [865, 261] width 1291 height 44
click at [685, 219] on input "text" at bounding box center [839, 212] width 783 height 20
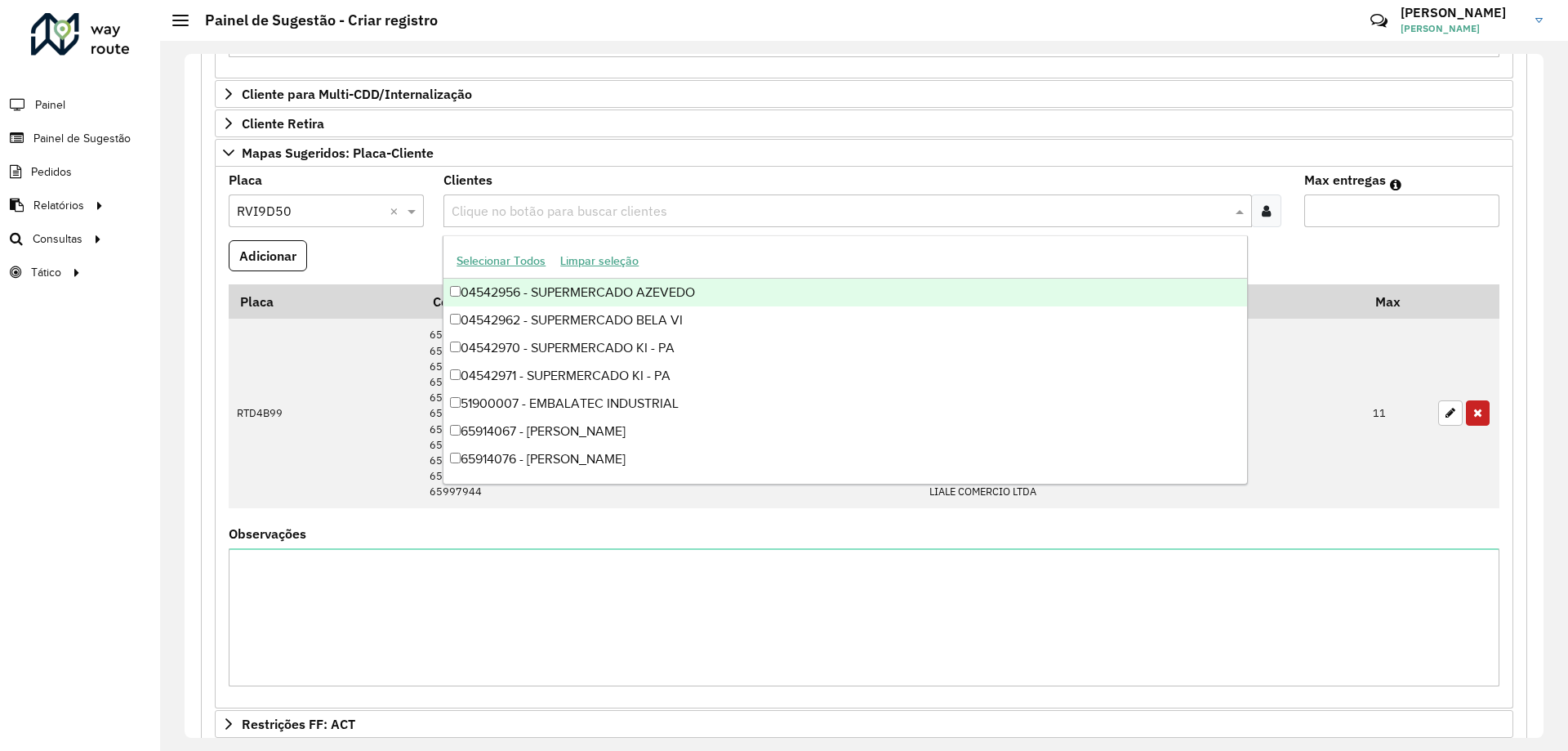
click at [1288, 234] on formly-field "Clientes Clique no botão para buscar clientes" at bounding box center [864, 207] width 860 height 66
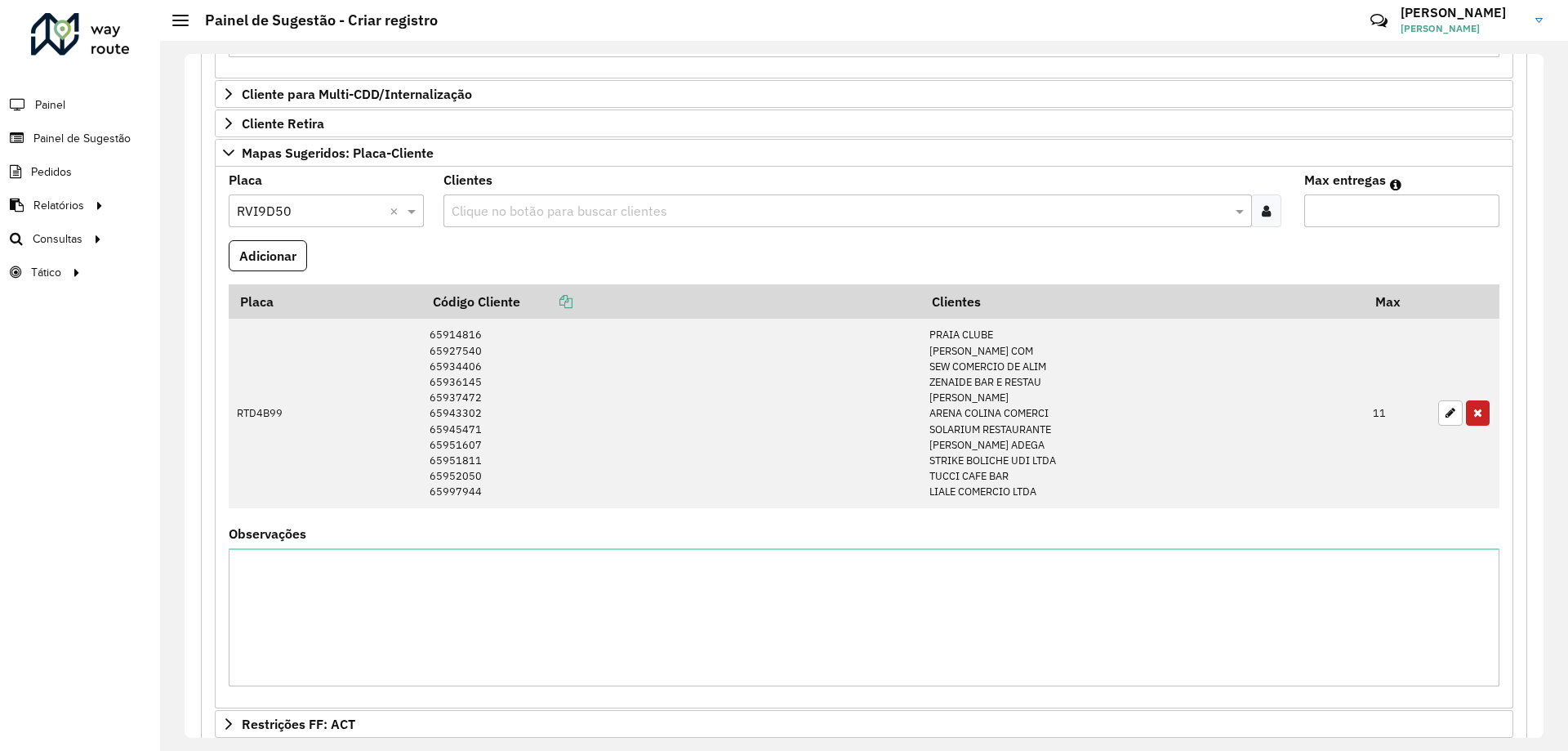
click at [1262, 209] on icon at bounding box center [1266, 210] width 9 height 13
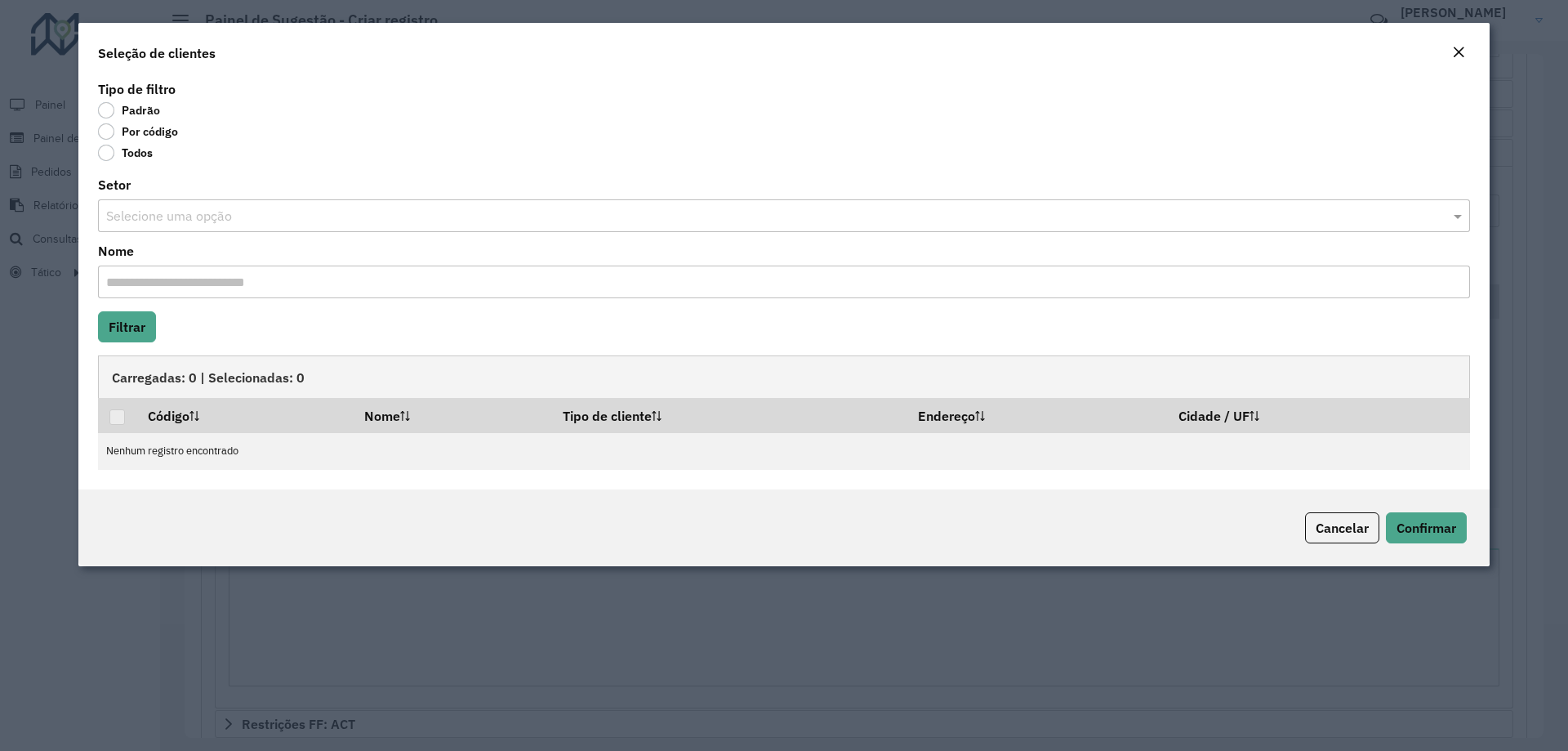
click at [134, 129] on label "Por código" at bounding box center [138, 131] width 80 height 17
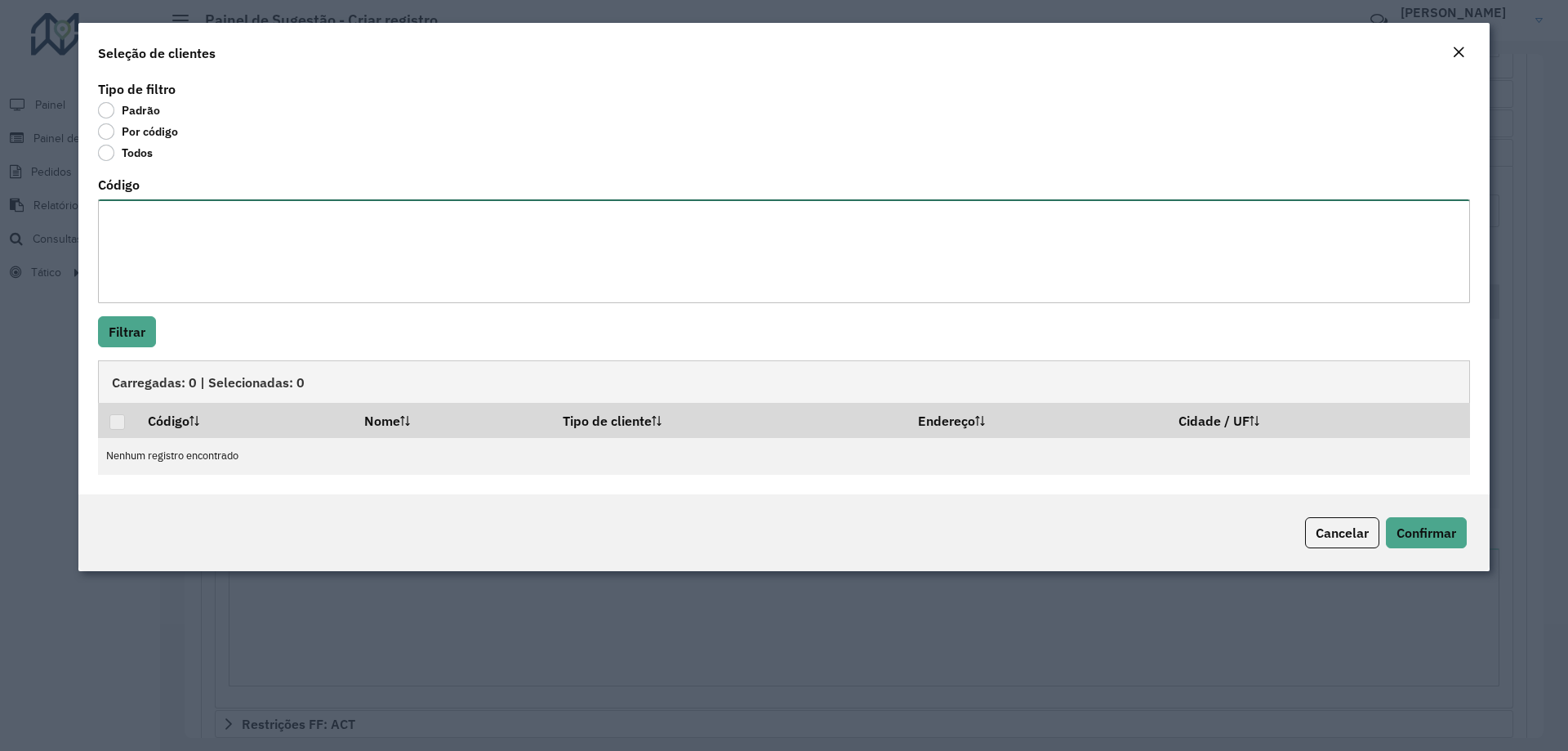
click at [240, 240] on textarea "Código" at bounding box center [784, 251] width 1372 height 103
paste textarea "***** ***** ***** ***** ***** ***** ***** ***** ***** ***** ***** *****"
click at [156, 235] on textarea "***** ***** ***** ***** ***** ***** ***** ***** ***** ***** ***** *****" at bounding box center [784, 251] width 1372 height 103
type textarea "***** ***** ***** ***** ***** ***** ***** ***** ***** ***** *****"
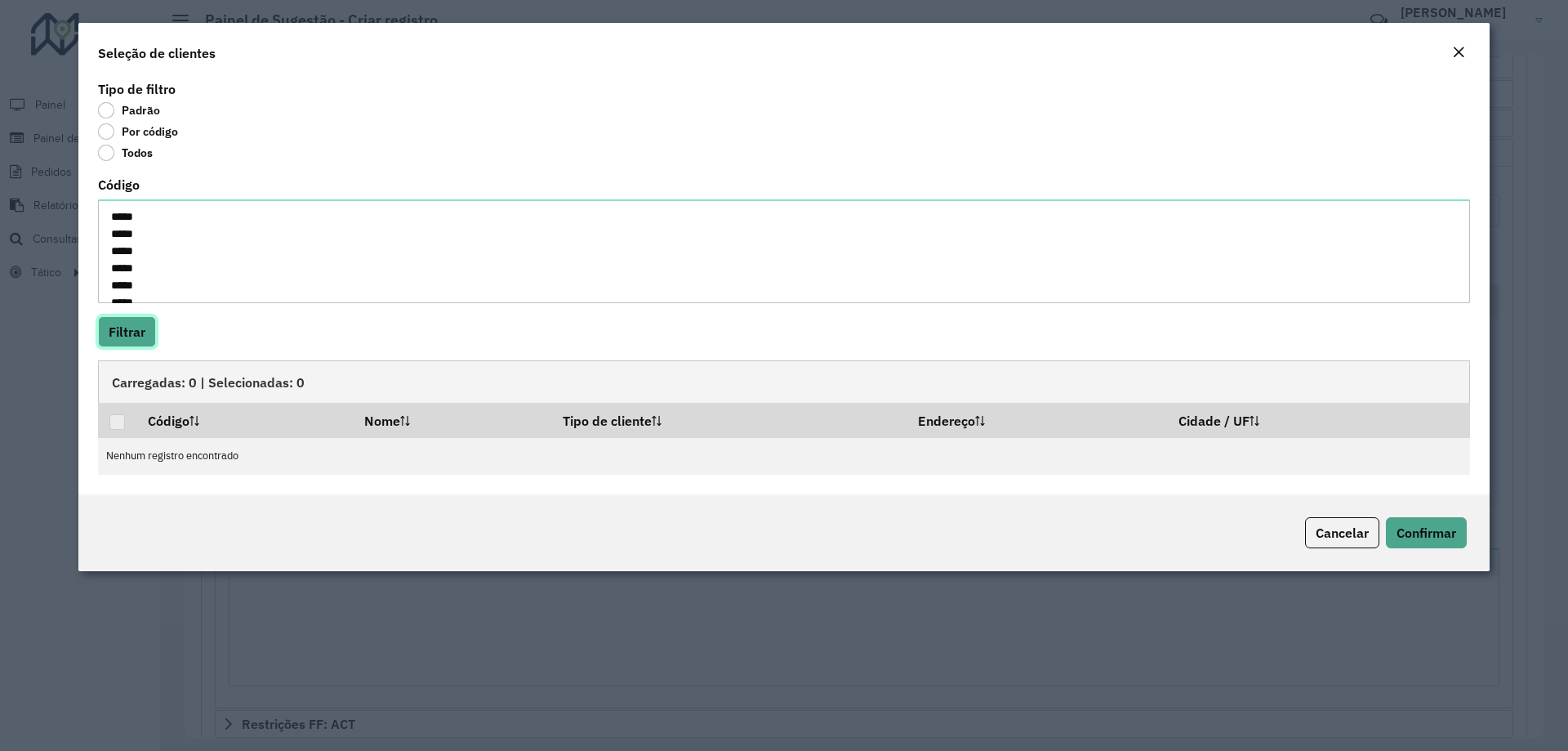
click at [124, 330] on button "Filtrar" at bounding box center [127, 332] width 58 height 31
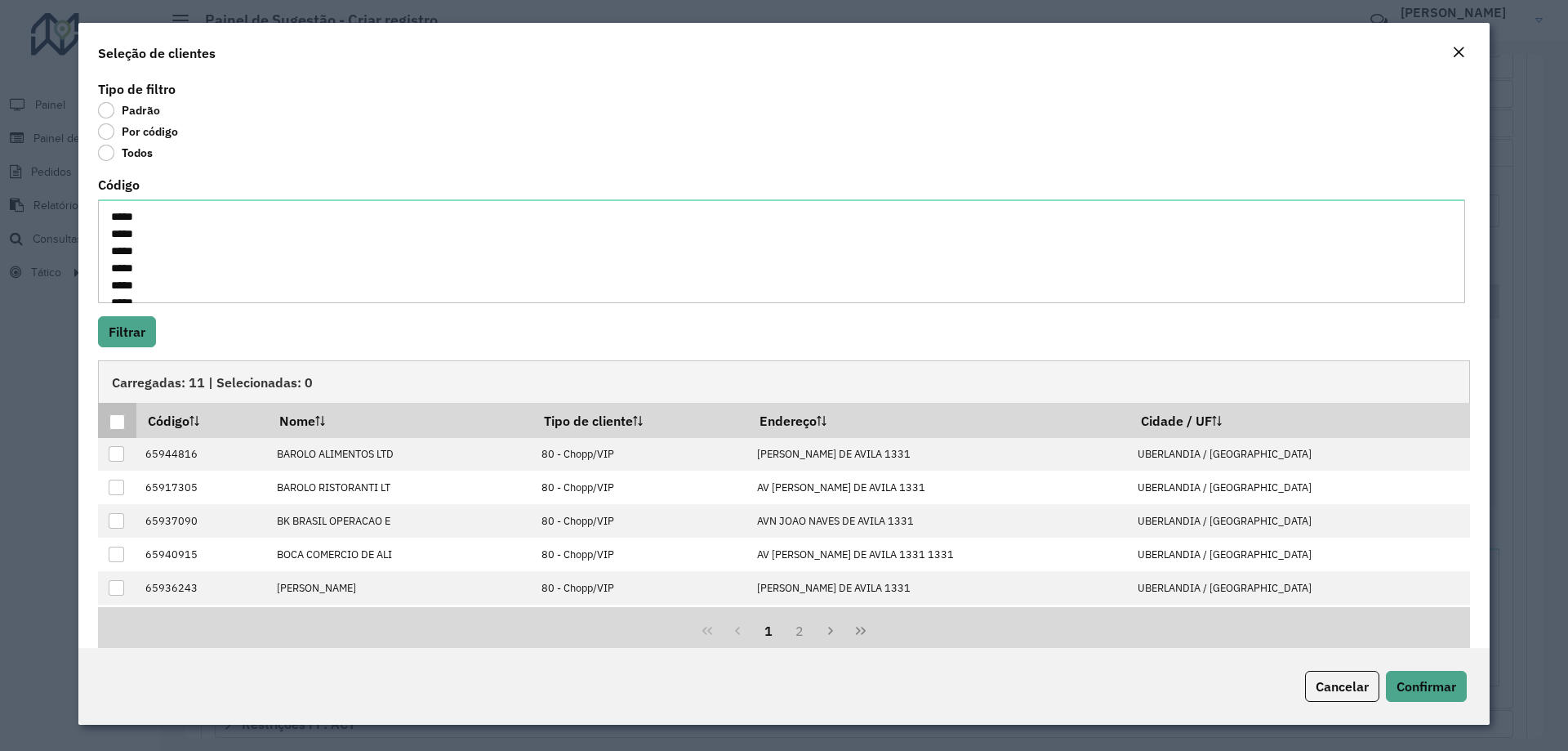
click at [116, 420] on div at bounding box center [117, 422] width 16 height 16
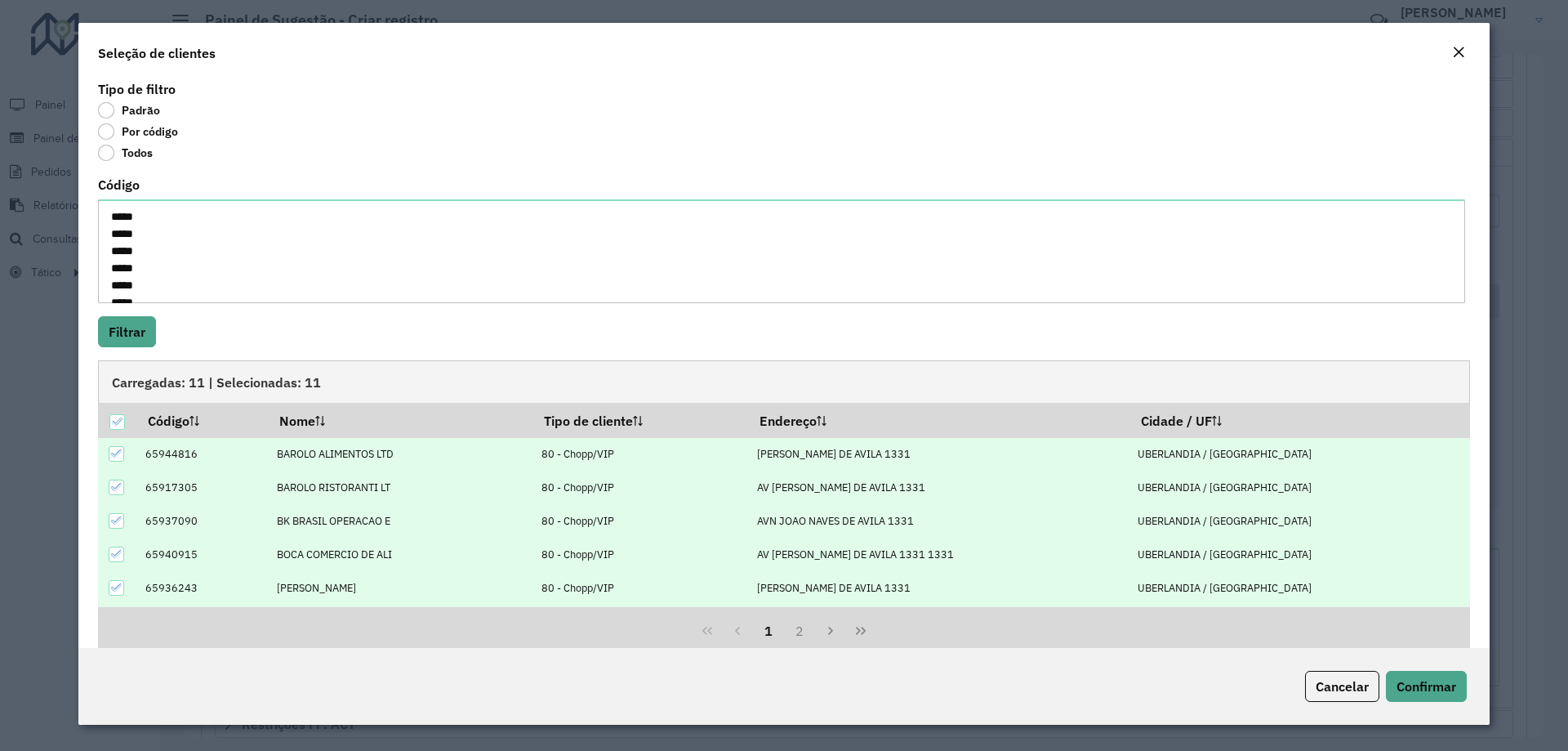
scroll to position [27, 0]
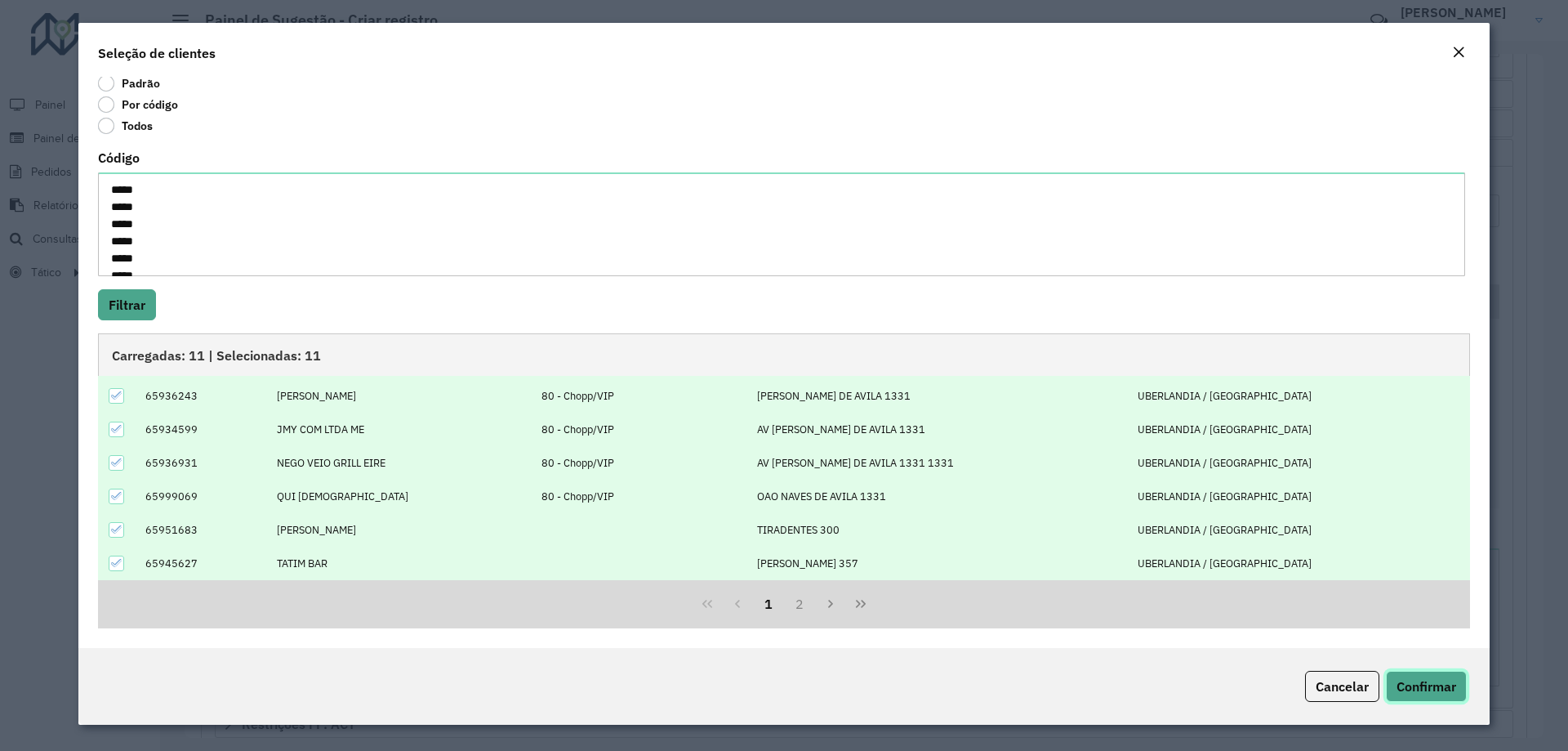
click at [1445, 678] on span "Confirmar" at bounding box center [1426, 686] width 59 height 17
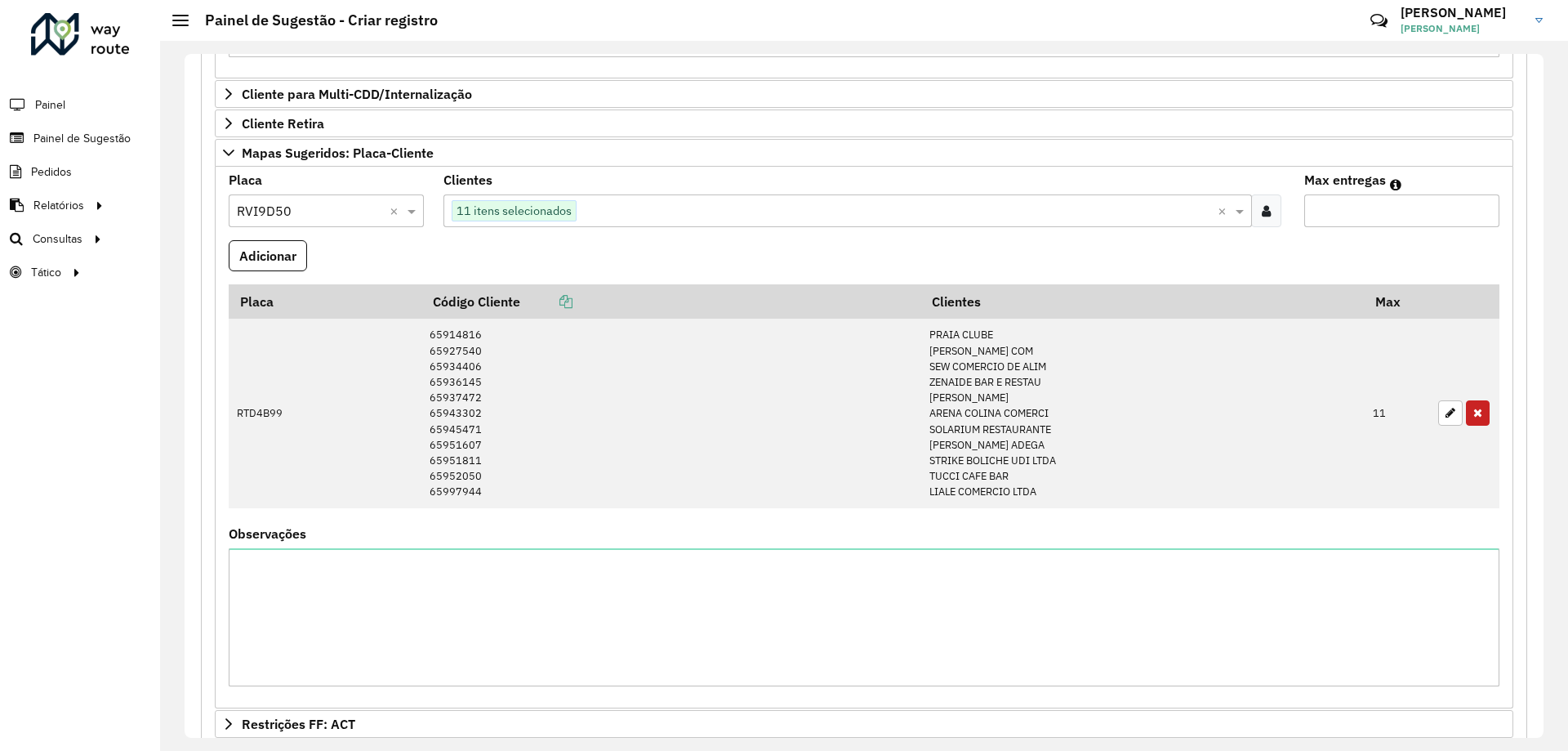
click at [1343, 209] on input "Max entregas" at bounding box center [1402, 211] width 195 height 33
type input "**"
click at [299, 261] on button "Adicionar" at bounding box center [268, 256] width 78 height 31
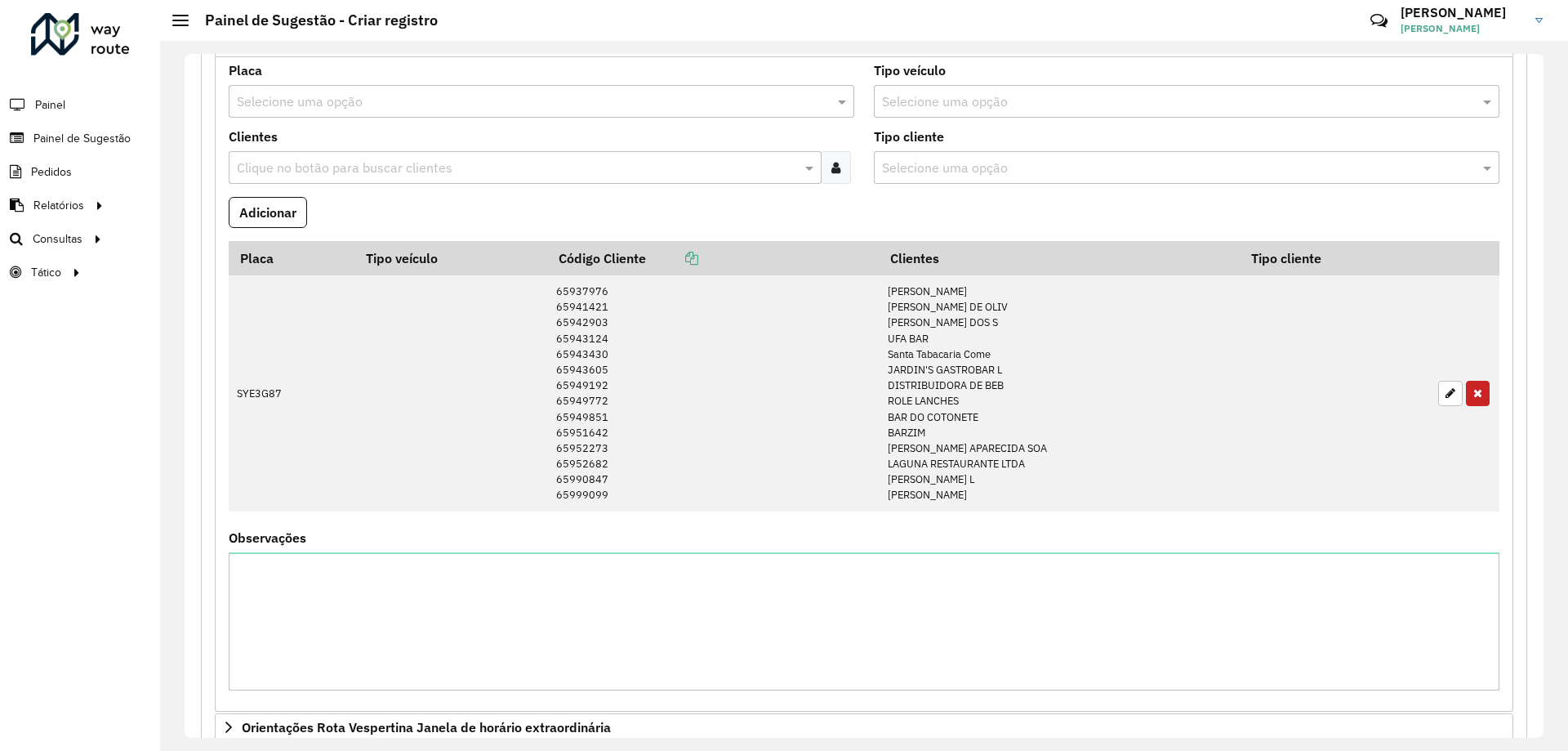
scroll to position [1910, 0]
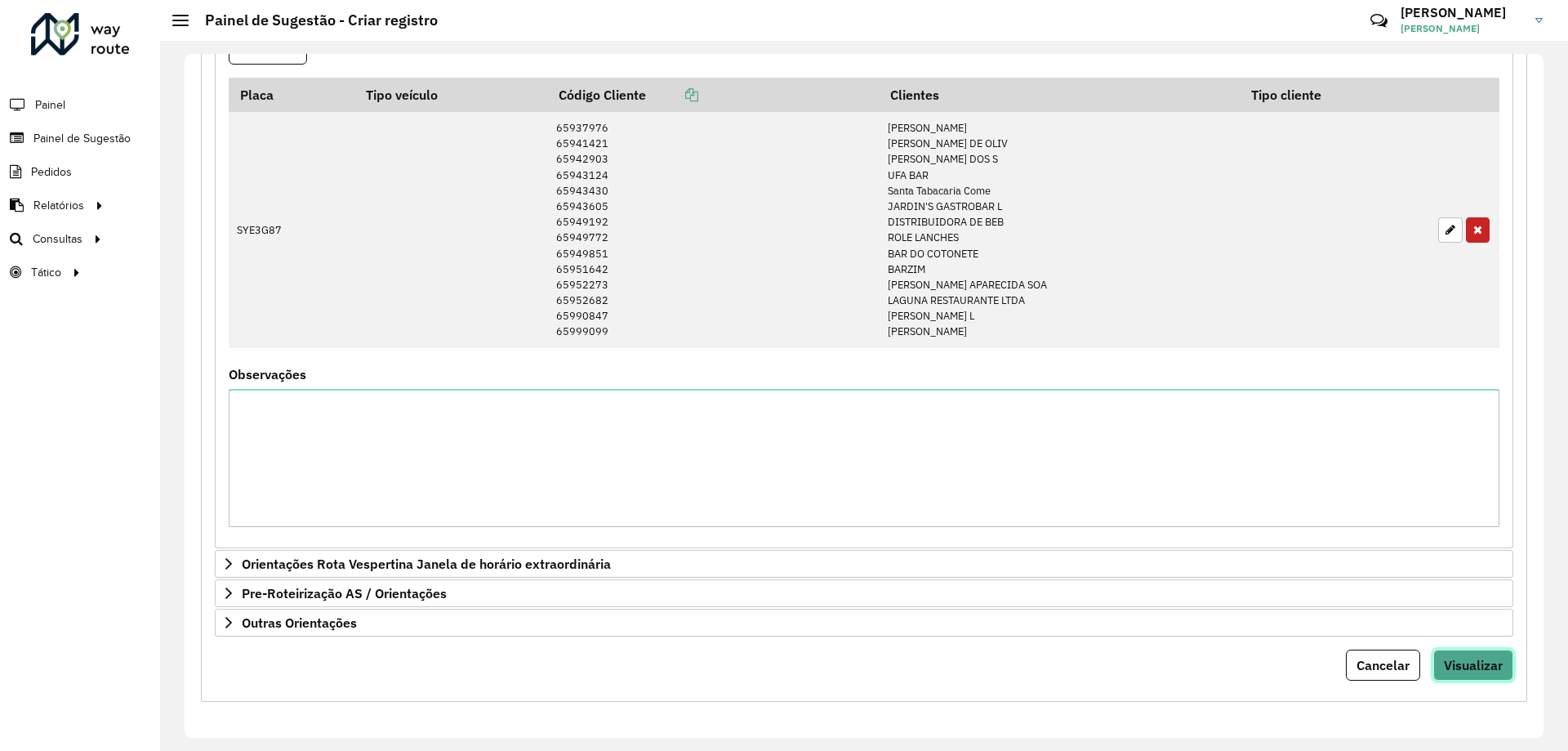
click at [1456, 670] on span "Visualizar" at bounding box center [1473, 665] width 59 height 17
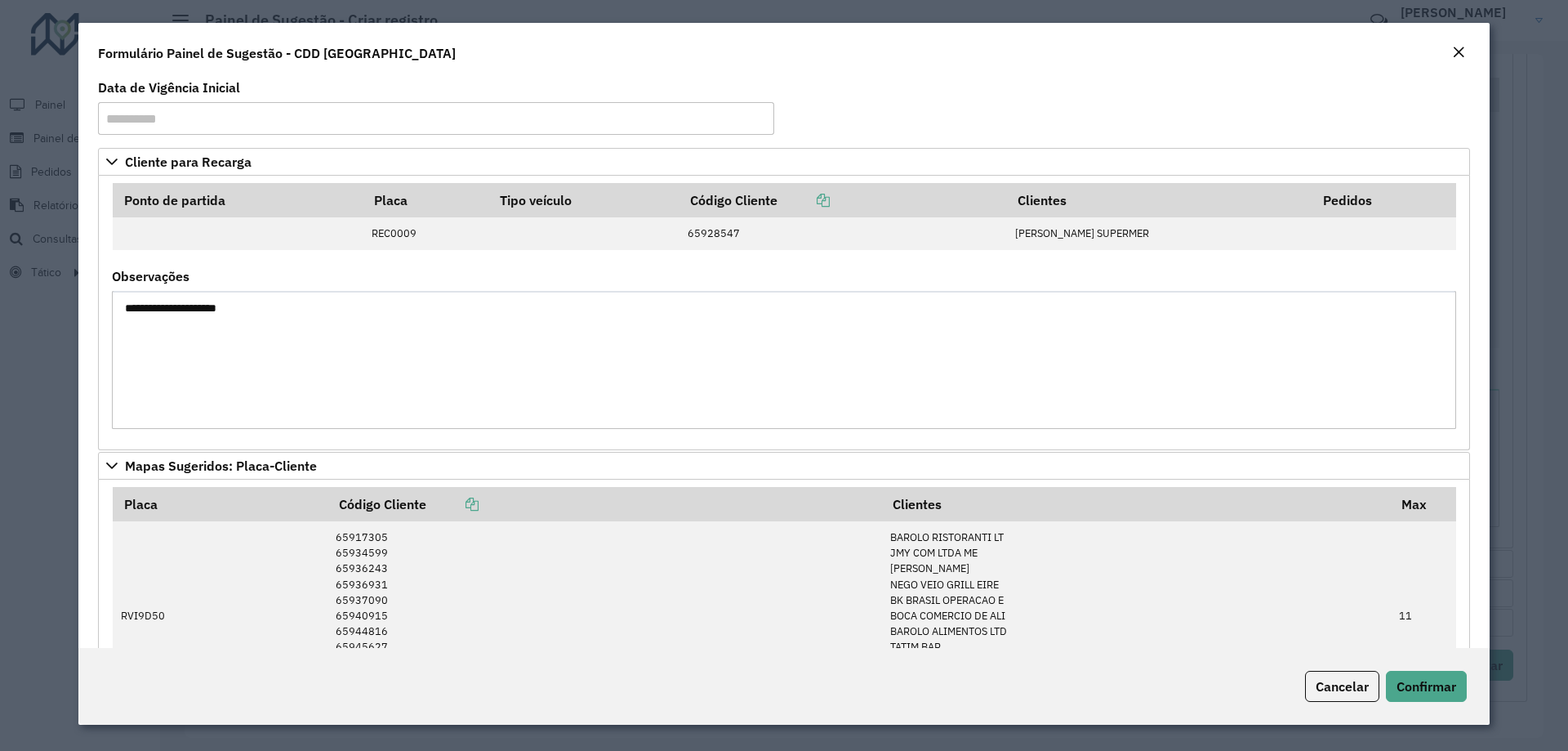
scroll to position [329, 0]
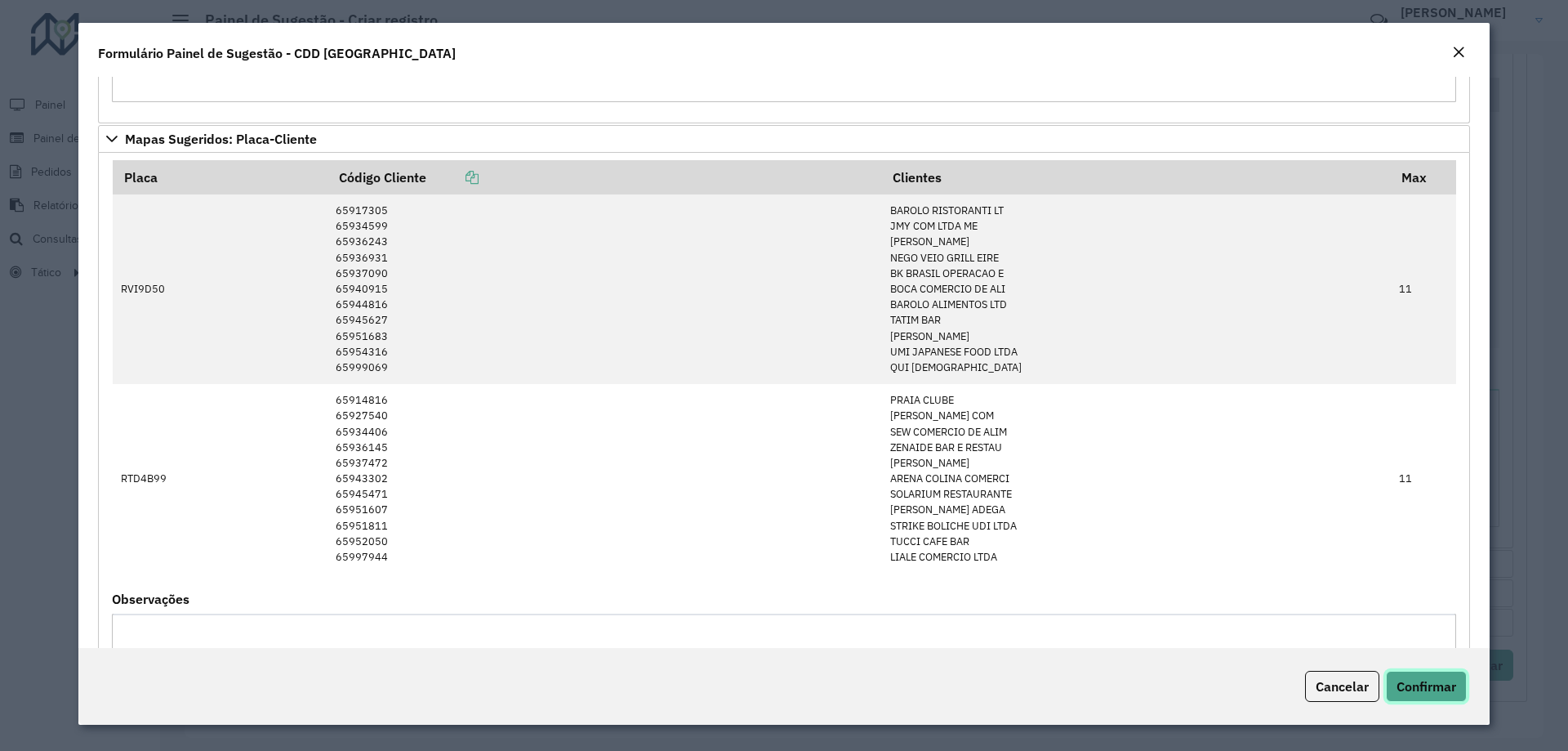
click at [1417, 684] on span "Confirmar" at bounding box center [1426, 686] width 59 height 17
